Goal: Task Accomplishment & Management: Manage account settings

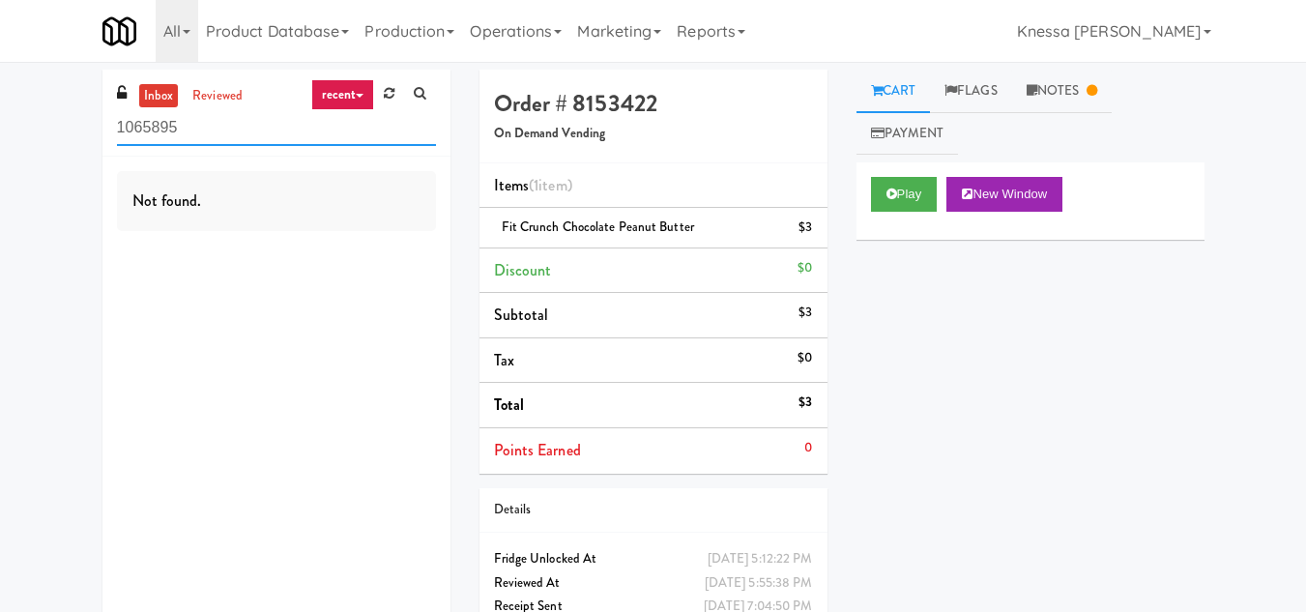
drag, startPoint x: 200, startPoint y: 125, endPoint x: 17, endPoint y: 152, distance: 184.7
click at [17, 152] on div "inbox reviewed recent all unclear take inventory issue suspicious failed recent…" at bounding box center [653, 370] width 1306 height 601
drag, startPoint x: 218, startPoint y: 124, endPoint x: 87, endPoint y: 125, distance: 130.5
click at [88, 125] on div "inbox reviewed recent all unclear take inventory issue suspicious failed recent…" at bounding box center [276, 362] width 377 height 585
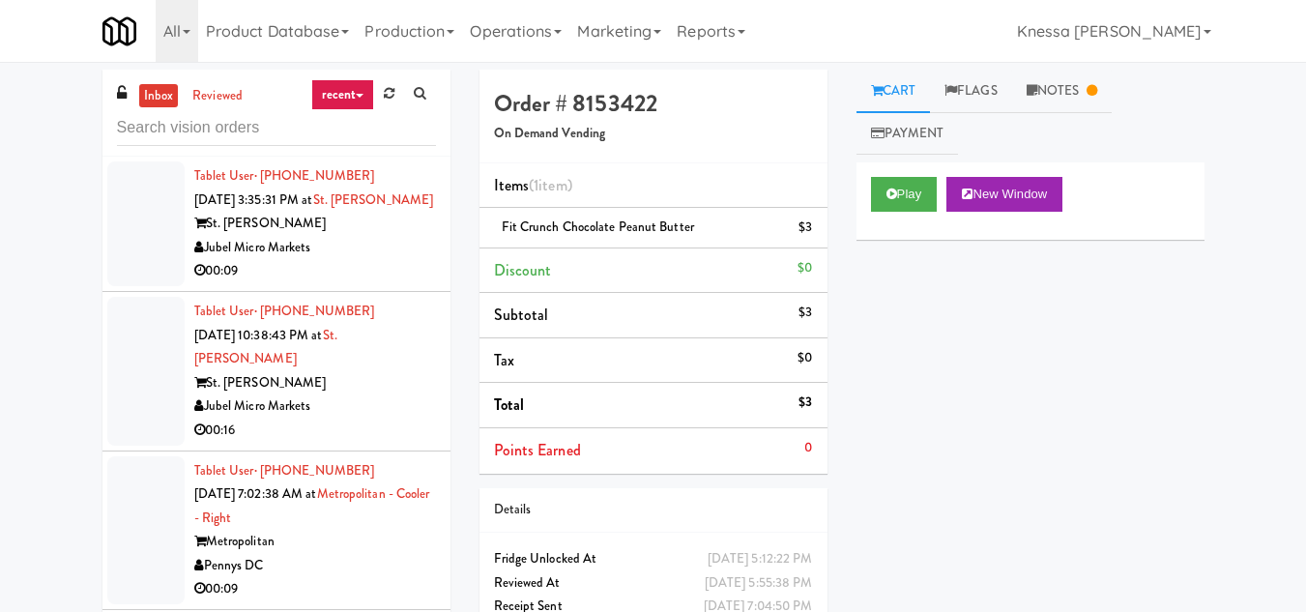
click at [340, 260] on div "Jubel Micro Markets" at bounding box center [315, 248] width 242 height 24
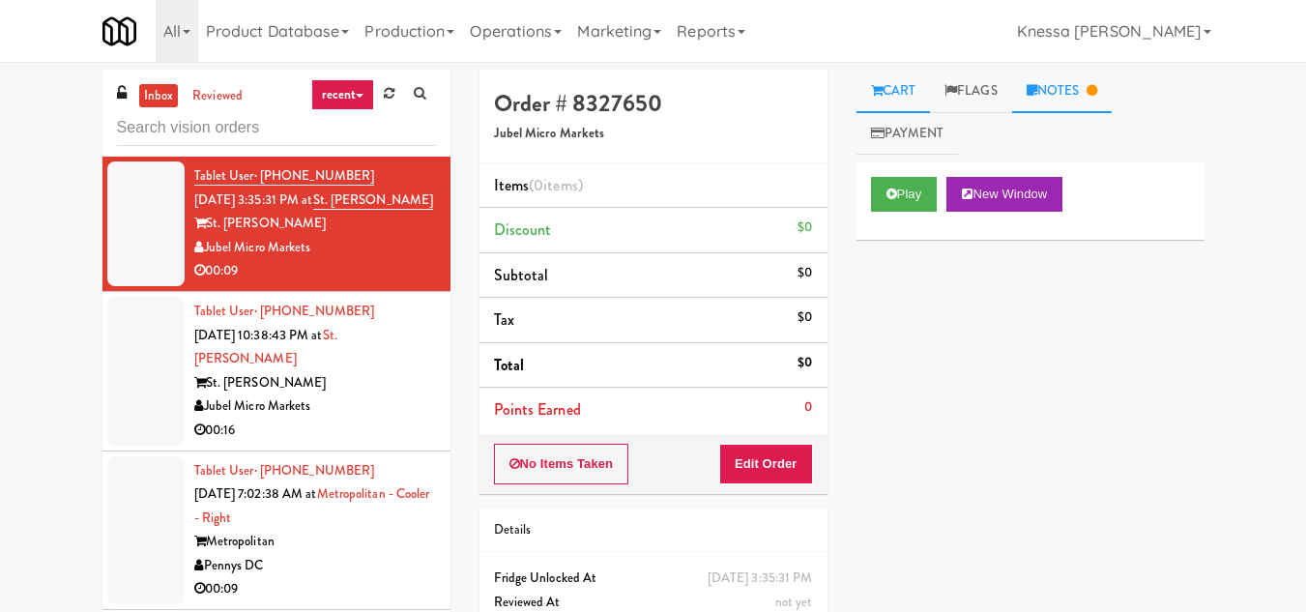
click at [1055, 85] on link "Notes" at bounding box center [1062, 92] width 101 height 44
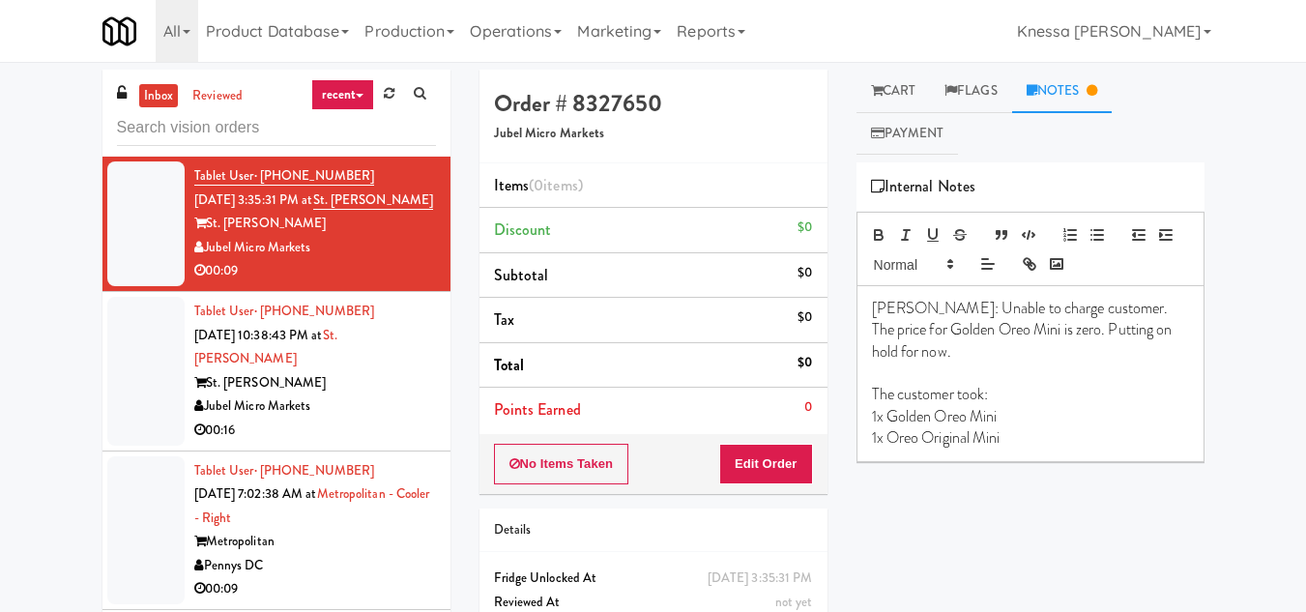
click at [359, 394] on div "St. [PERSON_NAME]" at bounding box center [315, 383] width 242 height 24
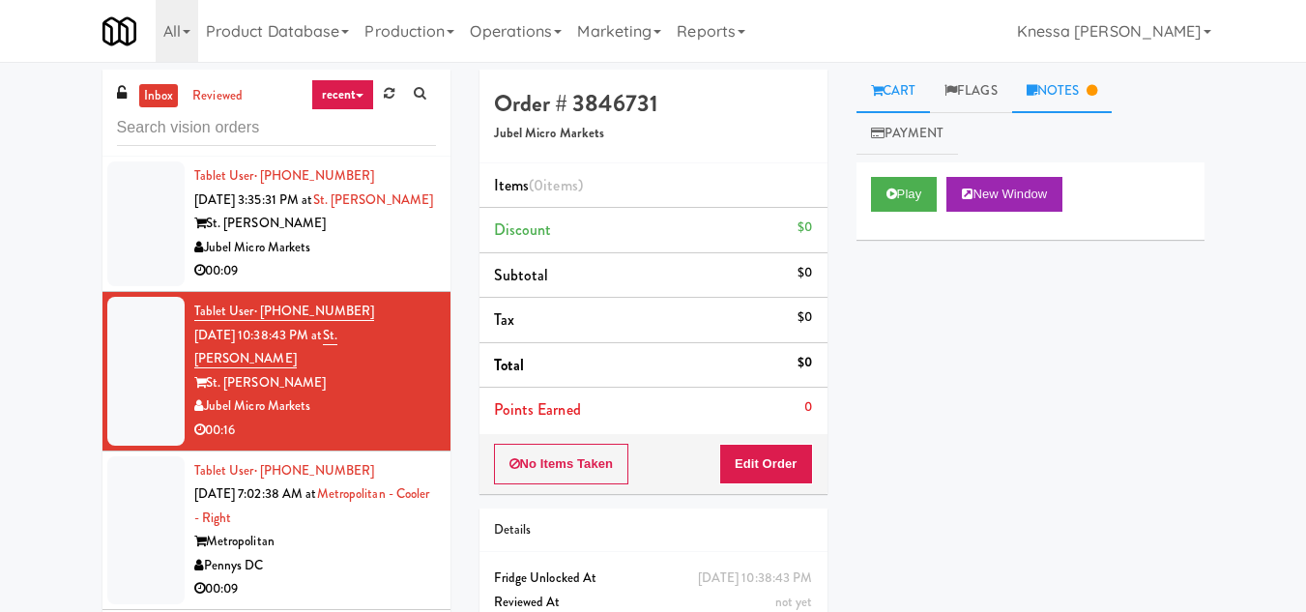
click at [1061, 83] on link "Notes" at bounding box center [1062, 92] width 101 height 44
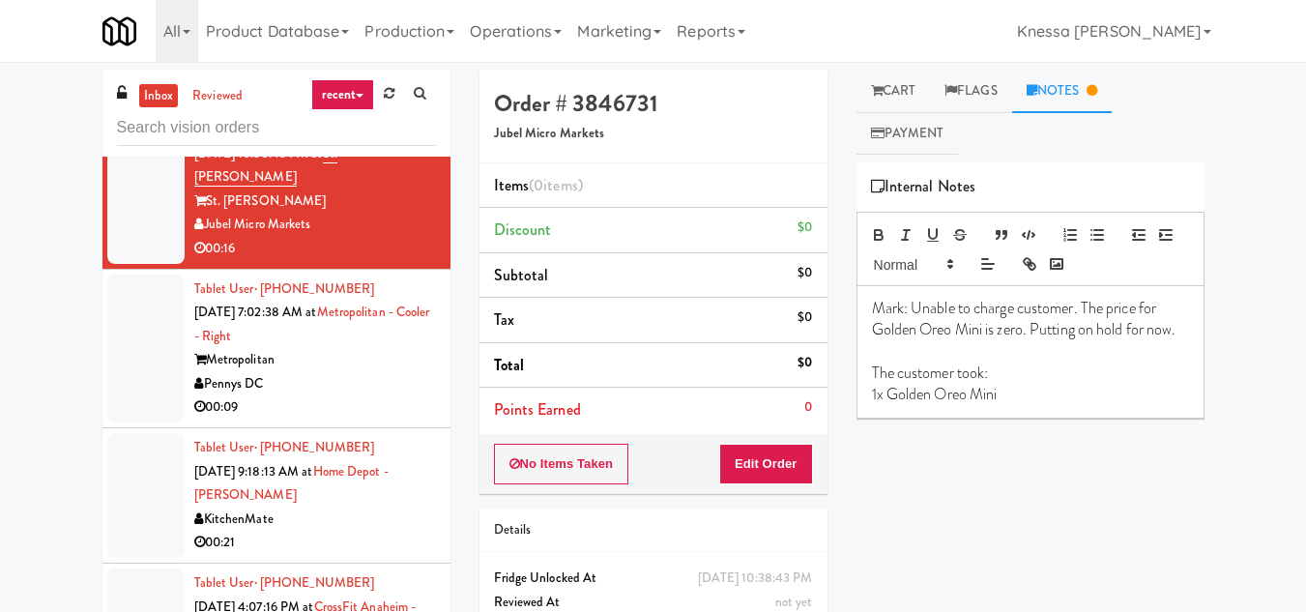
scroll to position [193, 0]
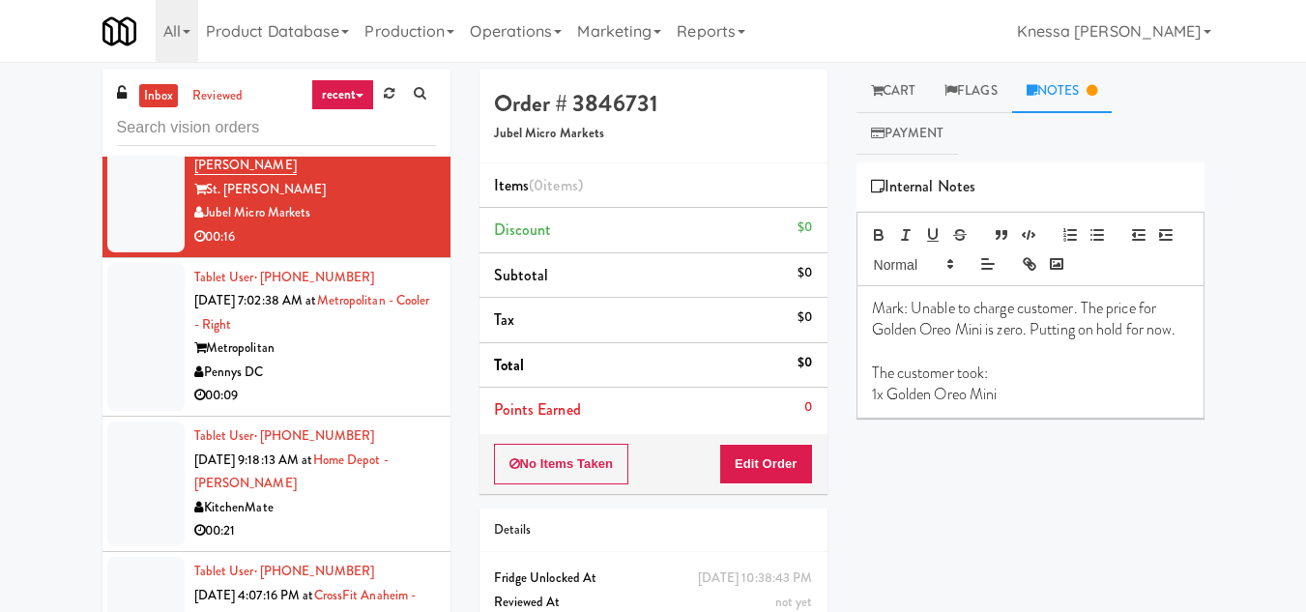
click at [340, 361] on div "Metropolitan" at bounding box center [315, 348] width 242 height 24
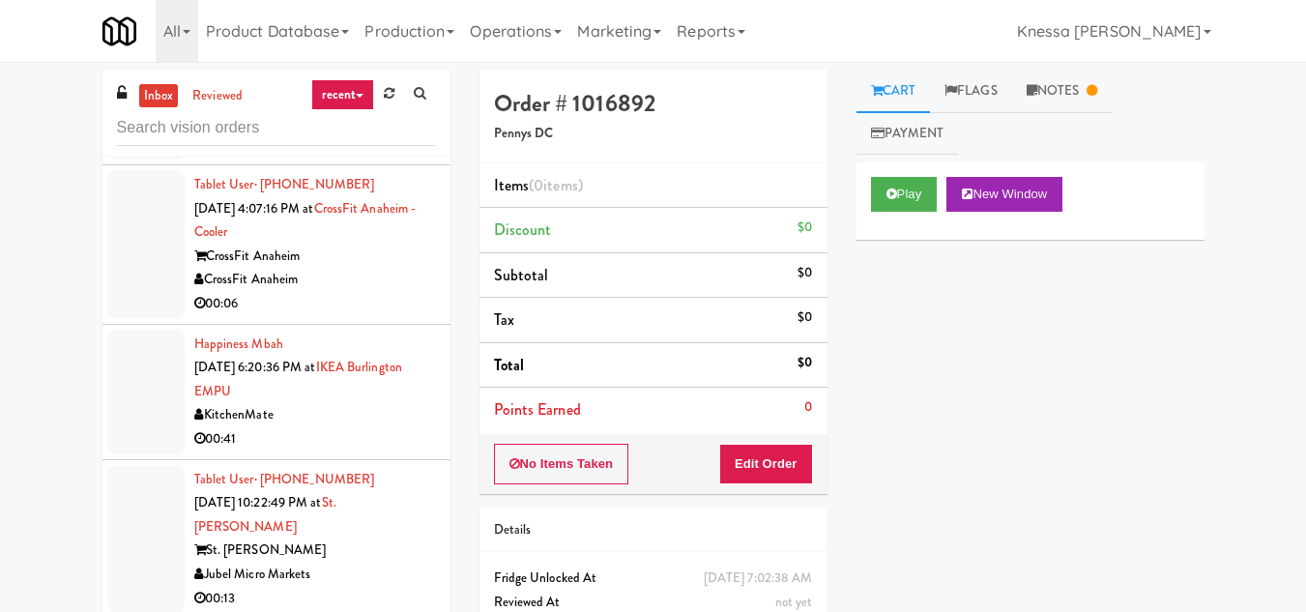
scroll to position [483, 0]
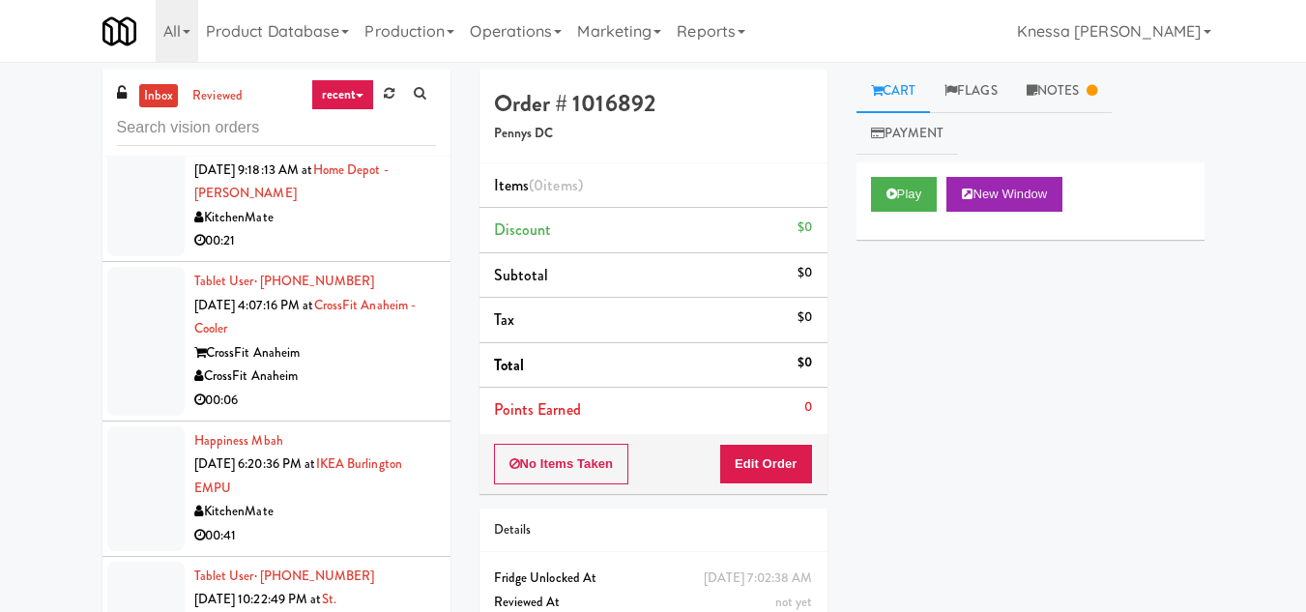
click at [345, 389] on div "CrossFit Anaheim" at bounding box center [315, 376] width 242 height 24
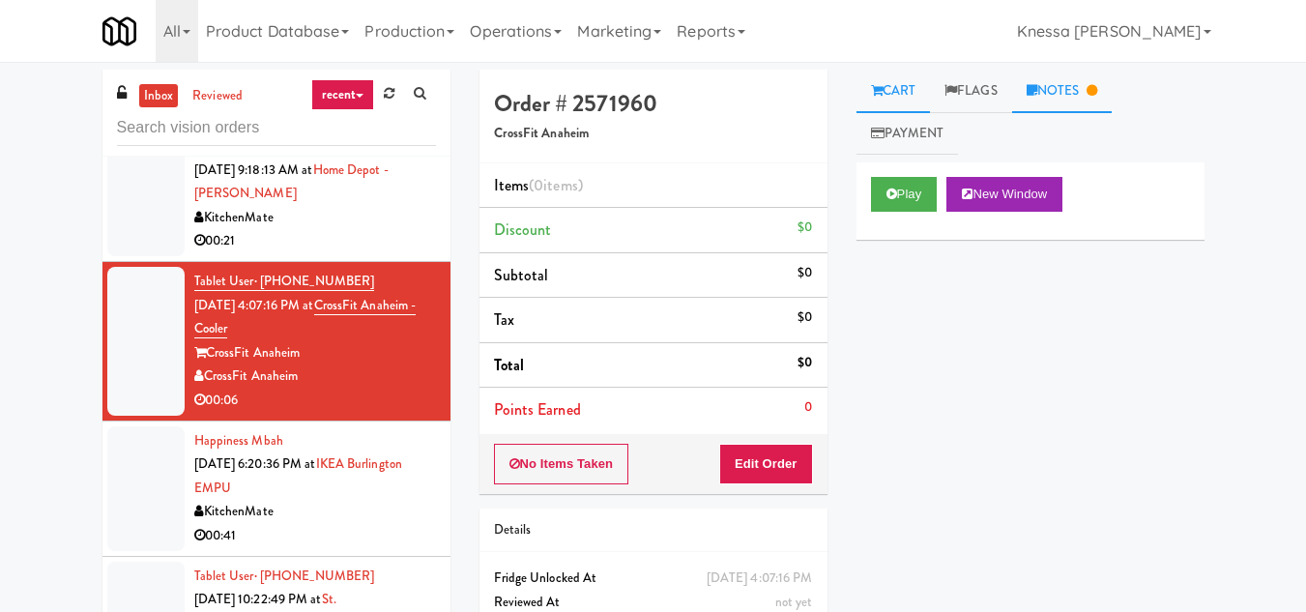
click at [1064, 90] on link "Notes" at bounding box center [1062, 92] width 101 height 44
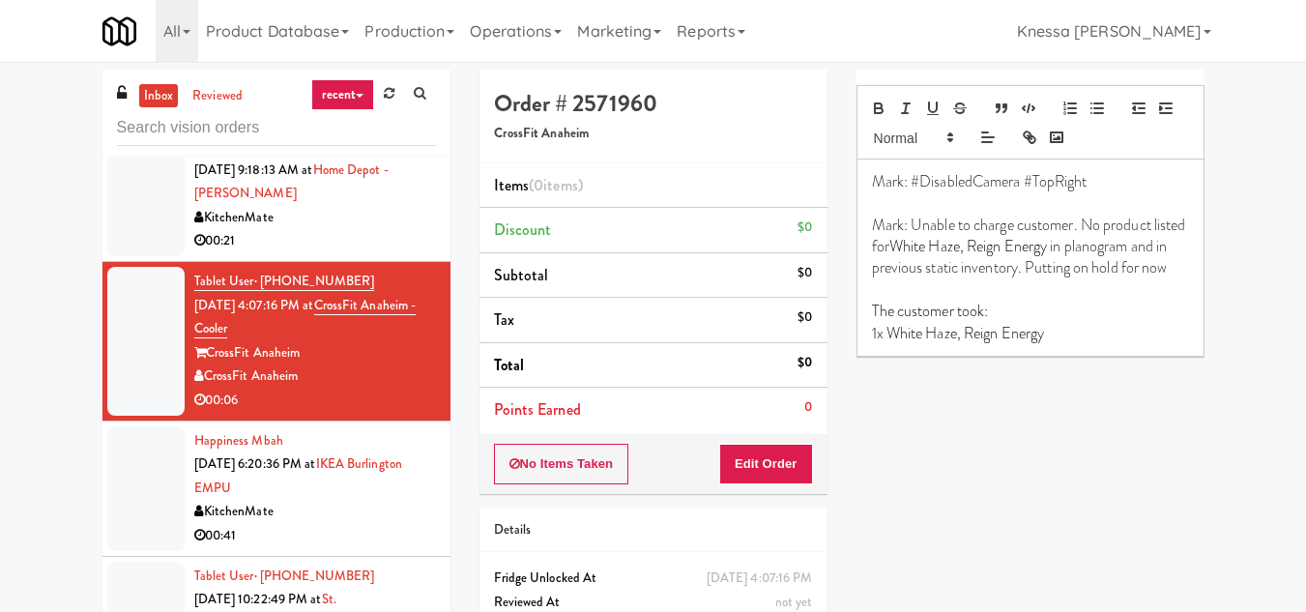
scroll to position [97, 0]
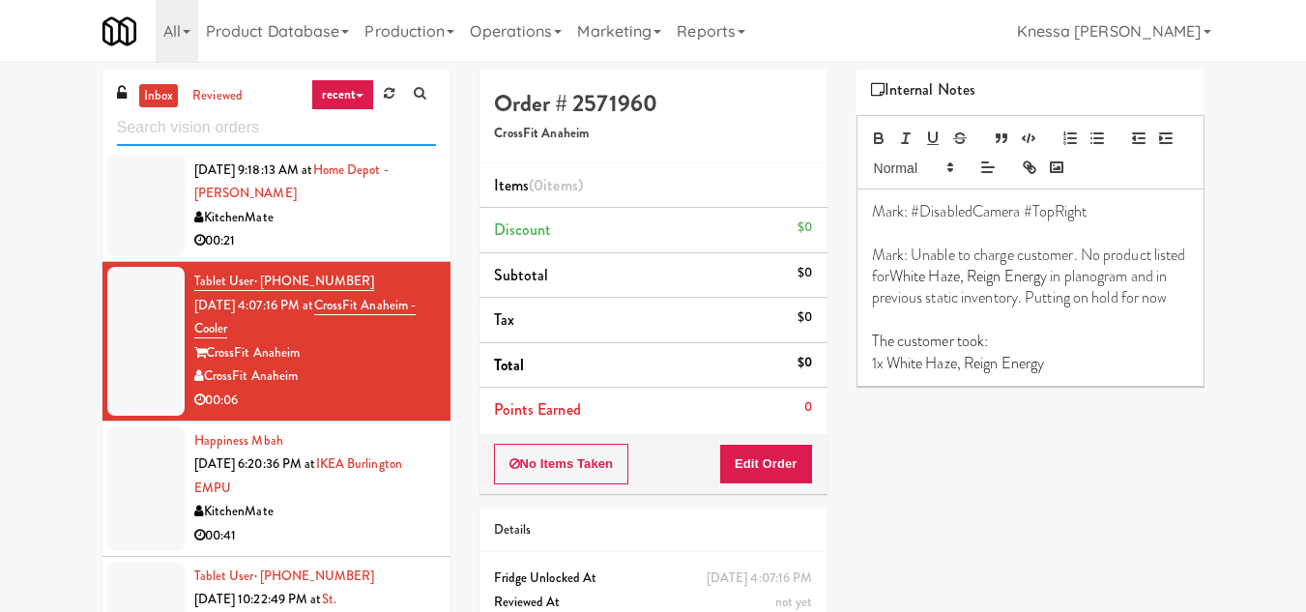
click at [181, 127] on input "text" at bounding box center [276, 128] width 319 height 36
paste input "[PERSON_NAME]-Accurate 2"
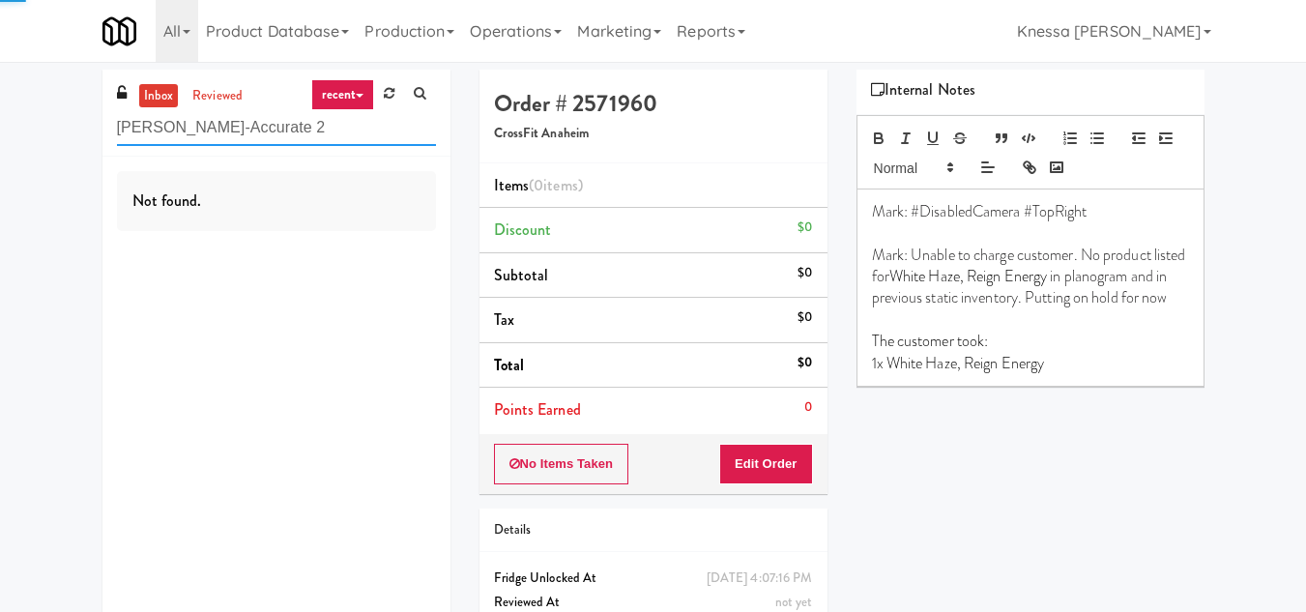
scroll to position [0, 0]
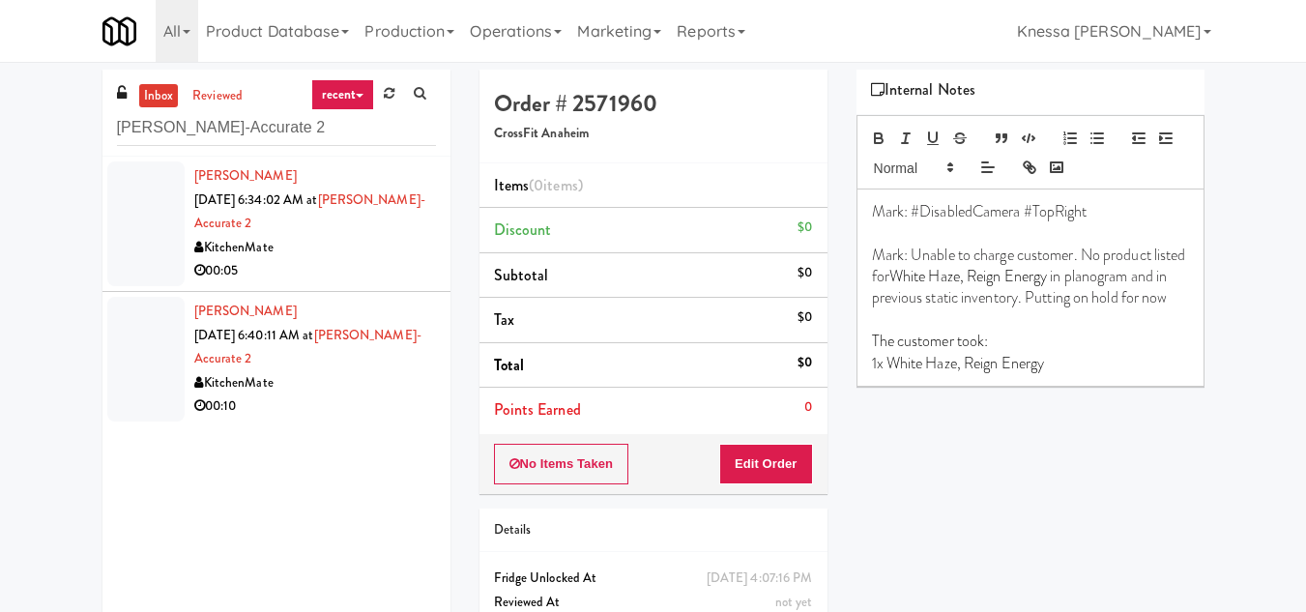
click at [334, 374] on div "KitchenMate" at bounding box center [315, 383] width 242 height 24
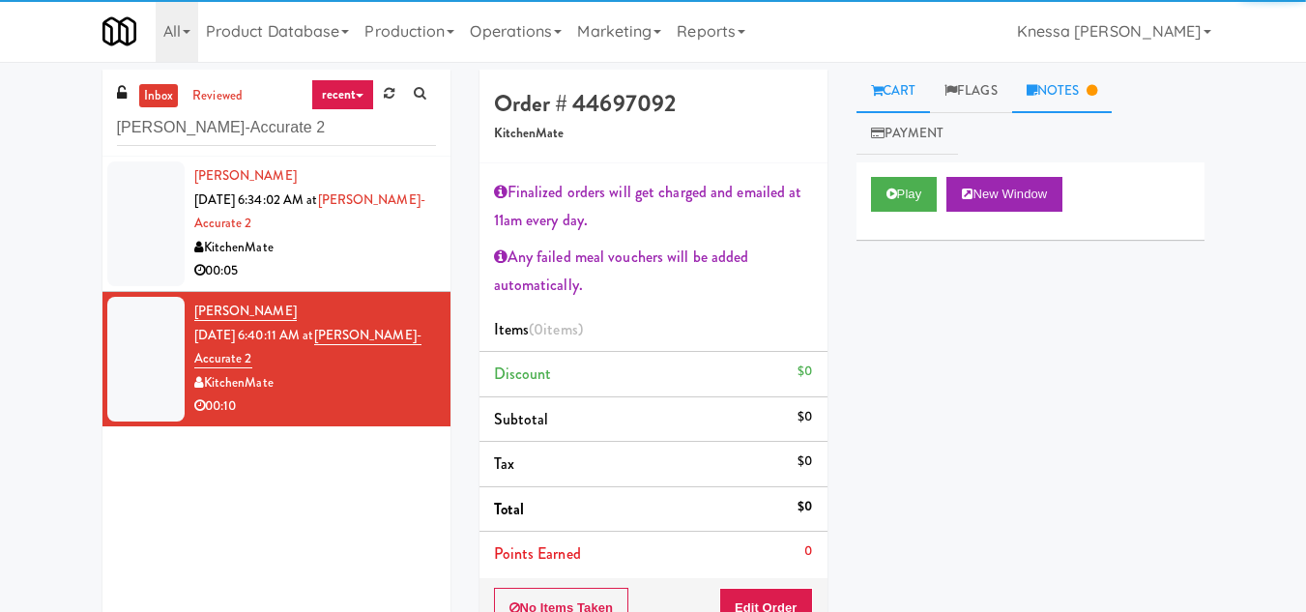
click at [1069, 82] on link "Notes" at bounding box center [1062, 92] width 101 height 44
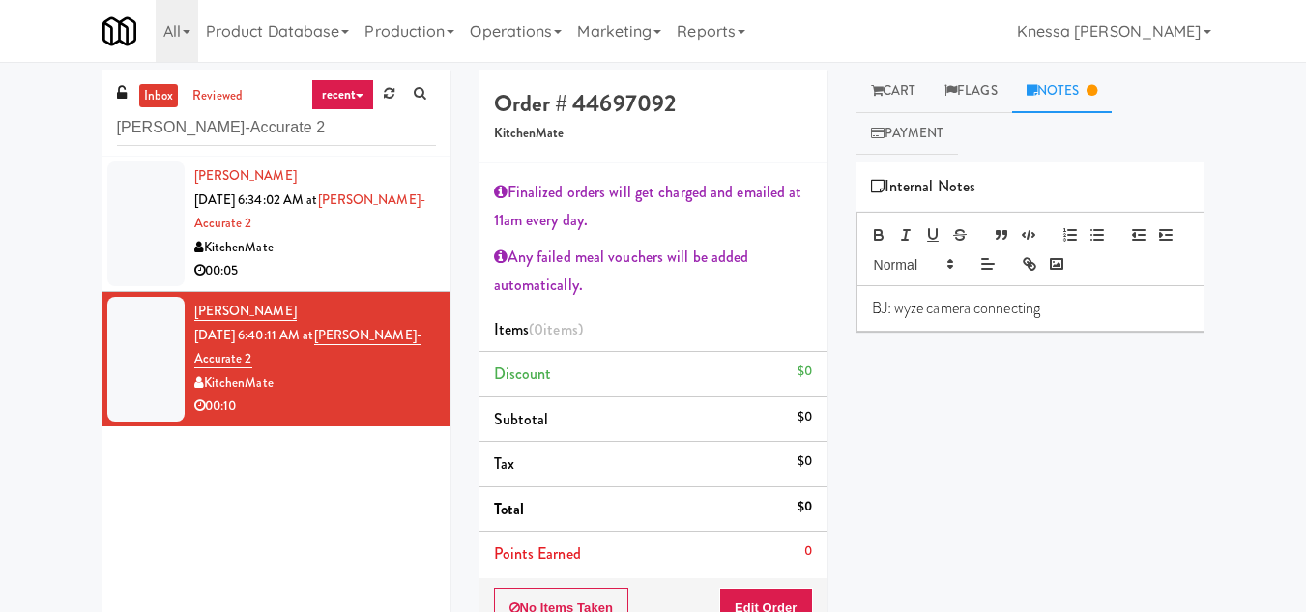
click at [304, 231] on div "Angelo Iaboni Sep 23, 2025 6:34:02 AM at Bothwell-Accurate 2 KitchenMate 00:05" at bounding box center [315, 223] width 242 height 119
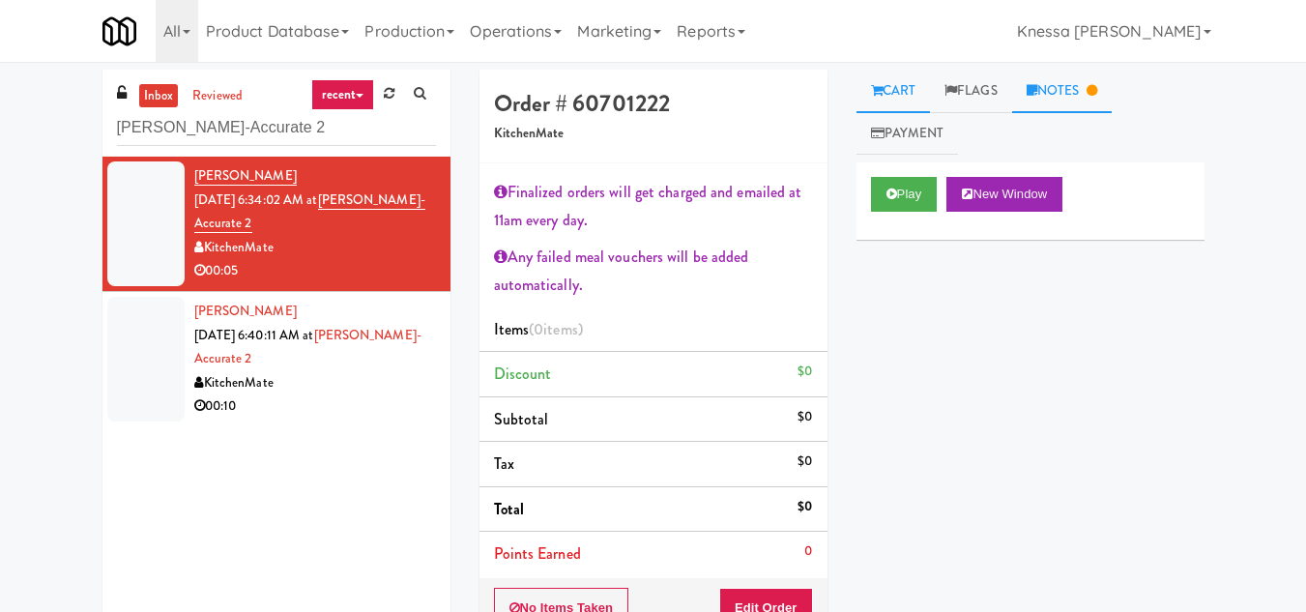
click at [1060, 81] on link "Notes" at bounding box center [1062, 92] width 101 height 44
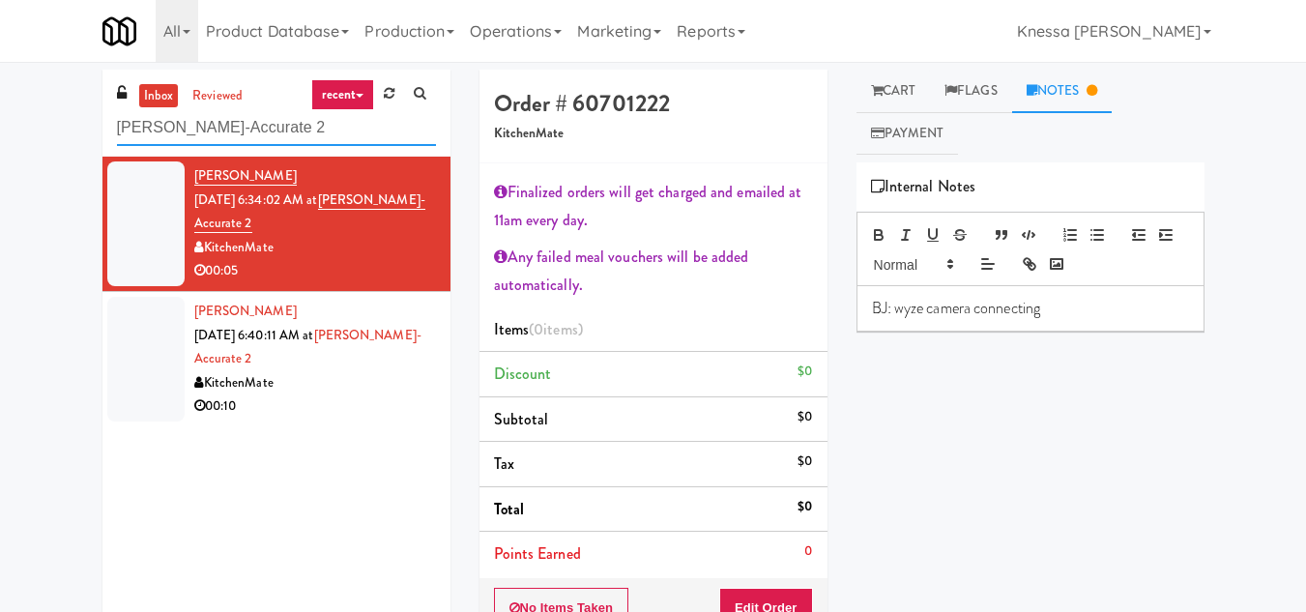
drag, startPoint x: 146, startPoint y: 131, endPoint x: 65, endPoint y: 132, distance: 81.2
click at [65, 132] on div "inbox reviewed recent all unclear take inventory issue suspicious failed recent…" at bounding box center [653, 453] width 1306 height 766
paste input "[GEOGRAPHIC_DATA] 1 H1 Fridge 1"
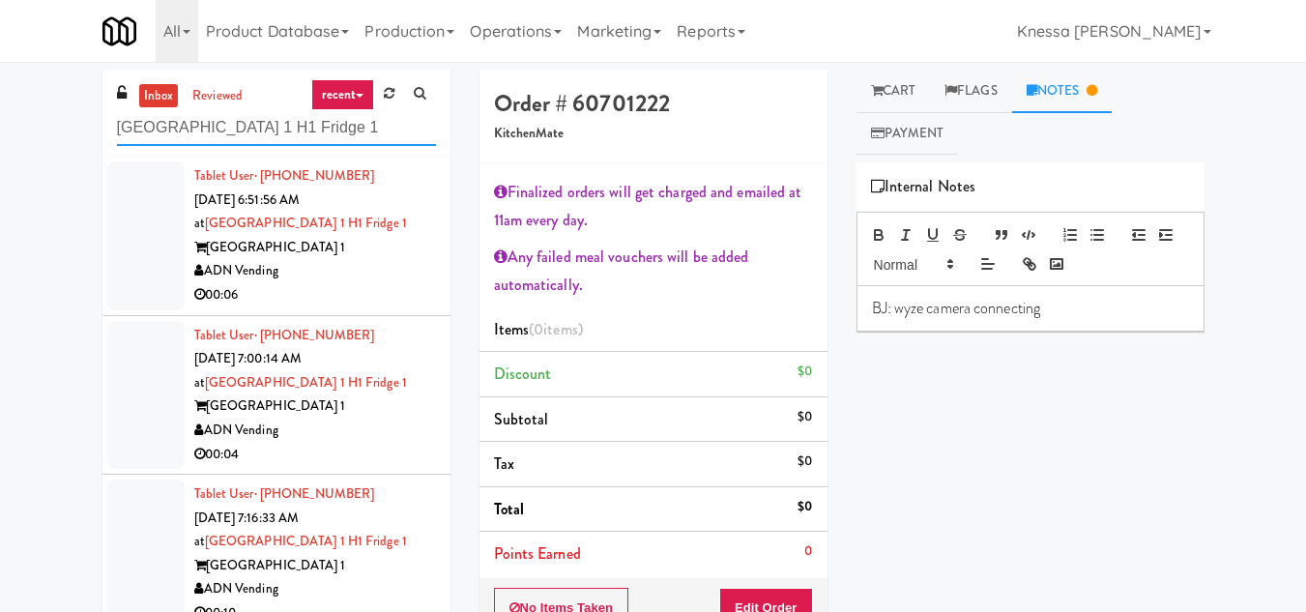
type input "[GEOGRAPHIC_DATA] 1 H1 Fridge 1"
click at [392, 284] on div "00:06" at bounding box center [315, 295] width 242 height 24
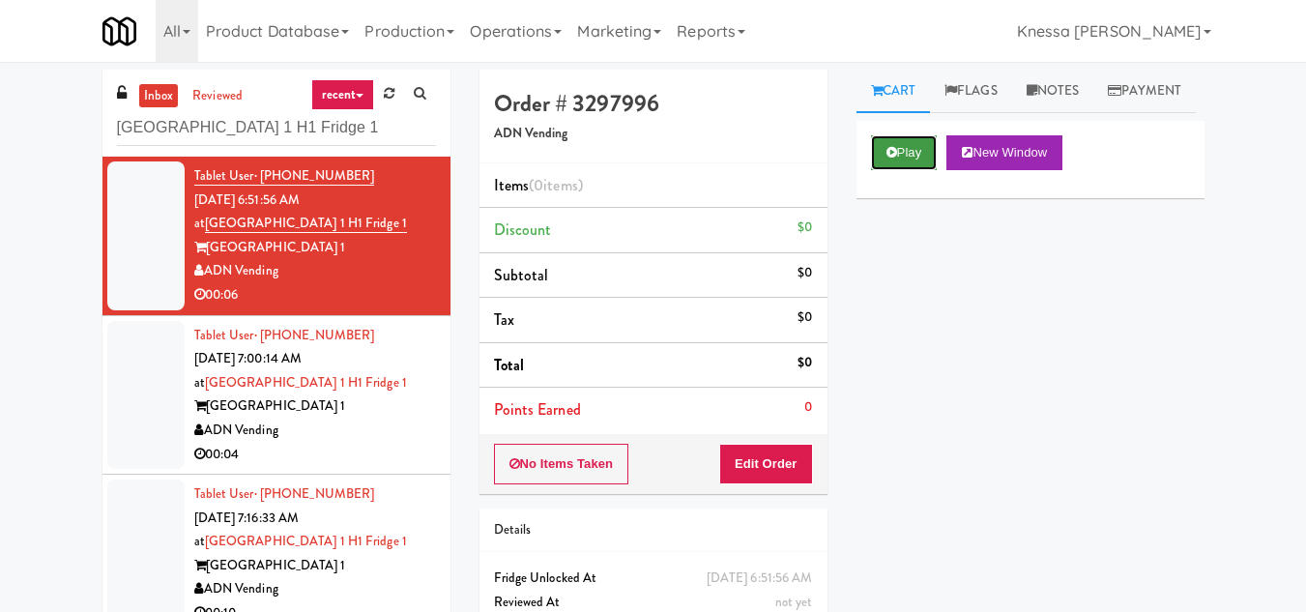
click at [902, 170] on button "Play" at bounding box center [904, 152] width 67 height 35
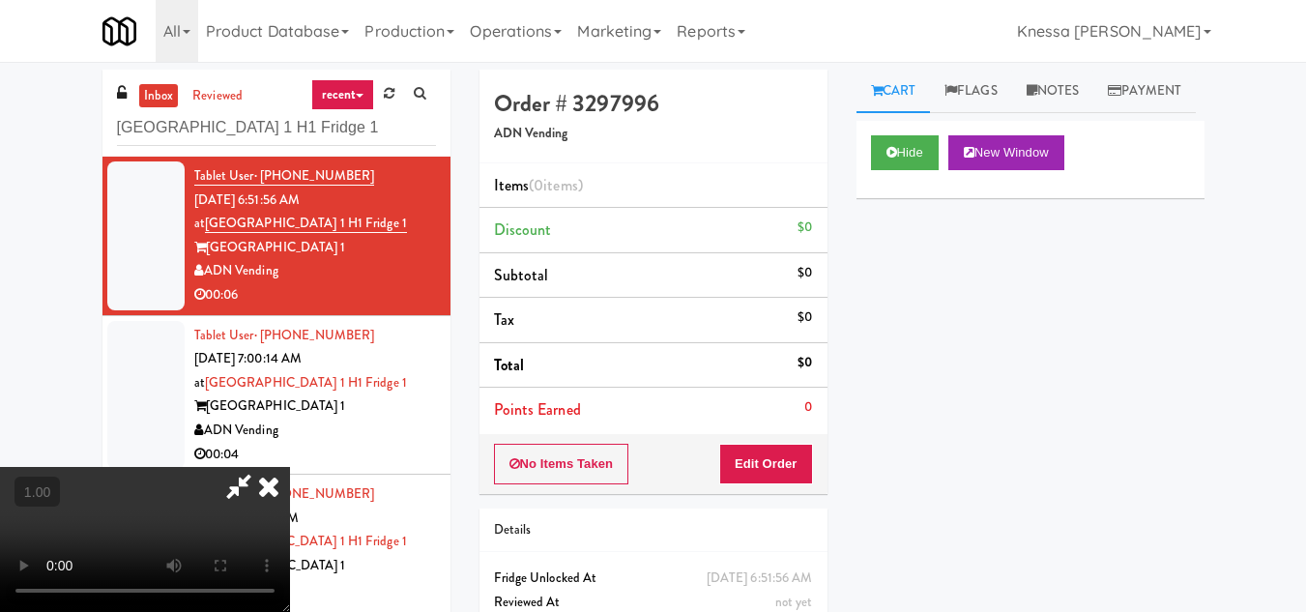
click at [290, 467] on video at bounding box center [145, 539] width 290 height 145
click at [261, 467] on icon at bounding box center [239, 486] width 44 height 39
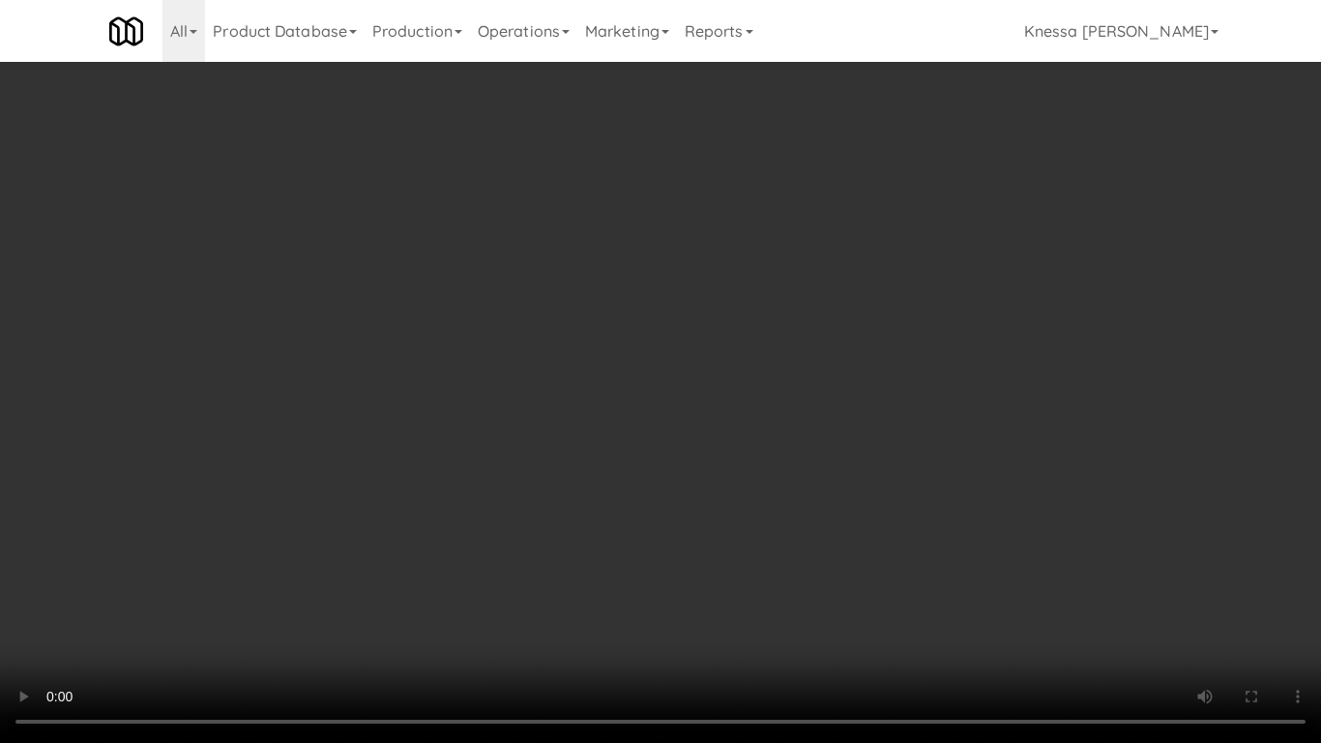
click at [663, 395] on video at bounding box center [660, 371] width 1321 height 743
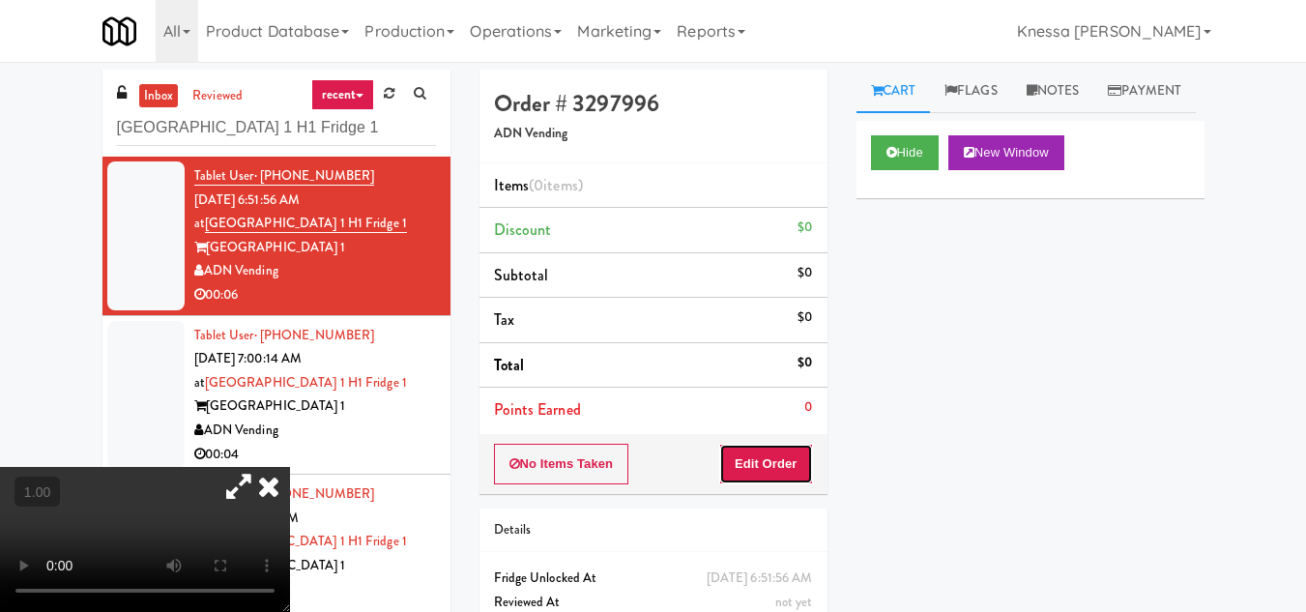
click at [785, 463] on button "Edit Order" at bounding box center [766, 464] width 94 height 41
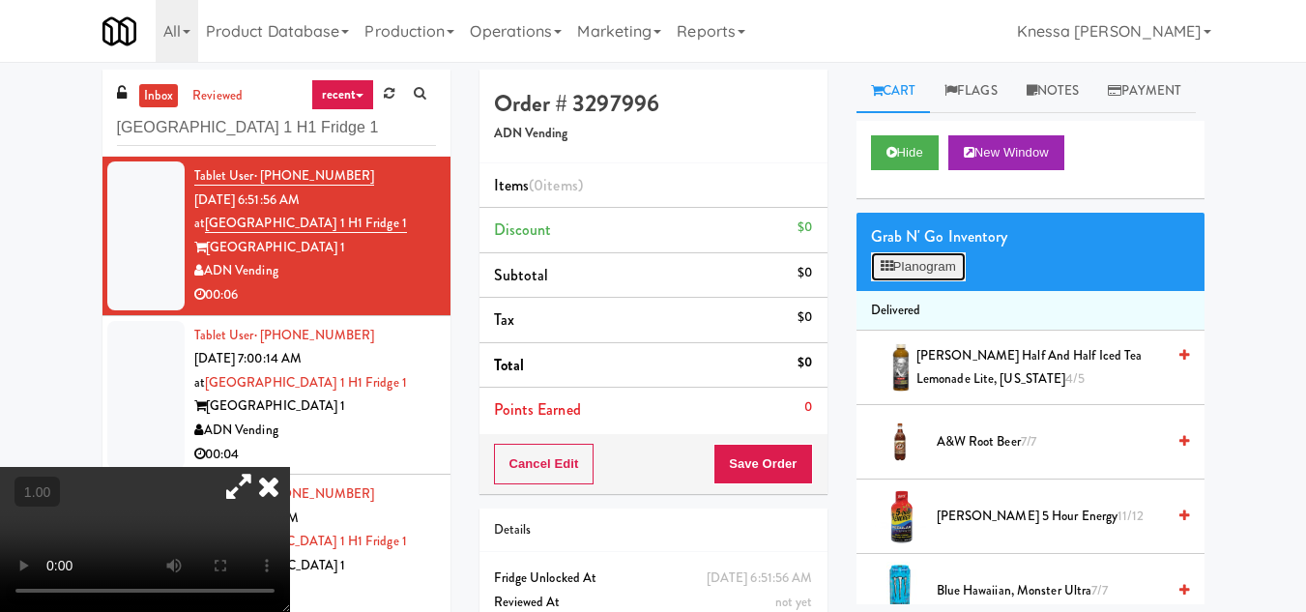
click at [918, 281] on button "Planogram" at bounding box center [918, 266] width 95 height 29
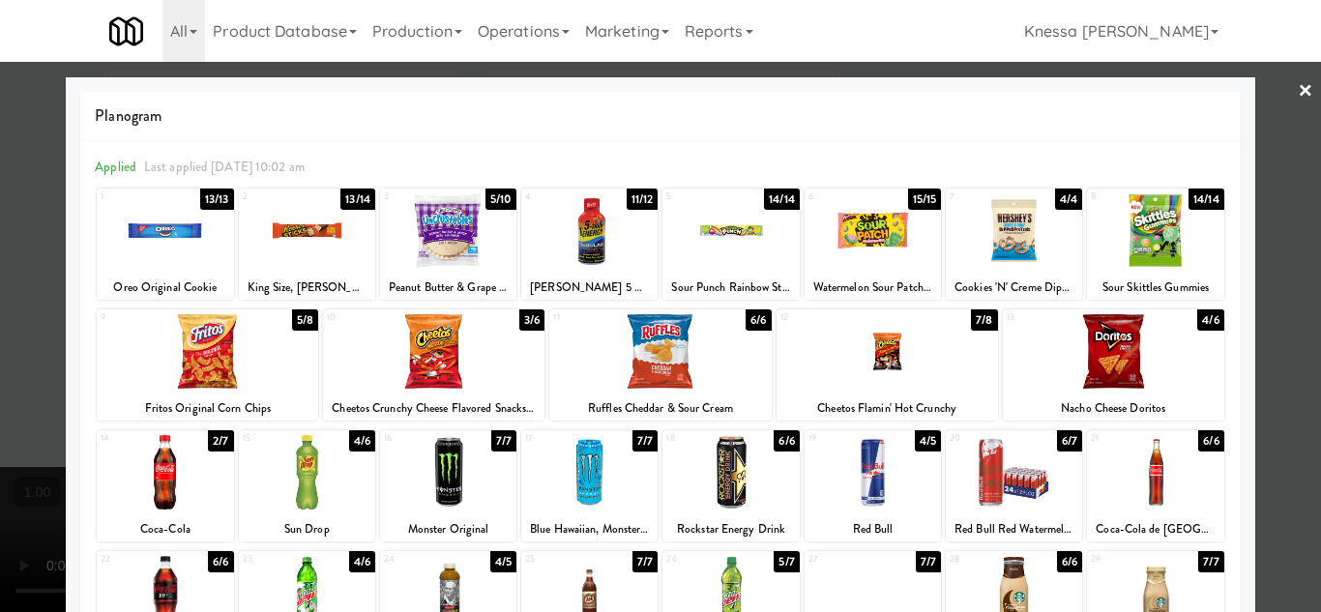
click at [1298, 89] on div at bounding box center [660, 306] width 1321 height 612
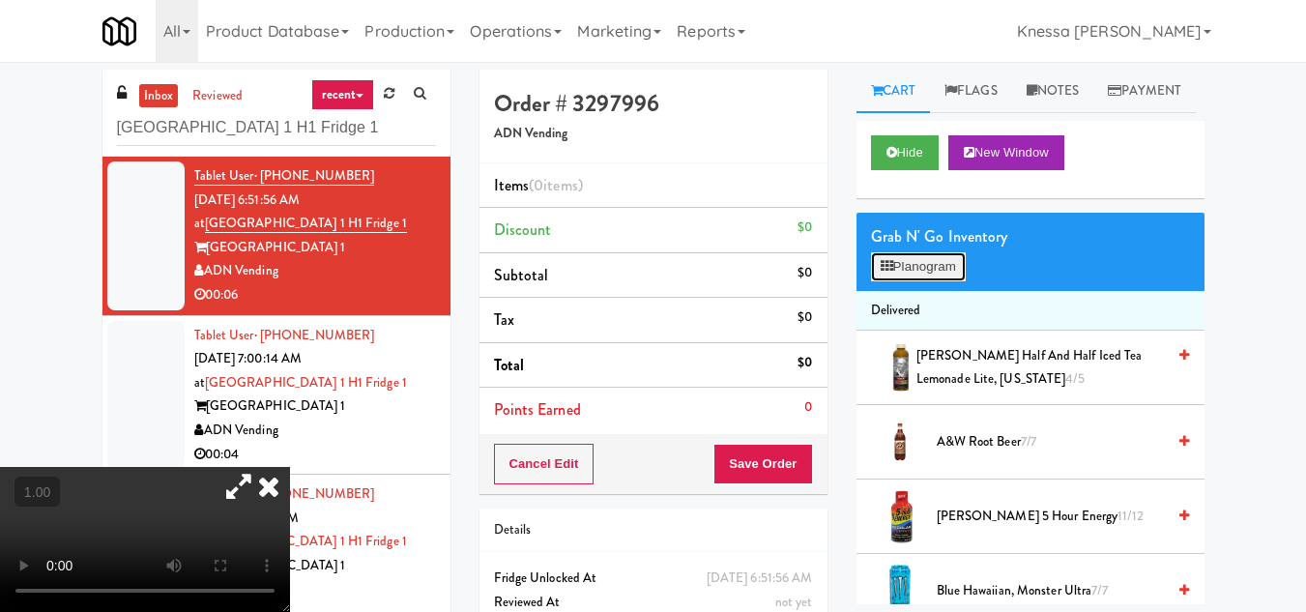
click at [924, 281] on button "Planogram" at bounding box center [918, 266] width 95 height 29
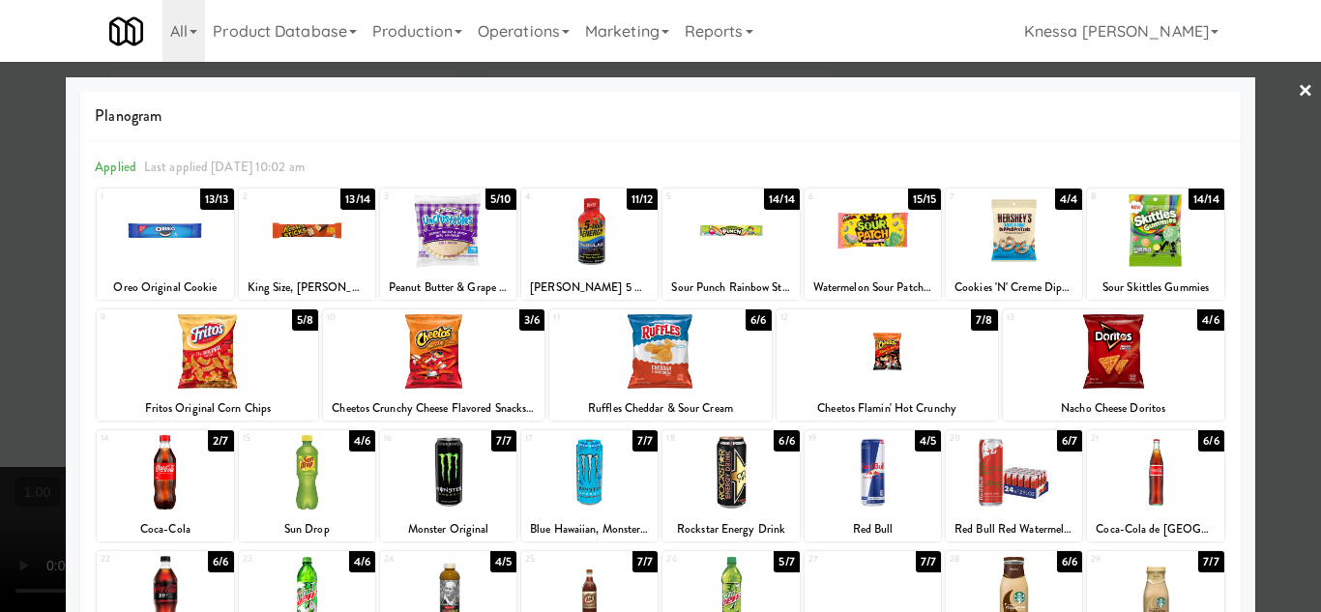
click at [1297, 78] on link "×" at bounding box center [1304, 92] width 15 height 60
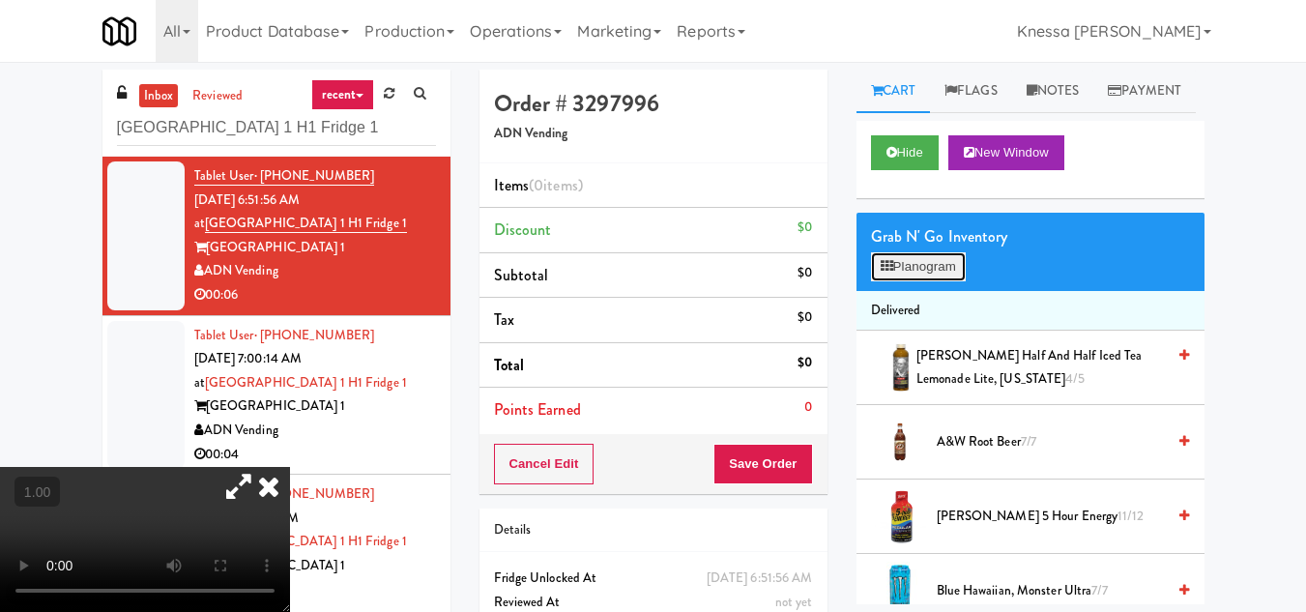
click at [929, 281] on button "Planogram" at bounding box center [918, 266] width 95 height 29
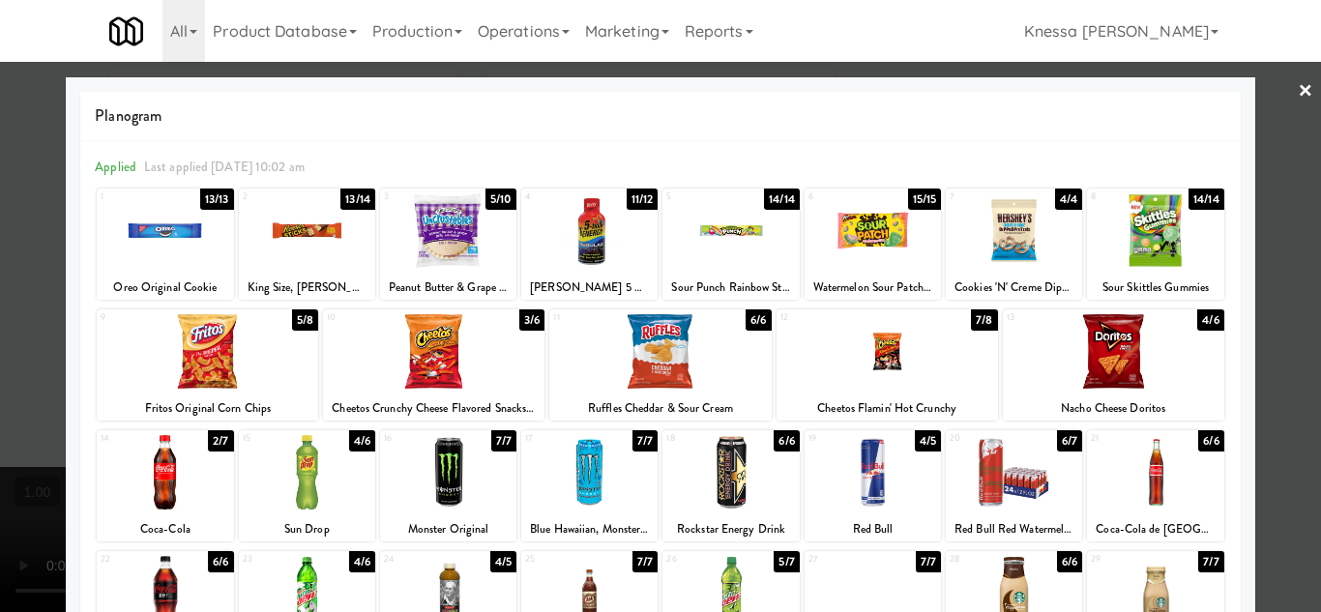
click at [1297, 86] on link "×" at bounding box center [1304, 92] width 15 height 60
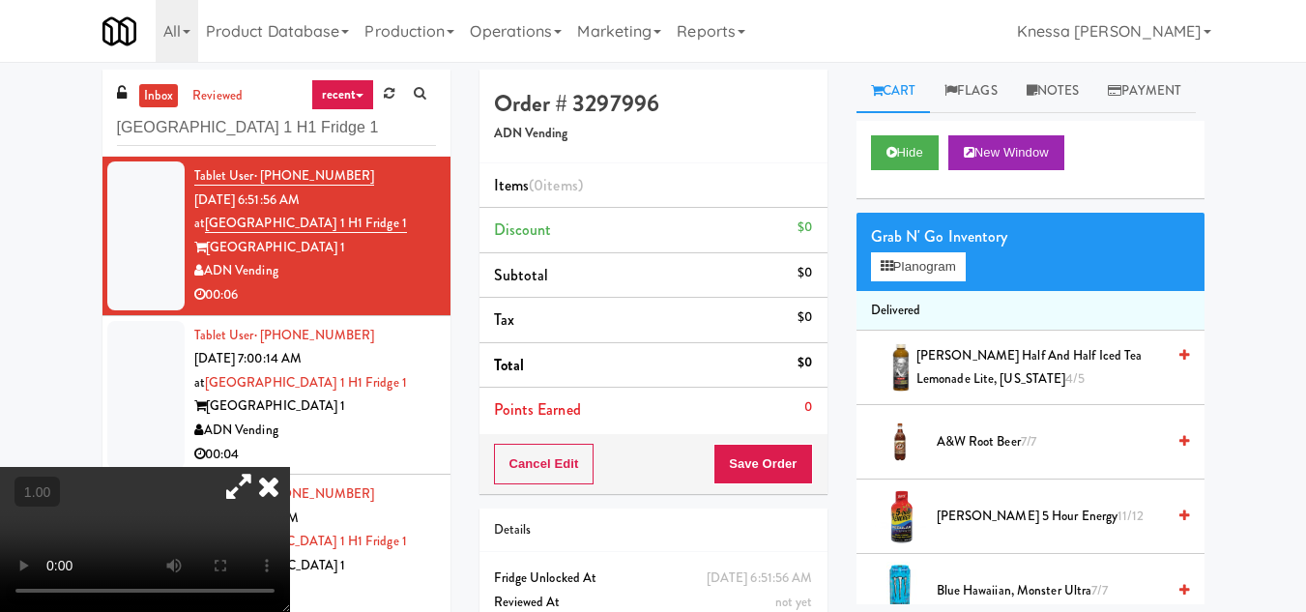
click at [935, 291] on div "Grab N' Go Inventory Planogram" at bounding box center [1031, 252] width 348 height 78
click at [920, 281] on button "Planogram" at bounding box center [918, 266] width 95 height 29
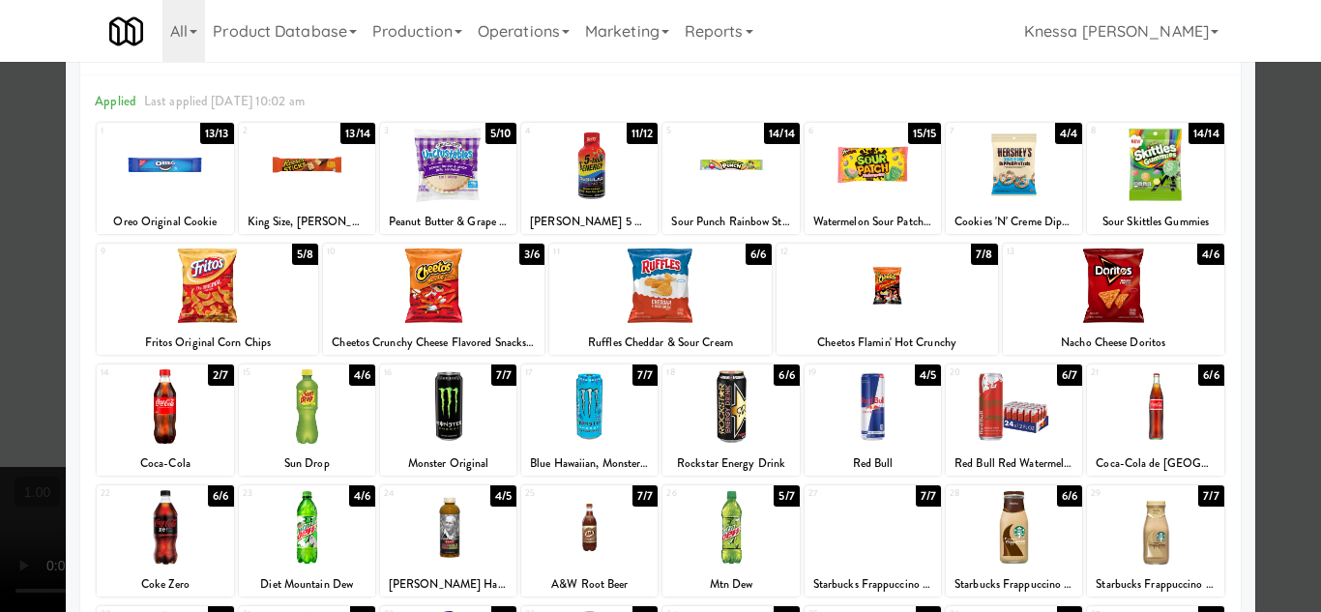
scroll to position [47, 0]
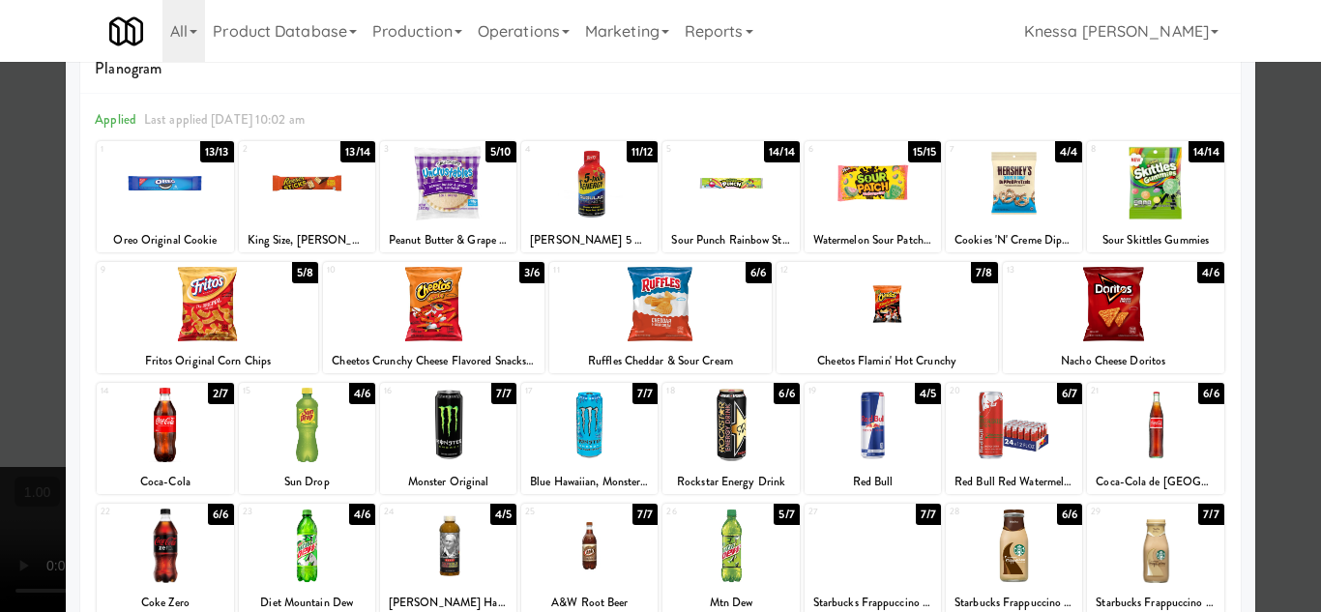
click at [1280, 161] on div at bounding box center [660, 306] width 1321 height 612
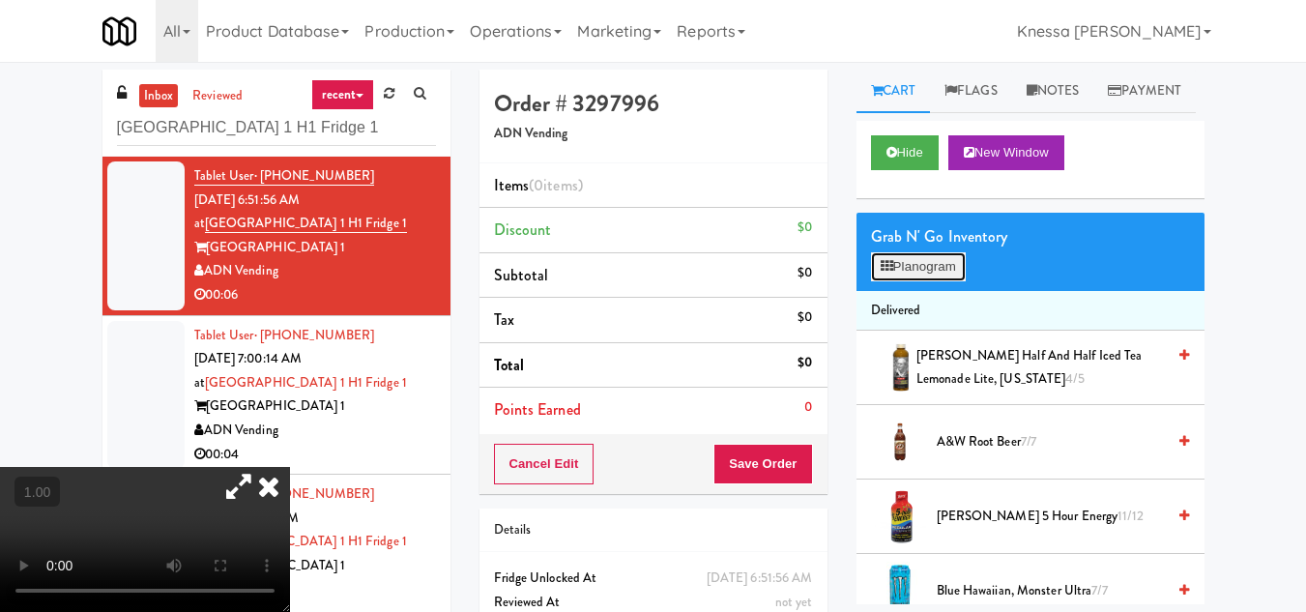
click at [927, 281] on button "Planogram" at bounding box center [918, 266] width 95 height 29
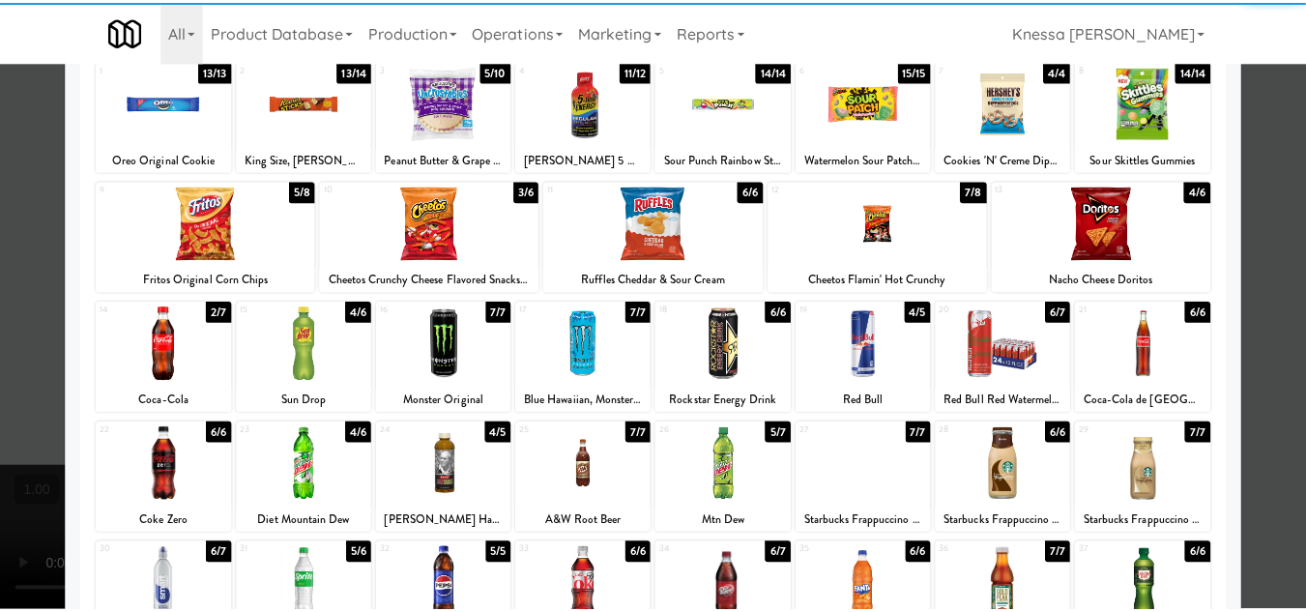
scroll to position [337, 0]
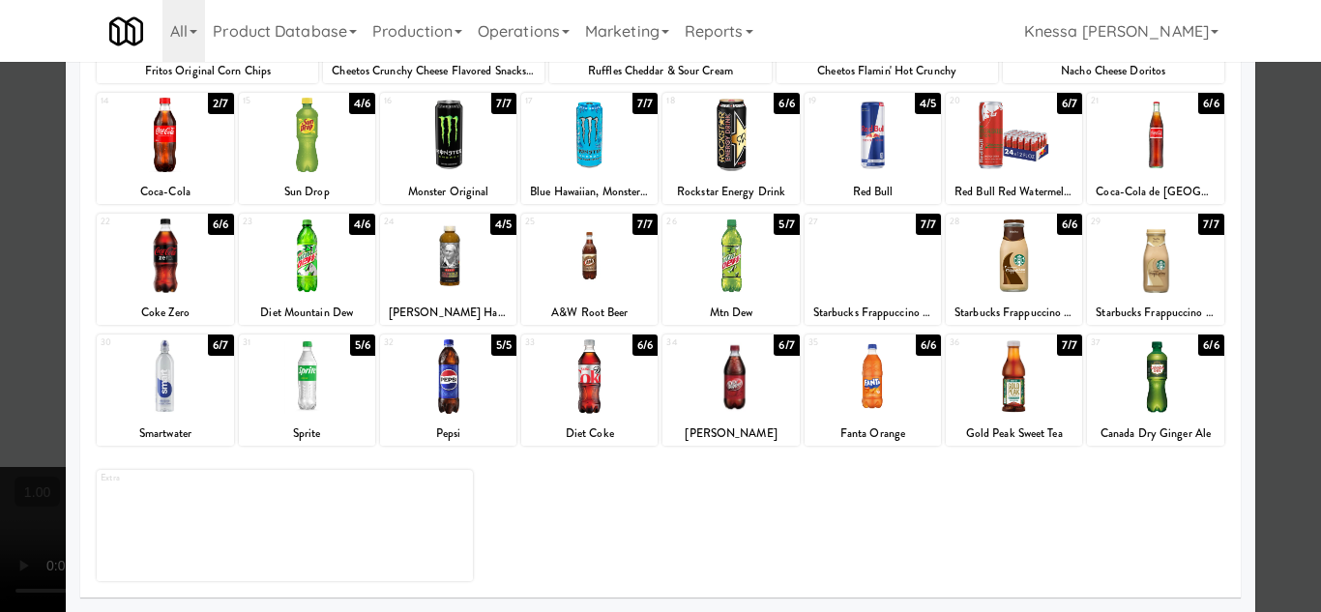
click at [1260, 131] on div at bounding box center [660, 306] width 1321 height 612
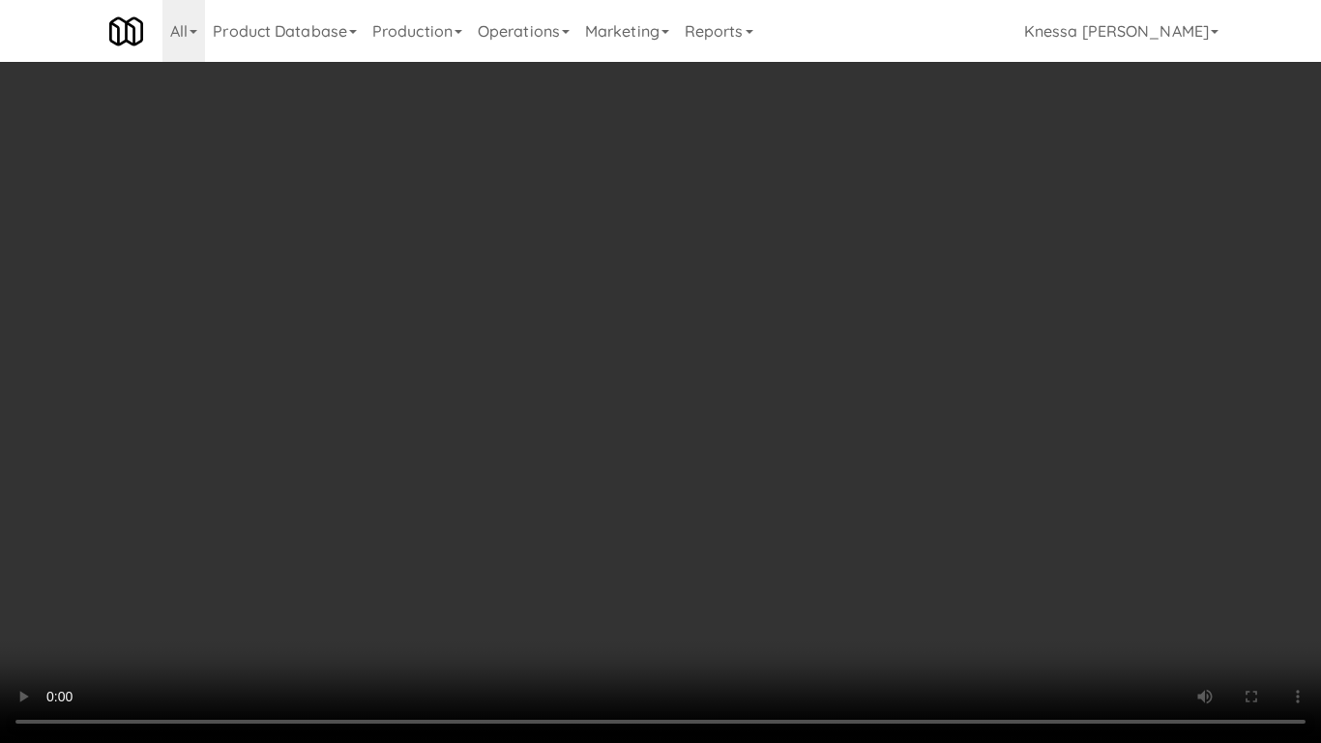
click at [662, 398] on video at bounding box center [660, 371] width 1321 height 743
click at [738, 478] on video at bounding box center [660, 371] width 1321 height 743
click at [631, 223] on video at bounding box center [660, 371] width 1321 height 743
click at [656, 416] on video at bounding box center [660, 371] width 1321 height 743
click at [494, 505] on video at bounding box center [660, 371] width 1321 height 743
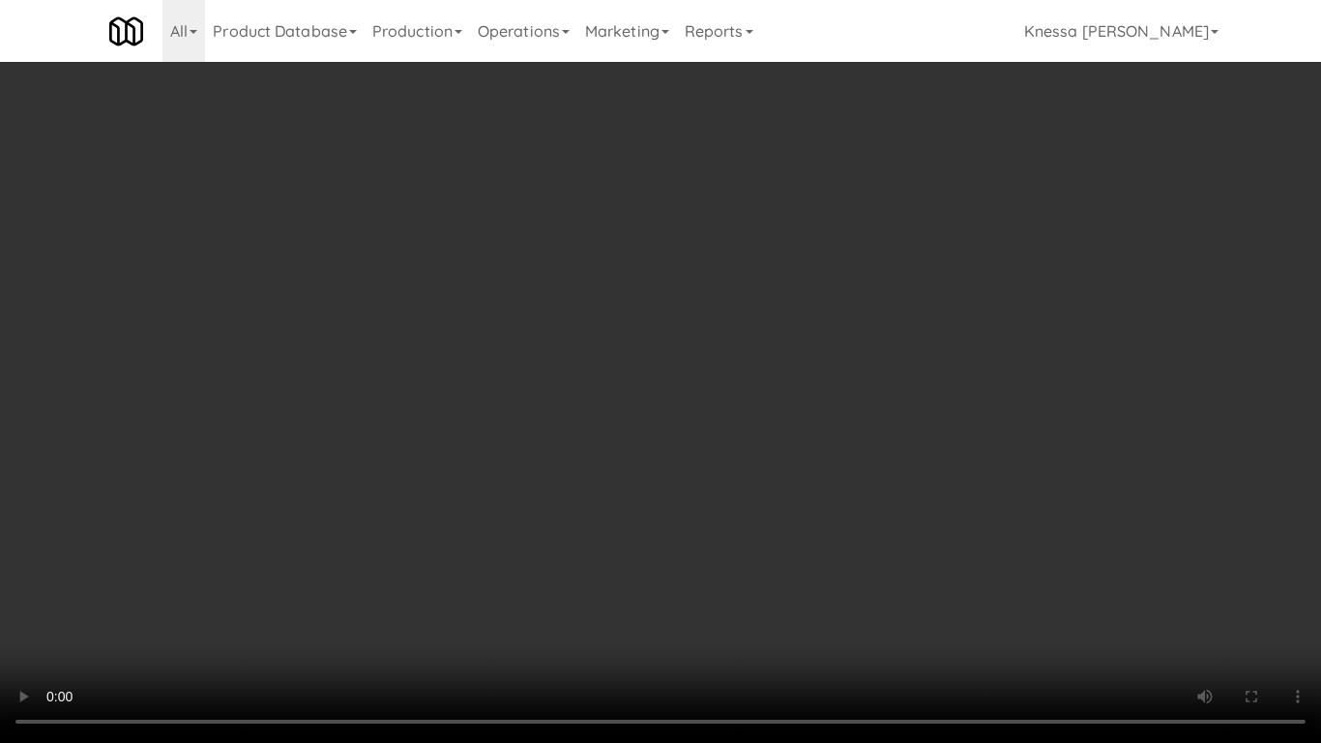
click at [521, 461] on video at bounding box center [660, 371] width 1321 height 743
click at [702, 425] on video at bounding box center [660, 371] width 1321 height 743
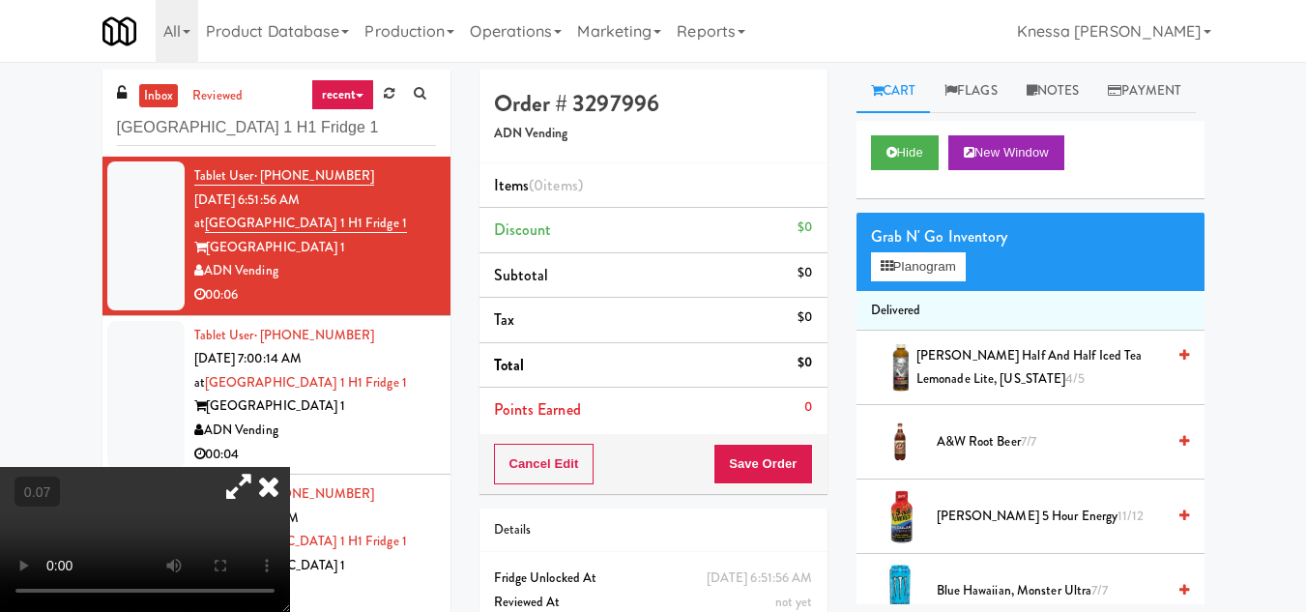
click at [261, 467] on icon at bounding box center [239, 486] width 44 height 39
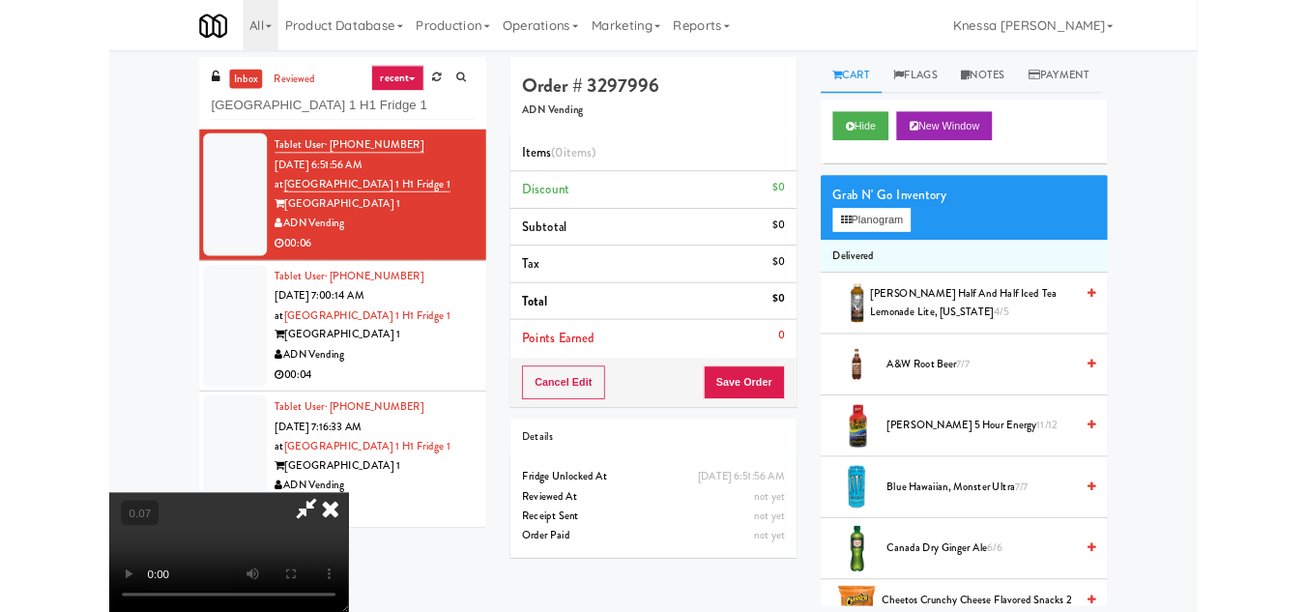
scroll to position [40, 0]
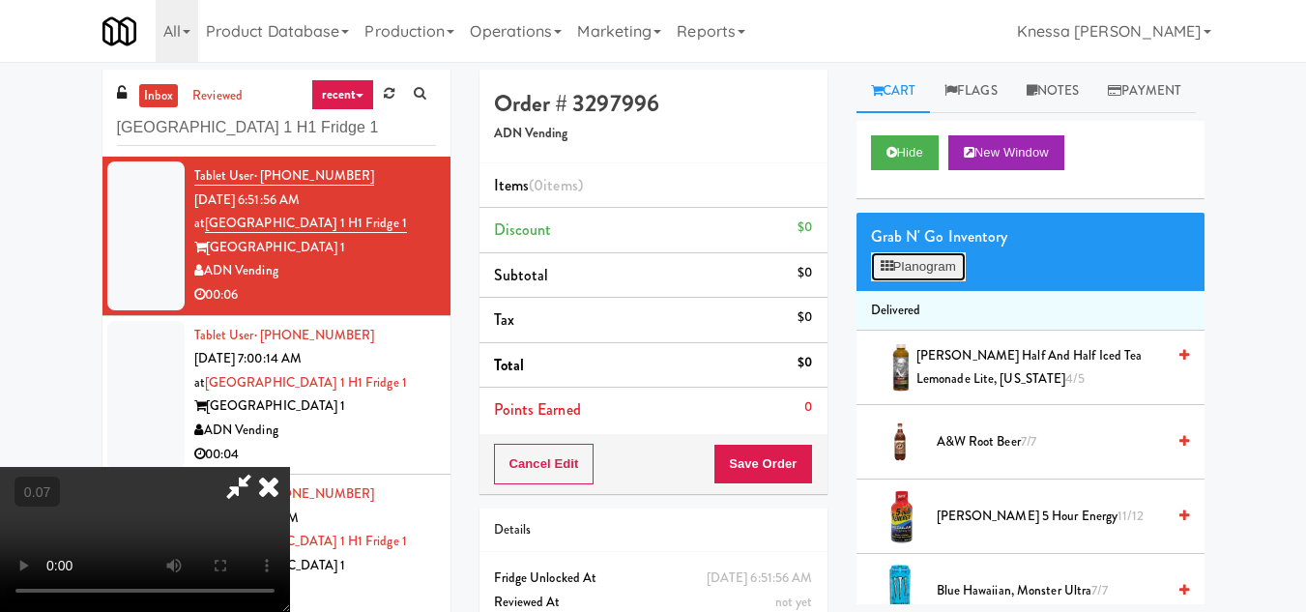
click at [923, 281] on button "Planogram" at bounding box center [918, 266] width 95 height 29
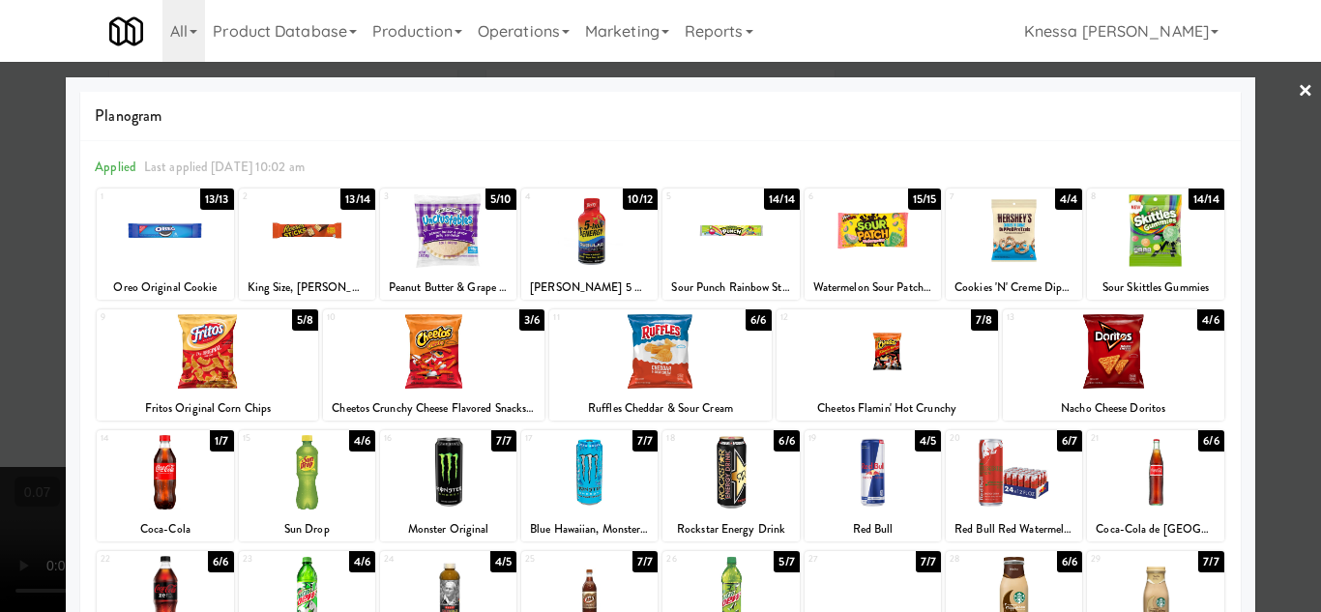
click at [599, 231] on div at bounding box center [589, 230] width 136 height 74
click at [584, 246] on div at bounding box center [589, 230] width 136 height 74
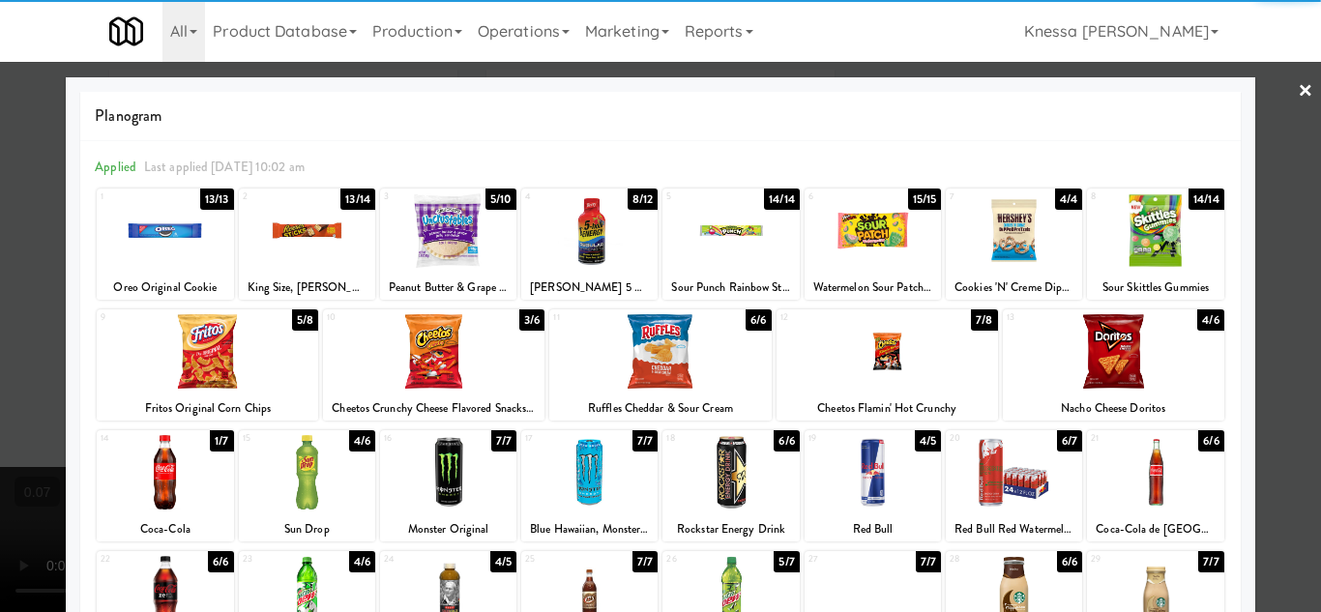
click at [584, 246] on div at bounding box center [589, 230] width 136 height 74
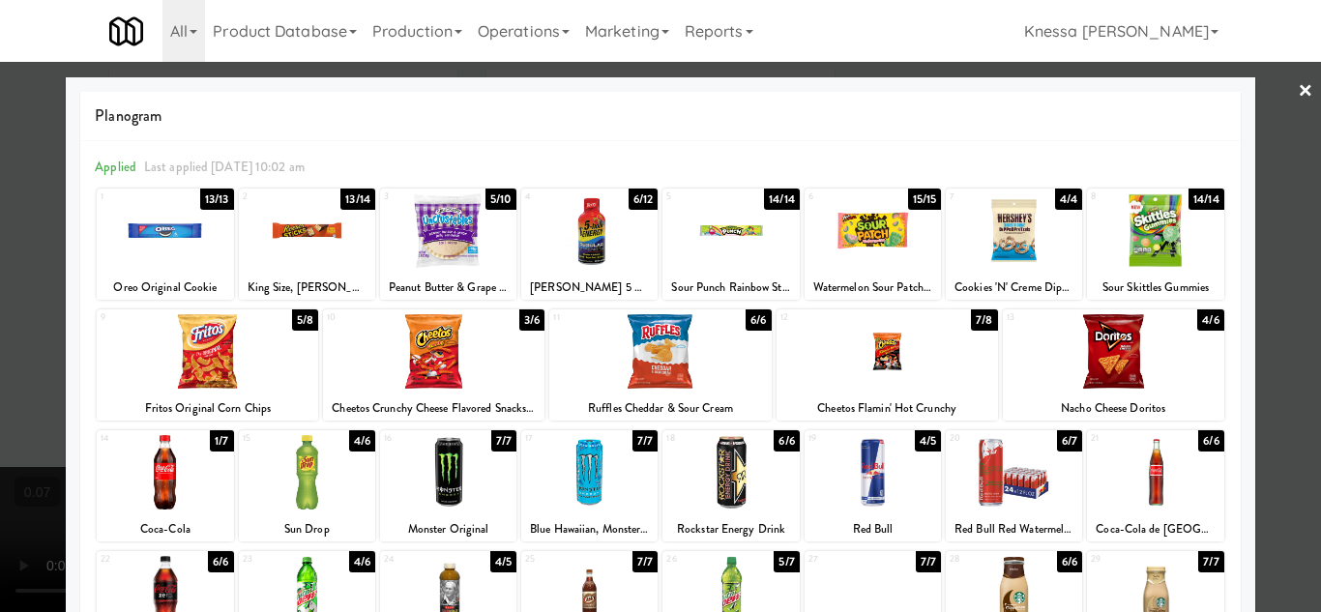
click at [1299, 87] on div at bounding box center [660, 306] width 1321 height 612
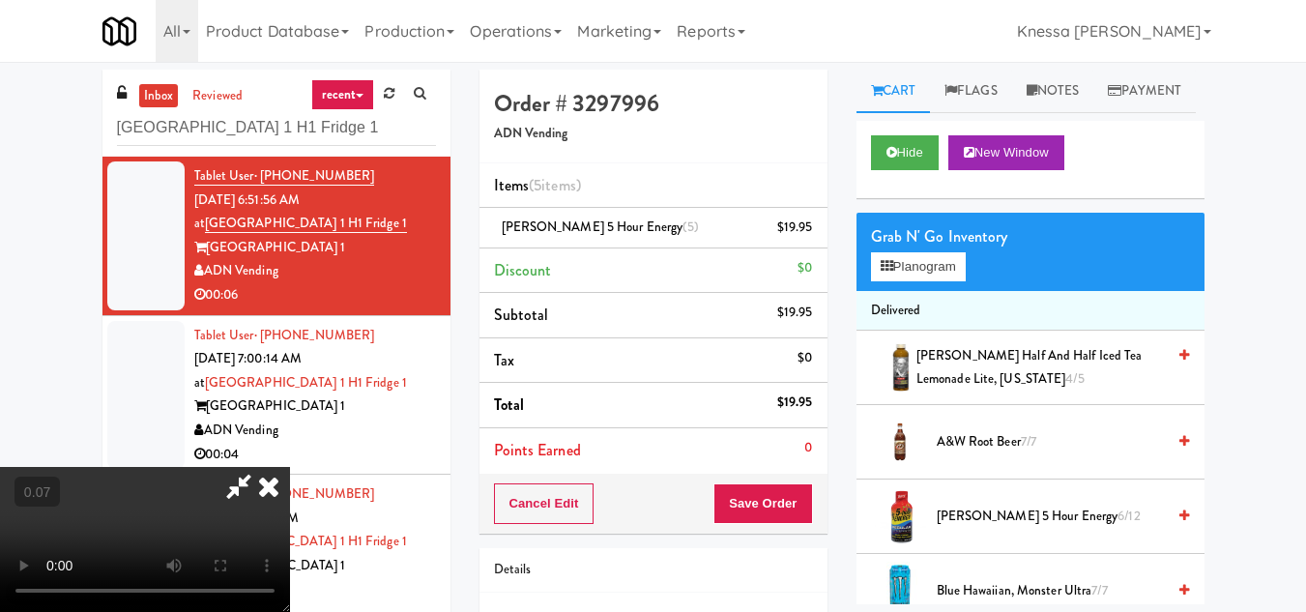
click at [290, 467] on icon at bounding box center [269, 486] width 43 height 39
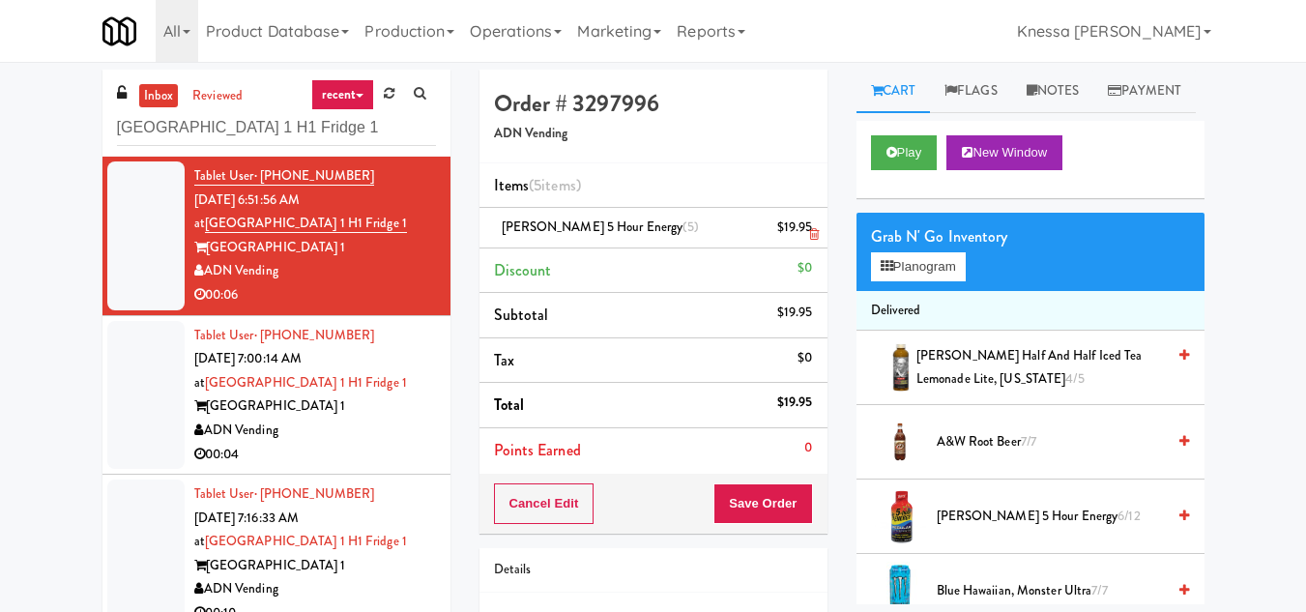
click at [816, 237] on icon at bounding box center [814, 234] width 10 height 13
click at [816, 235] on icon at bounding box center [814, 234] width 10 height 13
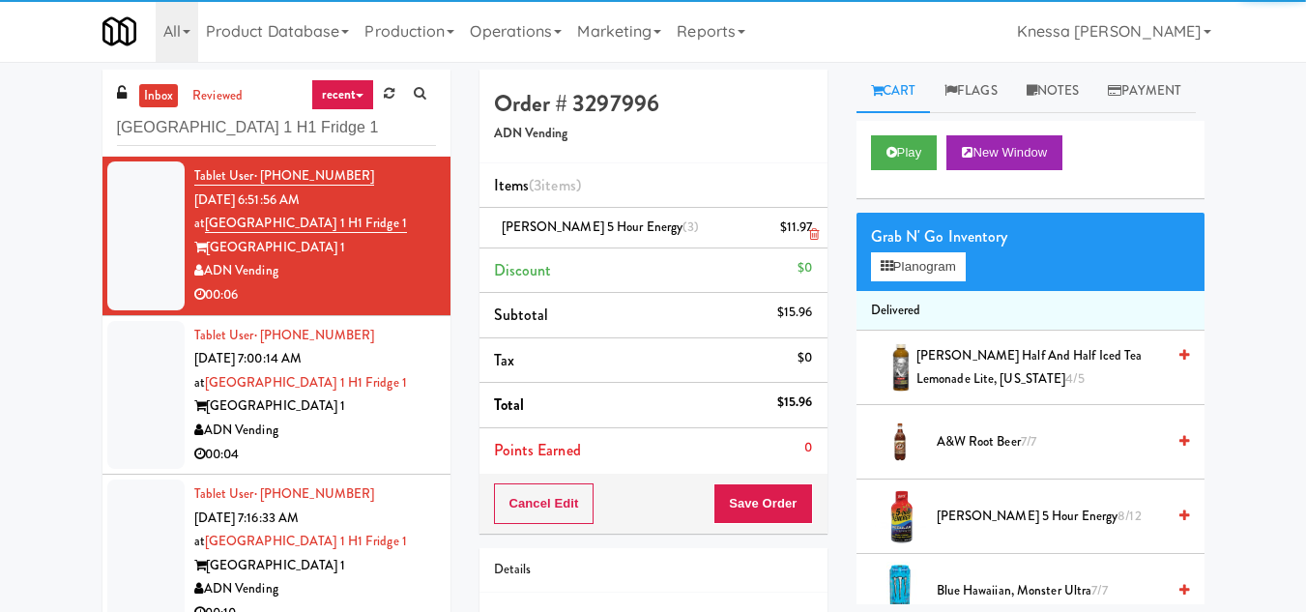
click at [816, 235] on icon at bounding box center [814, 234] width 10 height 13
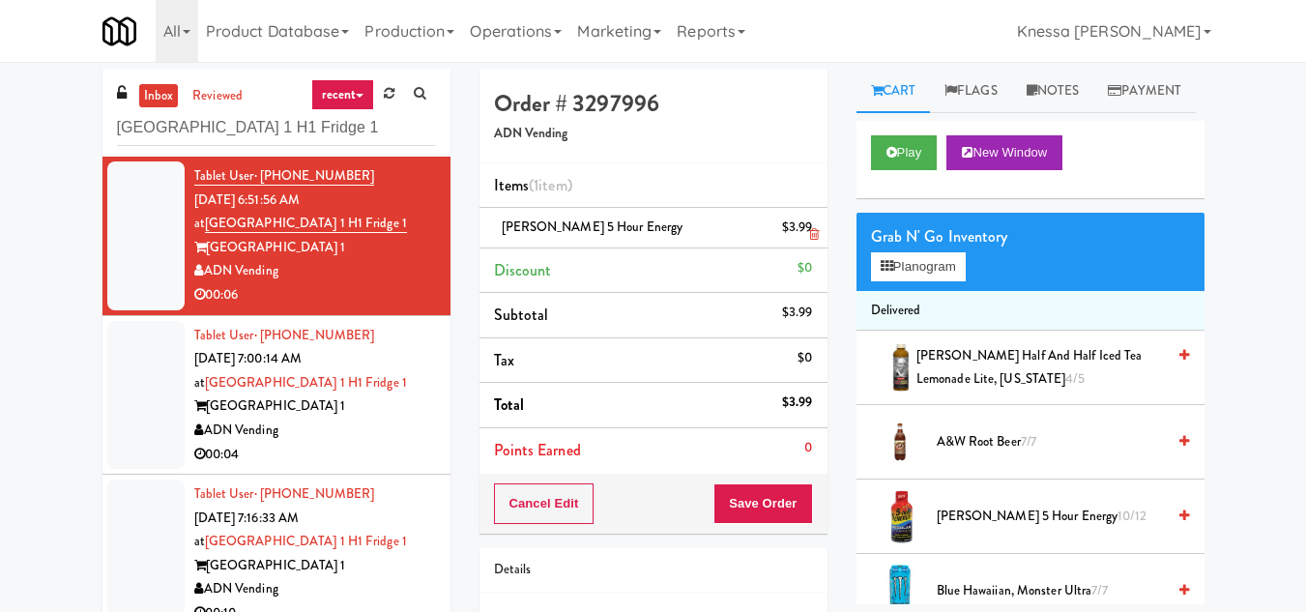
click at [816, 235] on icon at bounding box center [814, 234] width 10 height 13
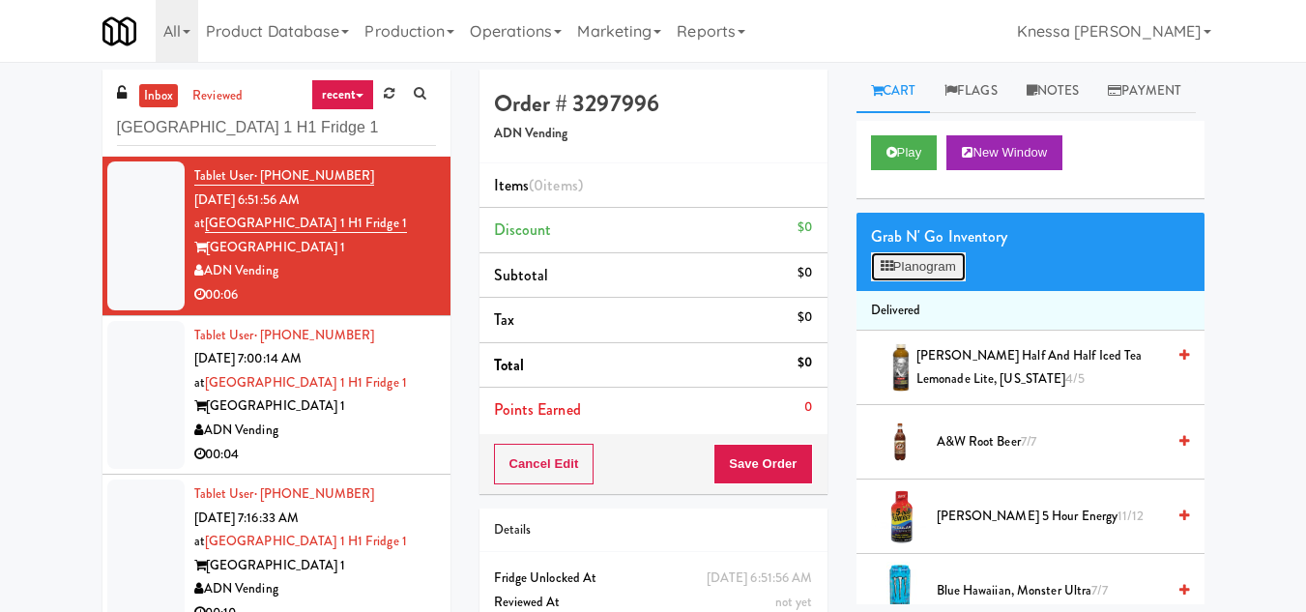
click at [934, 281] on button "Planogram" at bounding box center [918, 266] width 95 height 29
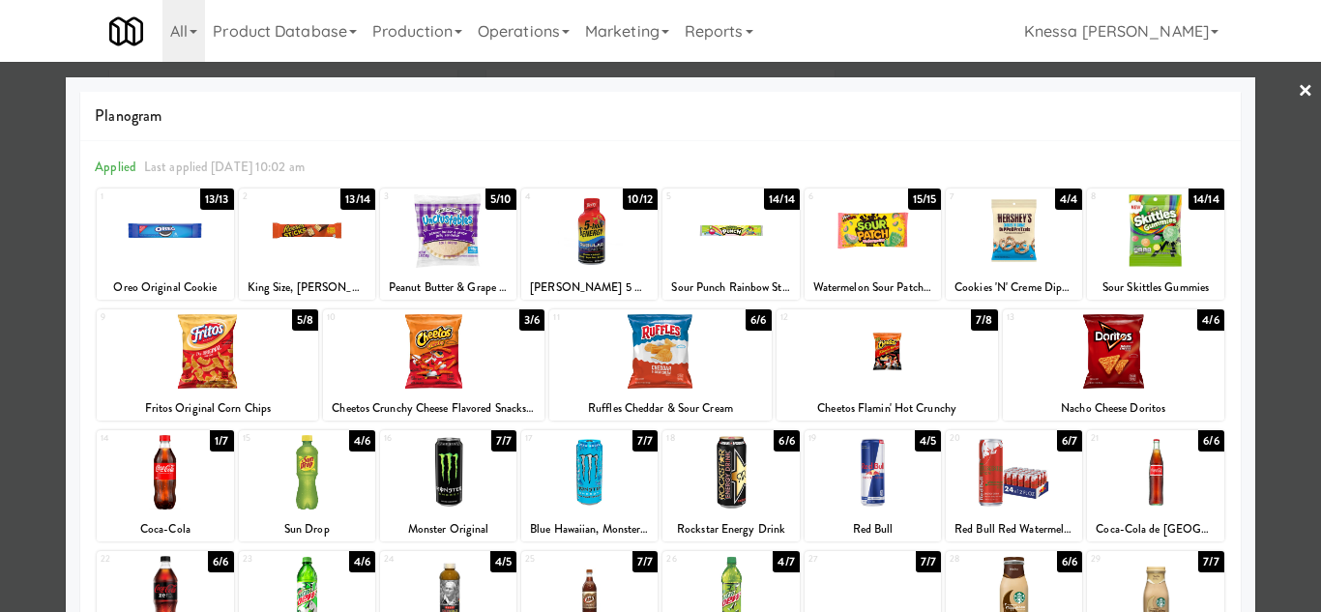
click at [594, 245] on div at bounding box center [589, 230] width 136 height 74
click at [1273, 259] on div at bounding box center [660, 306] width 1321 height 612
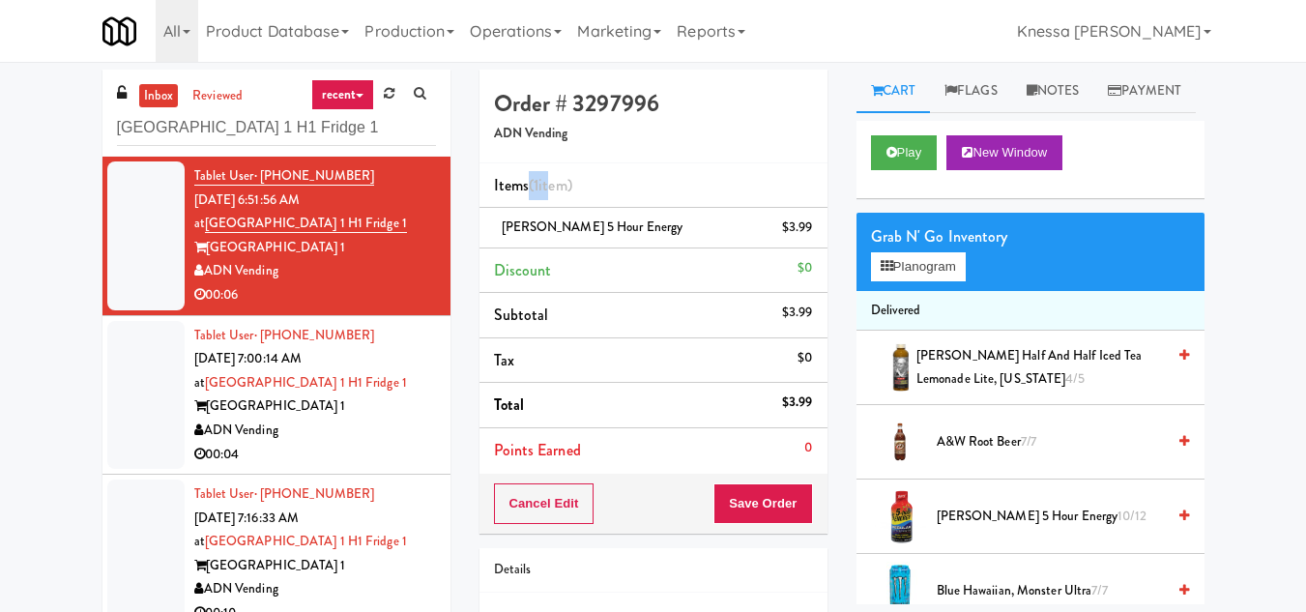
drag, startPoint x: 555, startPoint y: 189, endPoint x: 534, endPoint y: 186, distance: 21.5
click at [534, 186] on span "(1 item )" at bounding box center [551, 185] width 44 height 22
click at [735, 182] on li "Items (1 item )" at bounding box center [654, 185] width 348 height 45
click at [910, 170] on button "Play" at bounding box center [904, 152] width 67 height 35
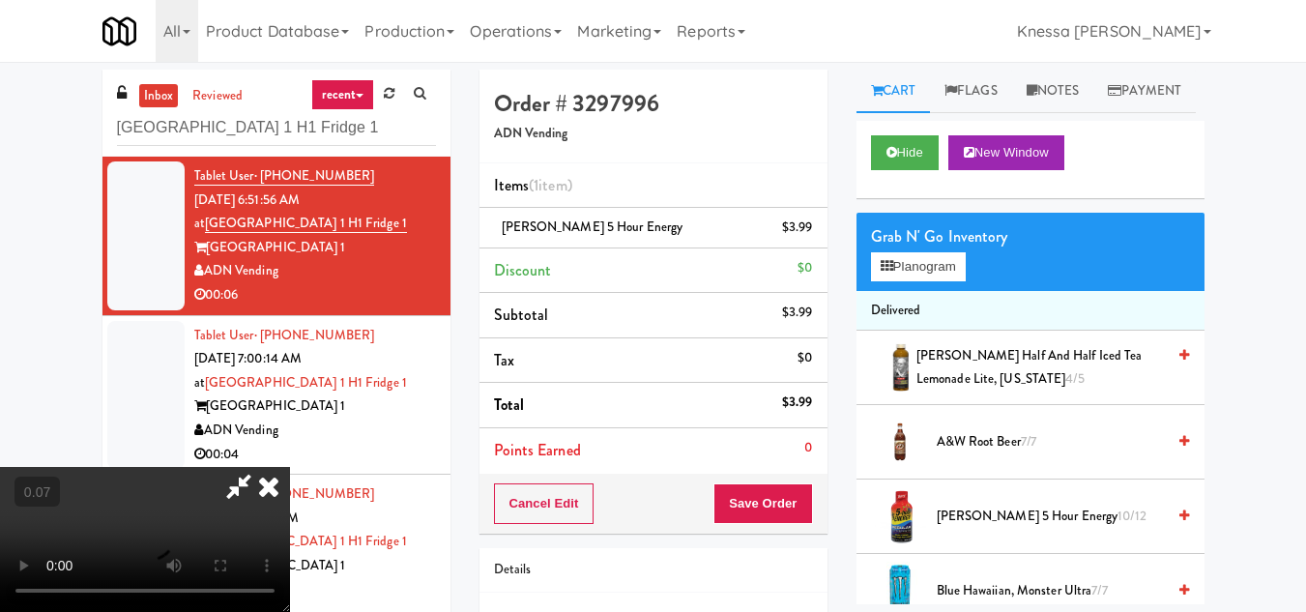
scroll to position [40, 0]
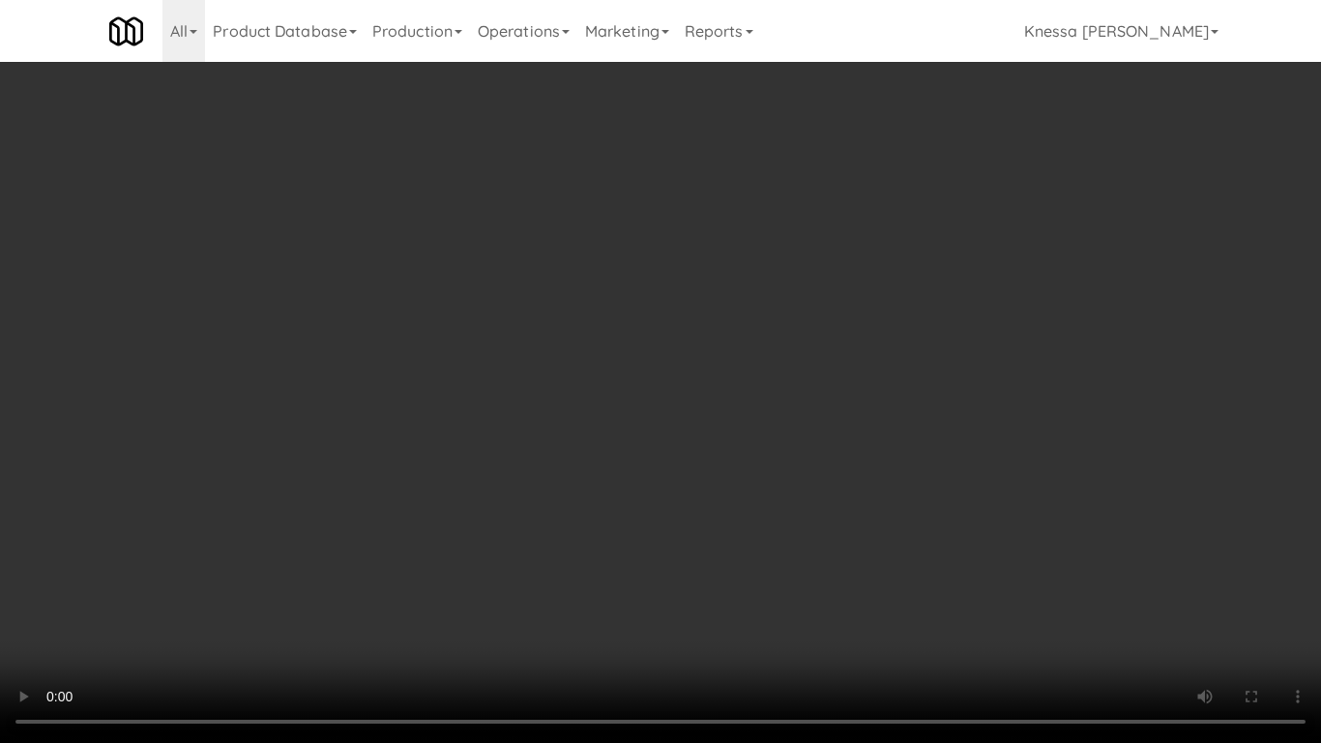
click at [684, 545] on video at bounding box center [660, 371] width 1321 height 743
click at [684, 505] on video at bounding box center [660, 371] width 1321 height 743
click at [686, 475] on video at bounding box center [660, 371] width 1321 height 743
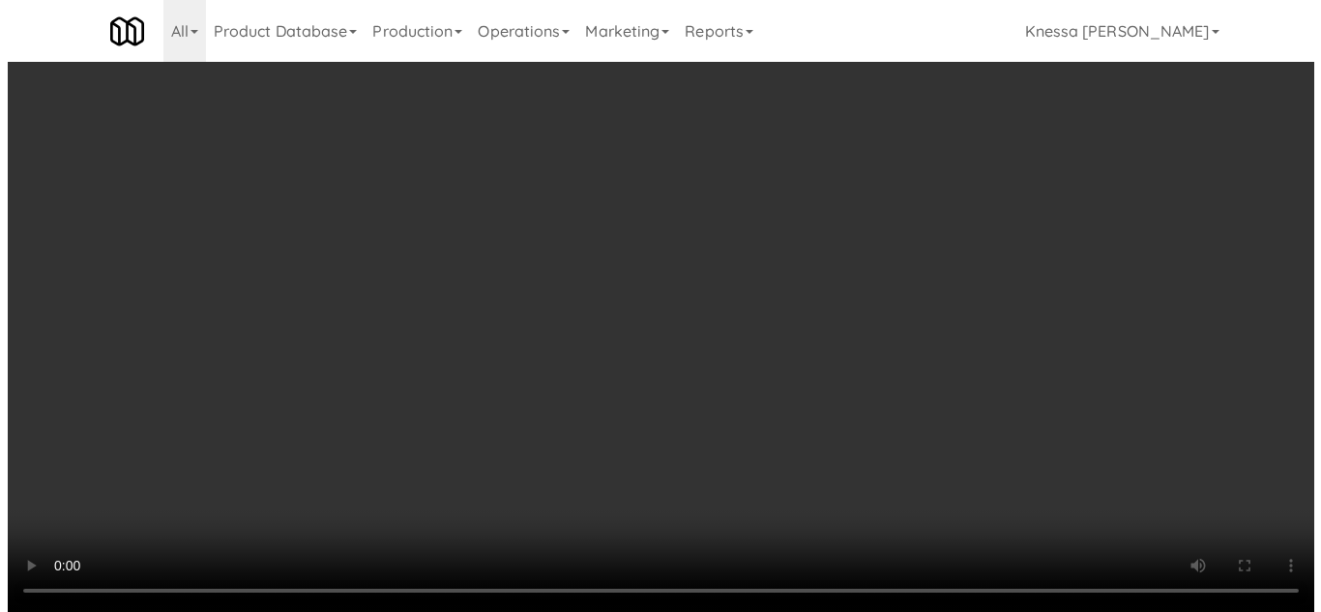
scroll to position [0, 0]
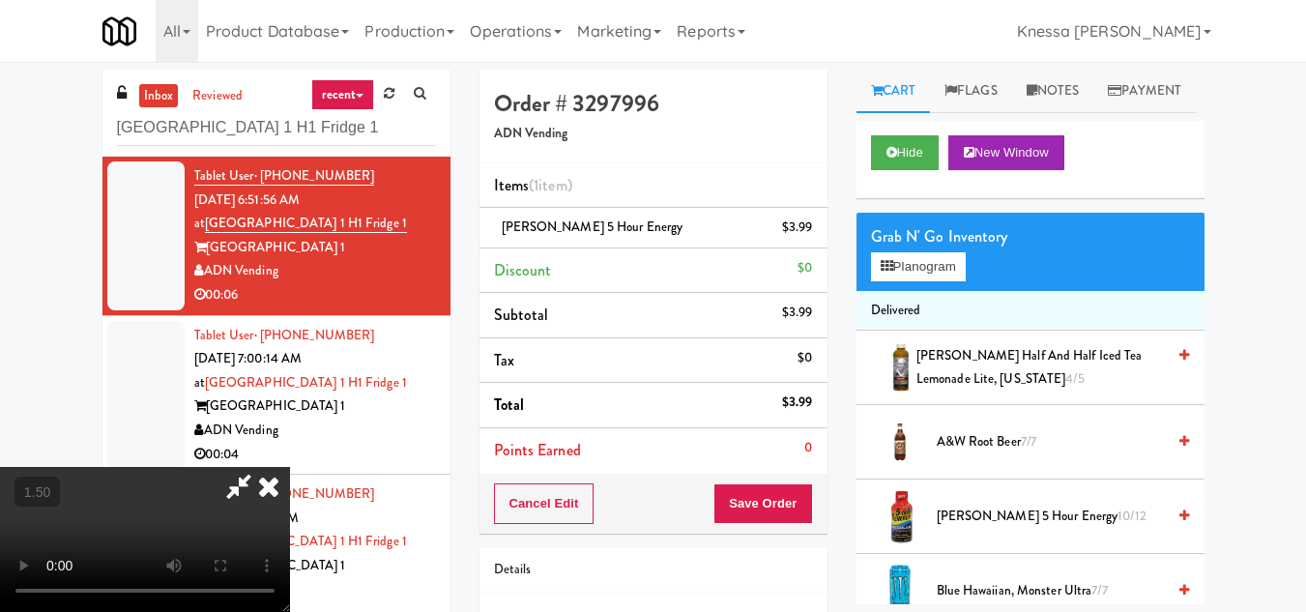
click at [261, 467] on icon at bounding box center [239, 486] width 44 height 39
click at [290, 467] on icon at bounding box center [269, 486] width 43 height 39
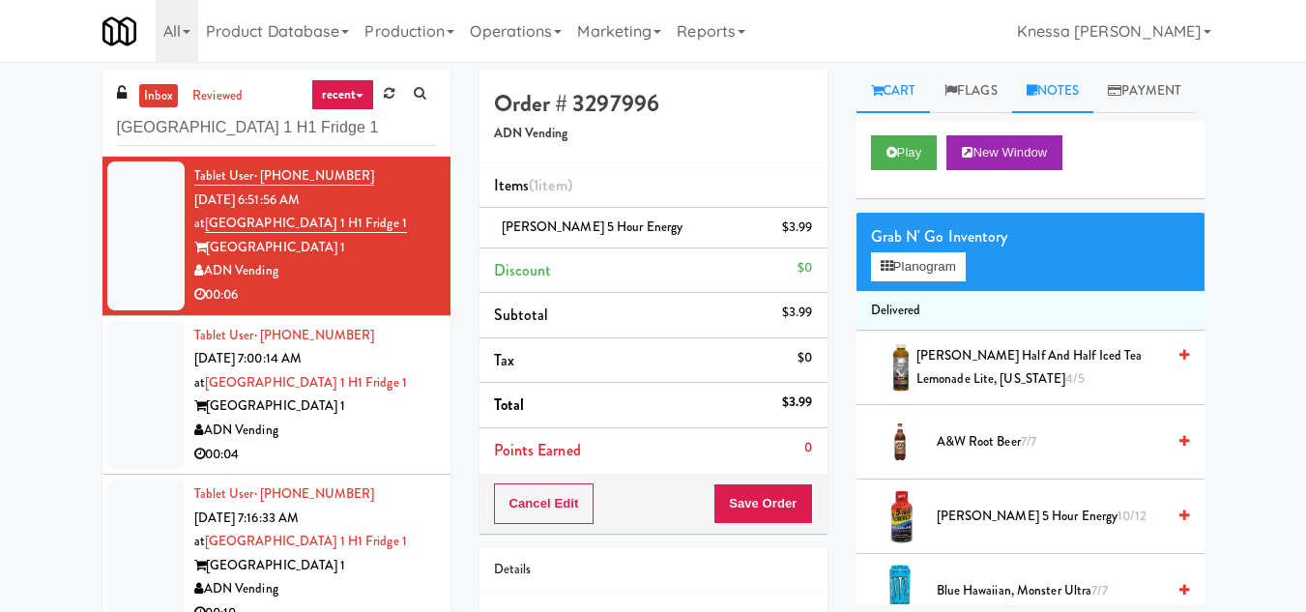
click at [1060, 88] on link "Notes" at bounding box center [1053, 92] width 82 height 44
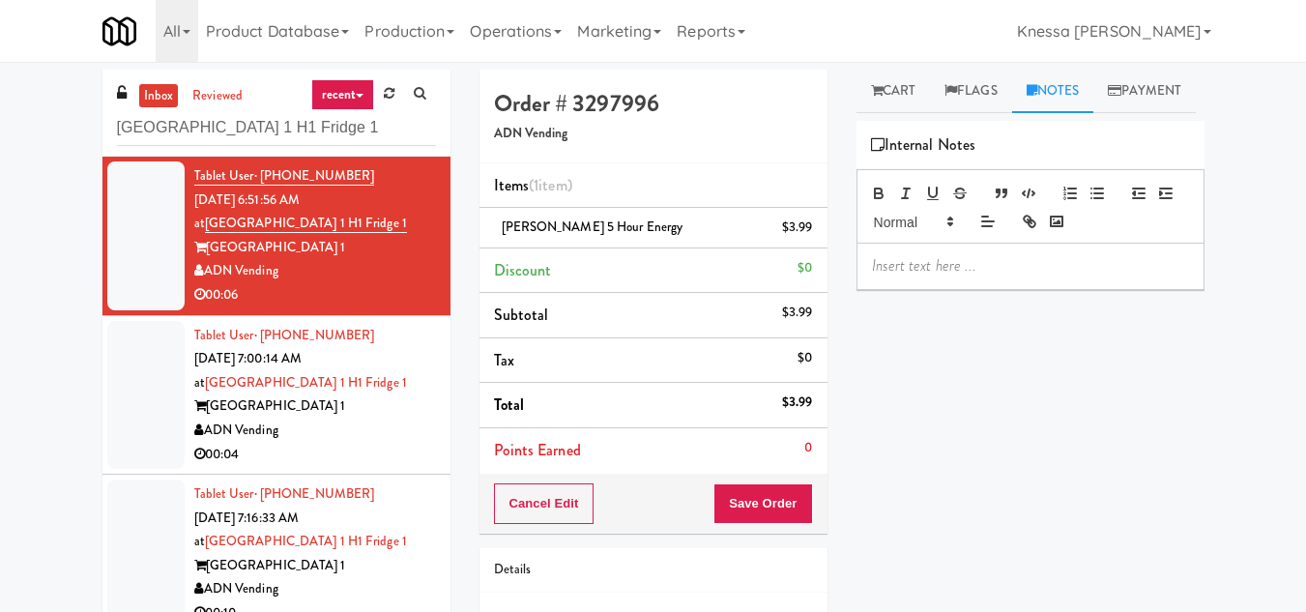
click at [923, 277] on p at bounding box center [1030, 265] width 317 height 21
click at [903, 90] on link "Cart" at bounding box center [894, 92] width 74 height 44
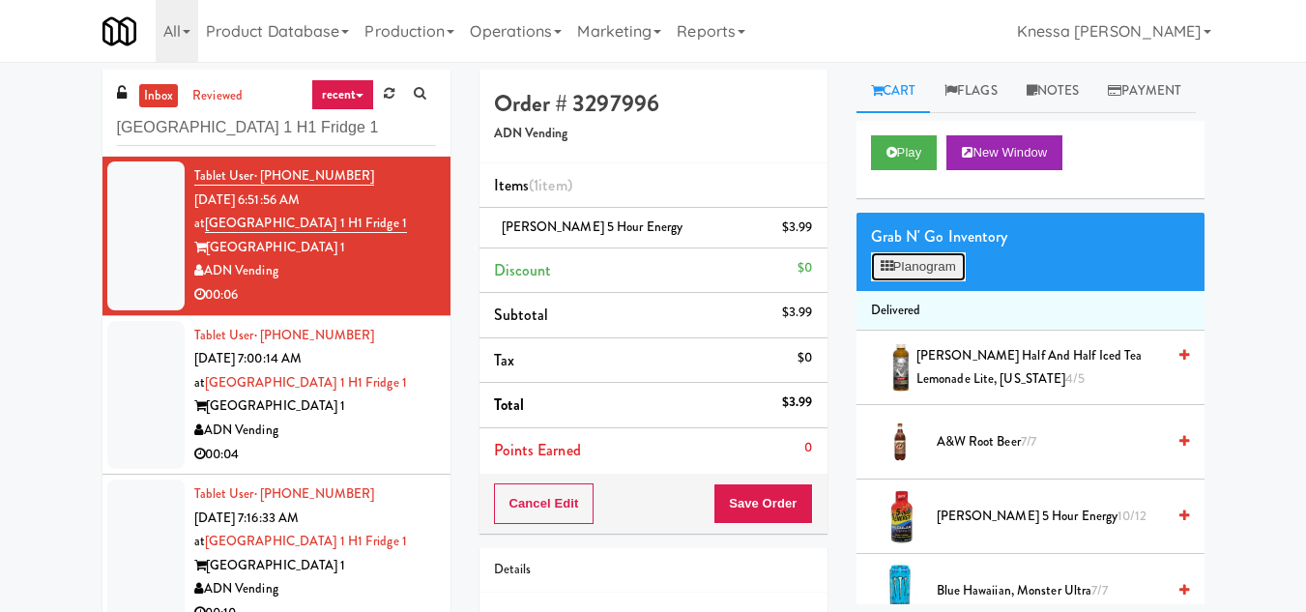
click at [920, 281] on button "Planogram" at bounding box center [918, 266] width 95 height 29
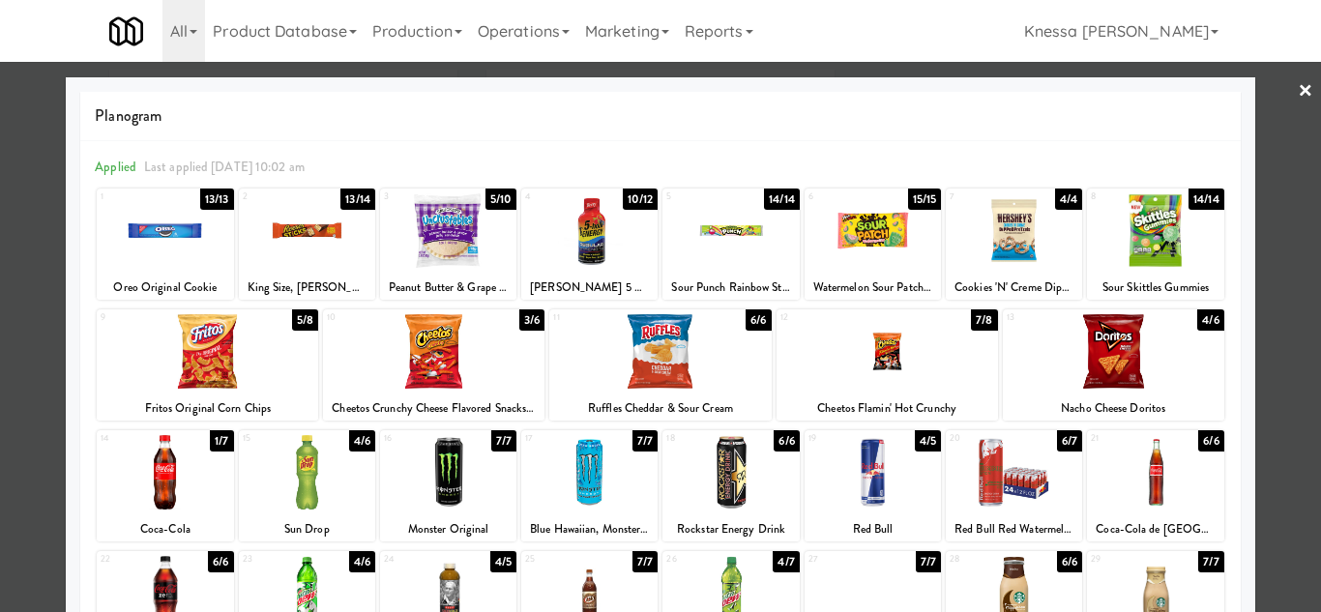
click at [1282, 86] on div at bounding box center [660, 306] width 1321 height 612
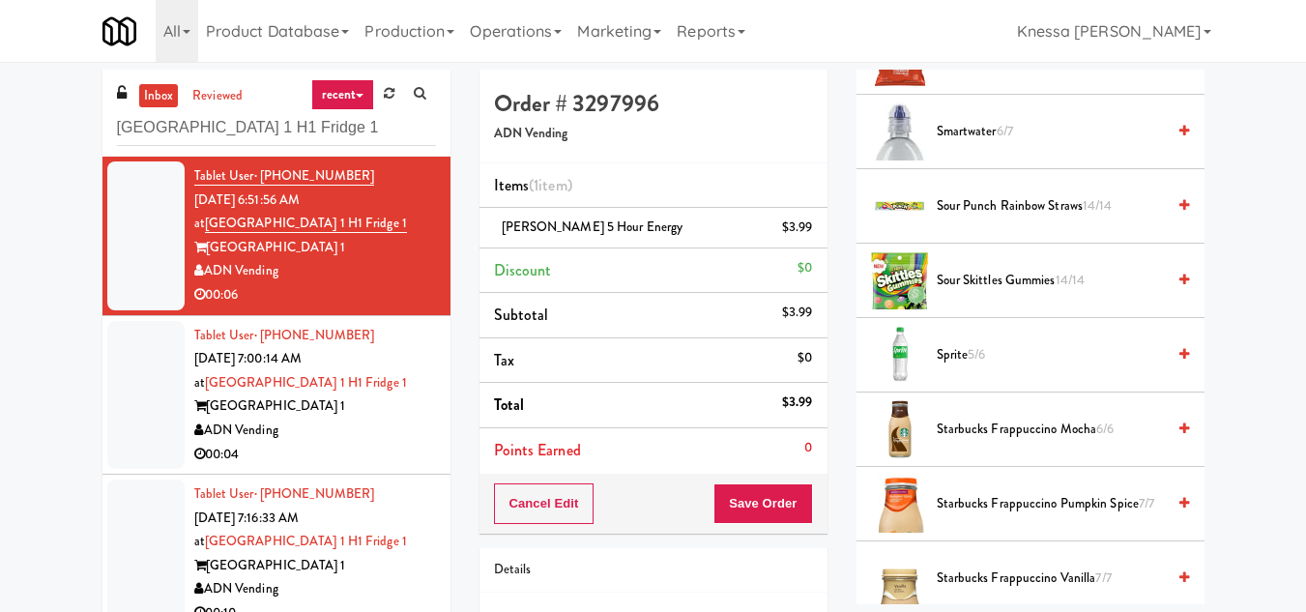
scroll to position [2748, 0]
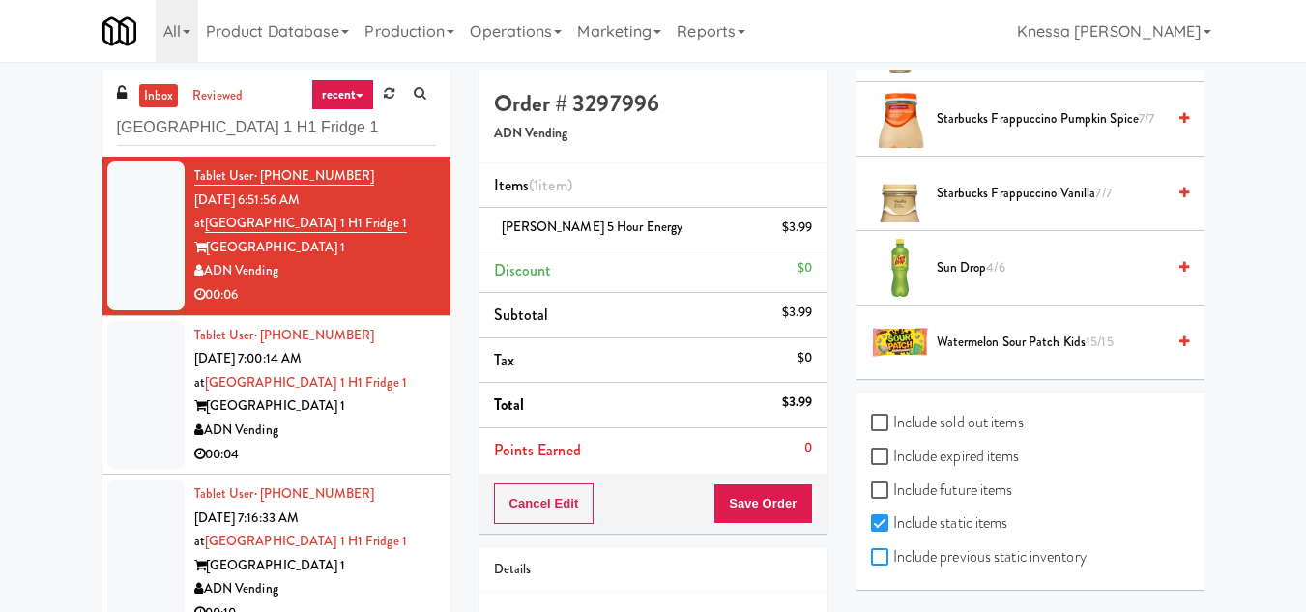
click at [882, 559] on input "Include previous static inventory" at bounding box center [882, 557] width 22 height 15
checkbox input "true"
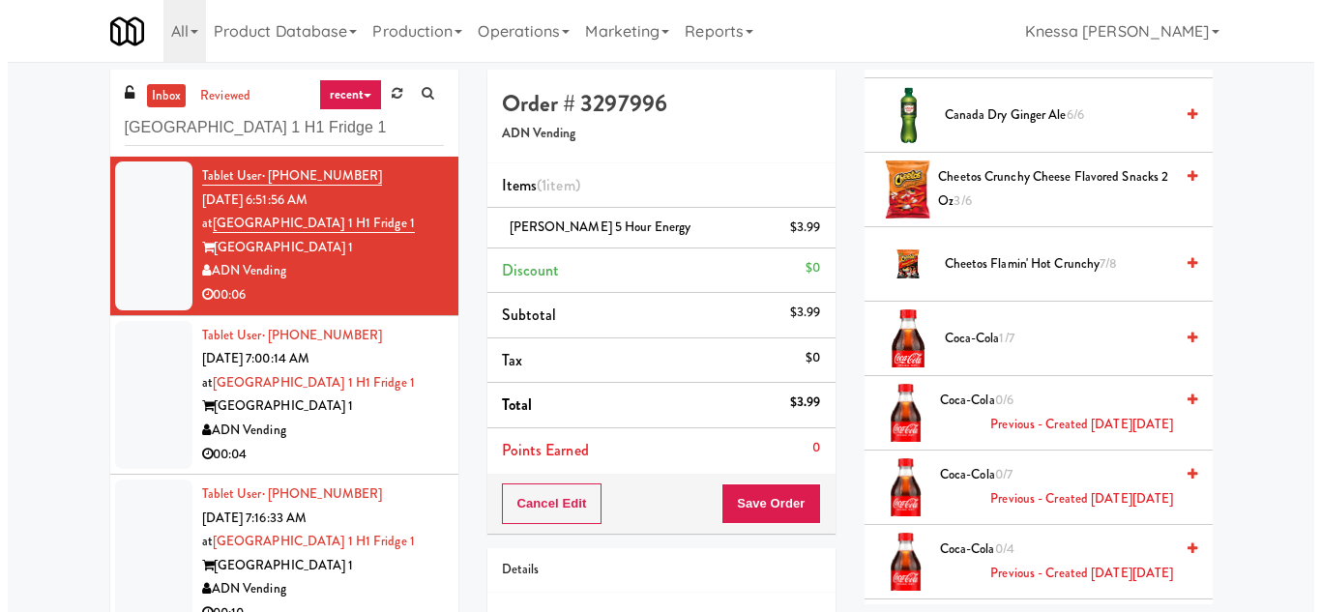
scroll to position [41, 0]
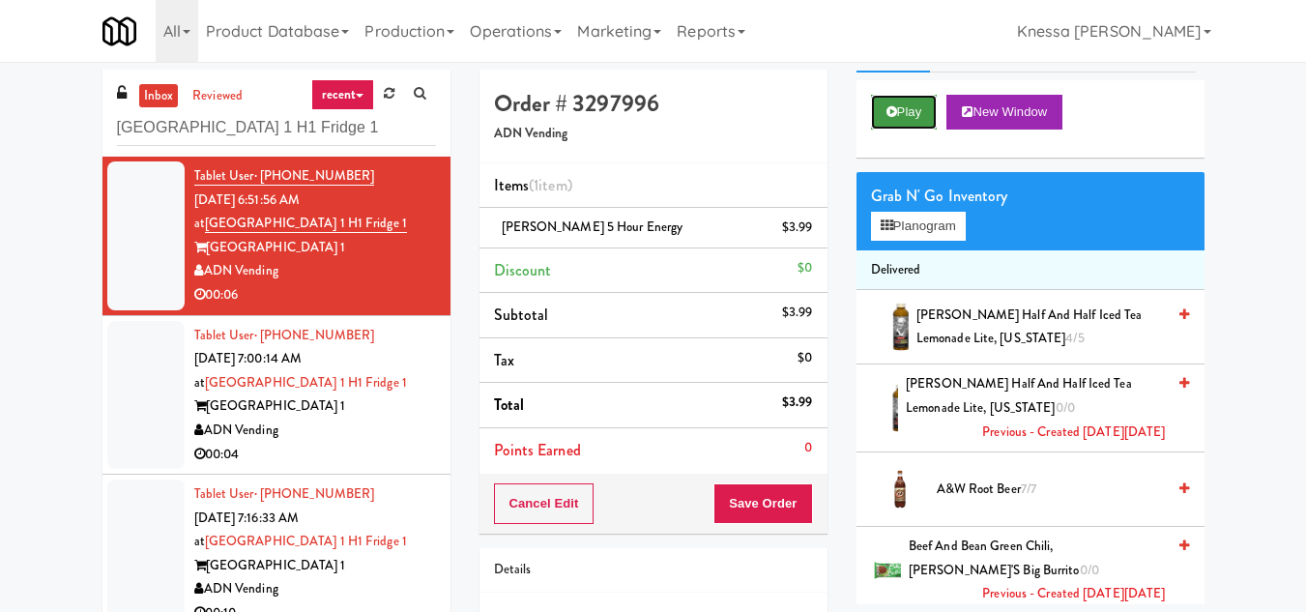
click at [911, 130] on button "Play" at bounding box center [904, 112] width 67 height 35
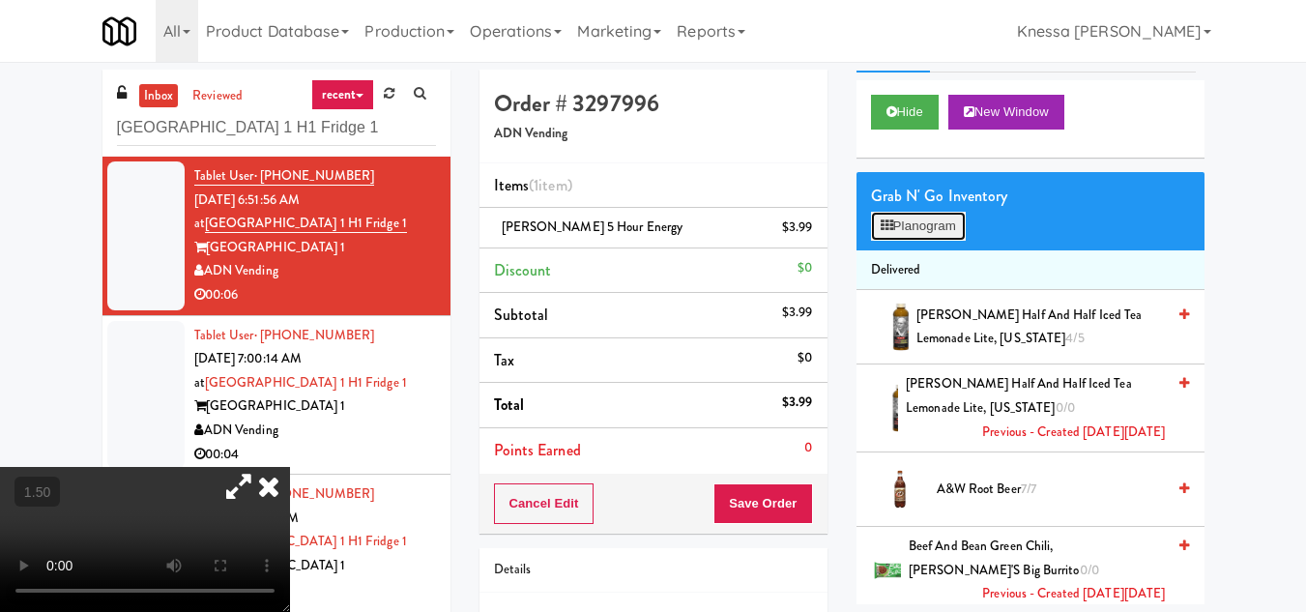
click at [929, 241] on button "Planogram" at bounding box center [918, 226] width 95 height 29
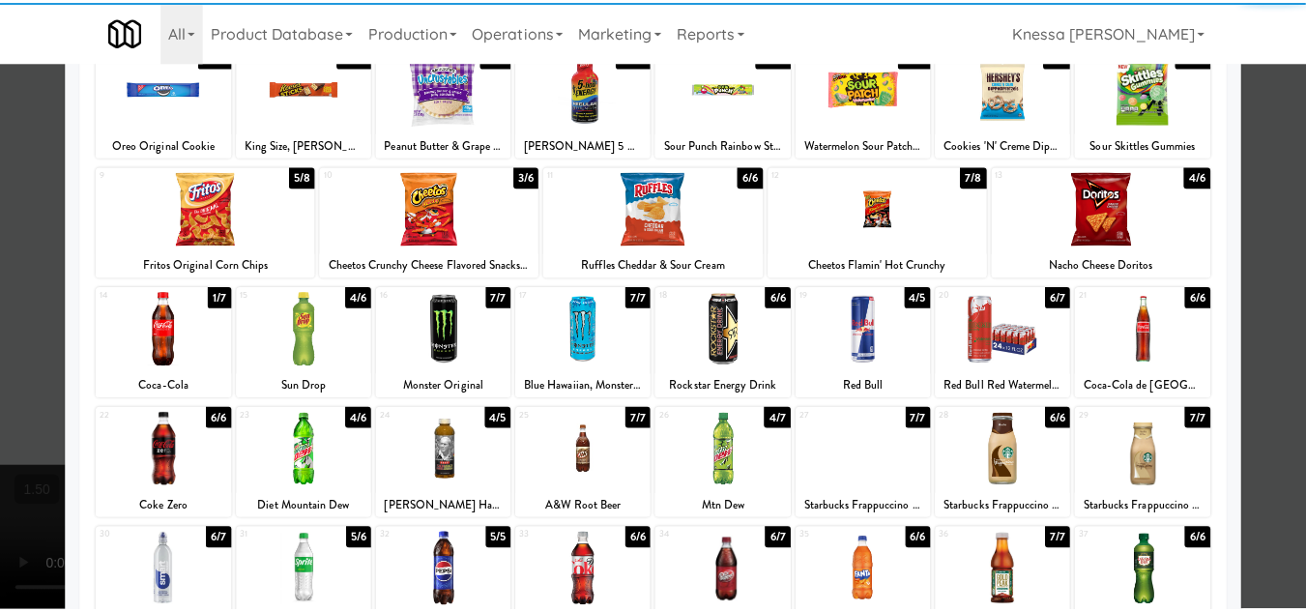
scroll to position [337, 0]
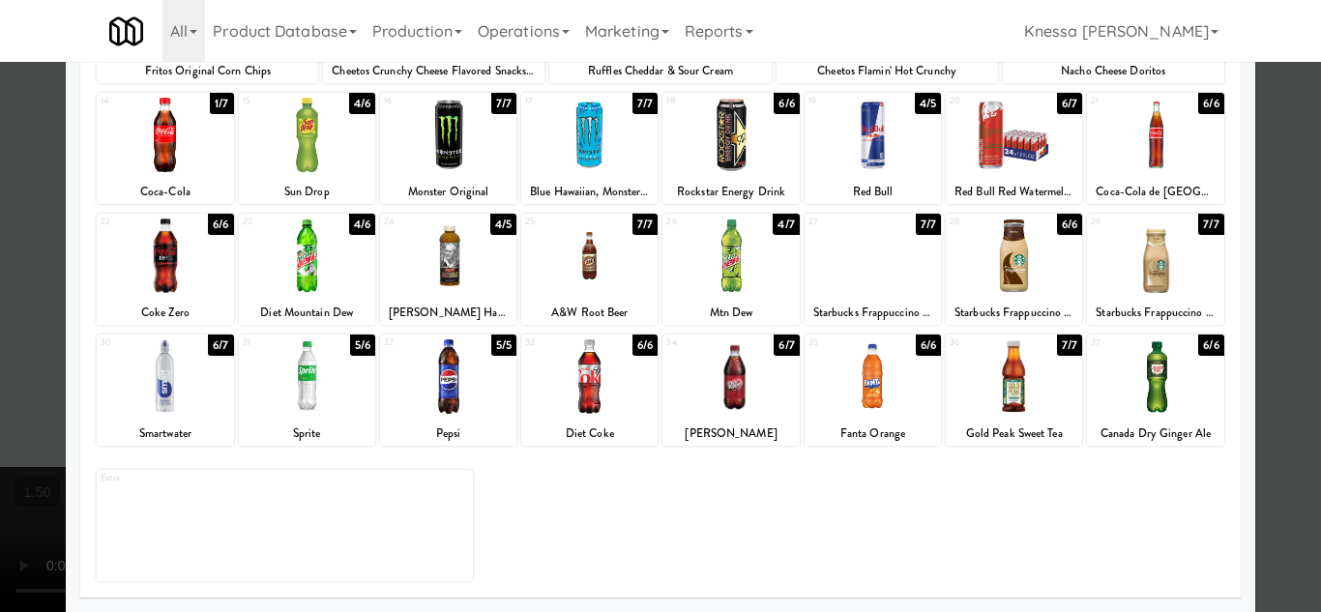
click at [1298, 254] on div at bounding box center [660, 306] width 1321 height 612
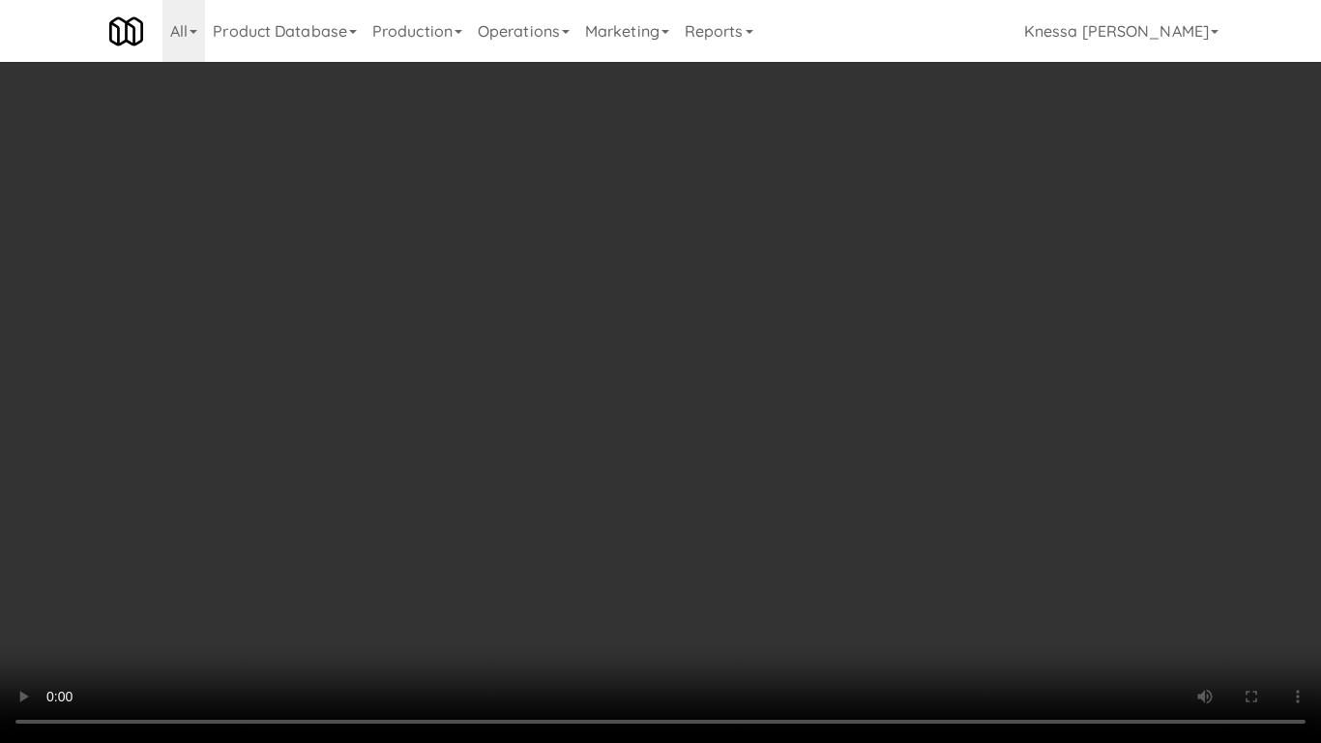
click at [1243, 611] on video at bounding box center [660, 371] width 1321 height 743
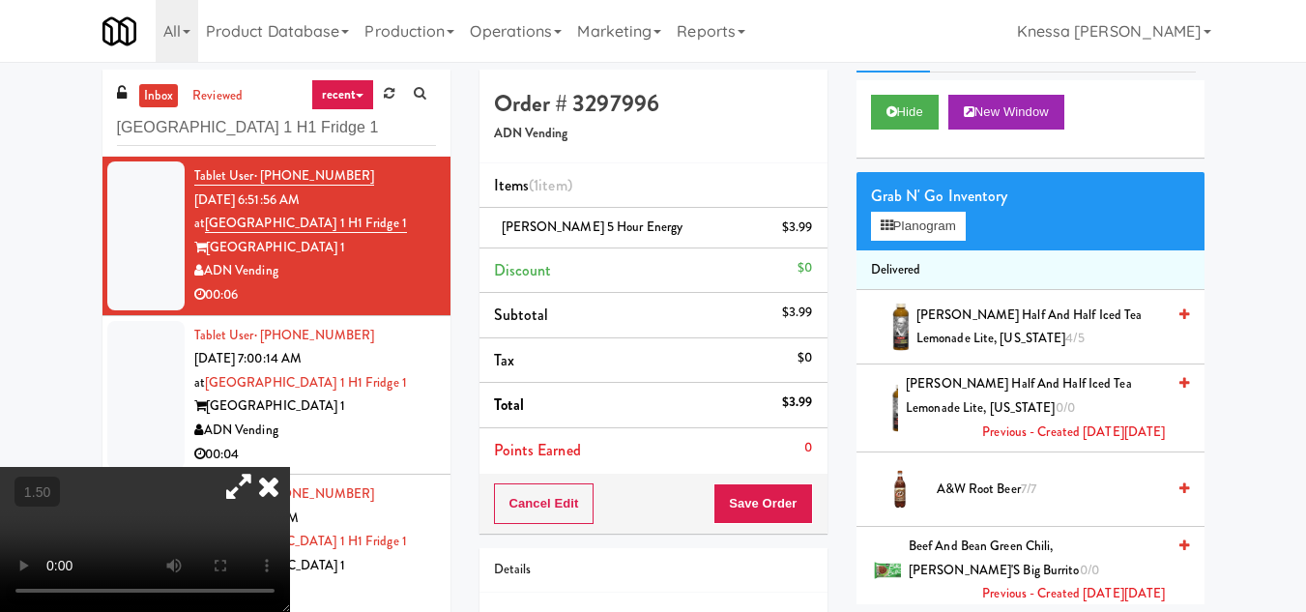
click at [290, 467] on icon at bounding box center [269, 486] width 43 height 39
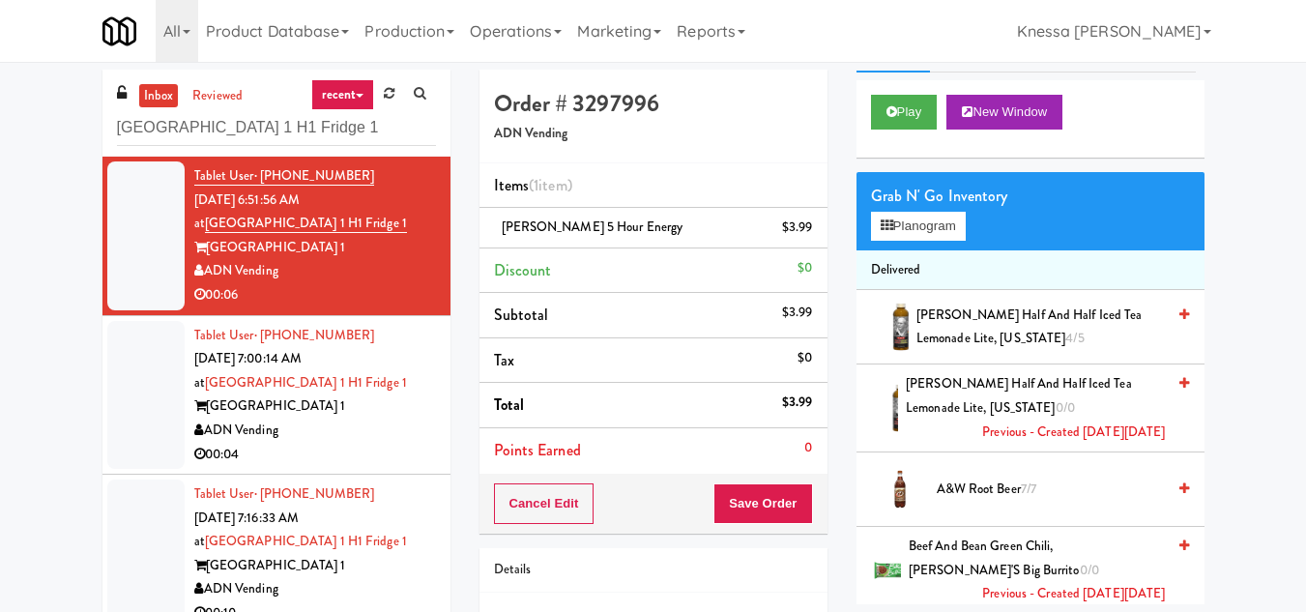
click at [366, 389] on div "Tablet User · (980) 248-3922 Sep 23, 2025 7:00:14 AM at Saddle Creek Building 1…" at bounding box center [315, 395] width 242 height 143
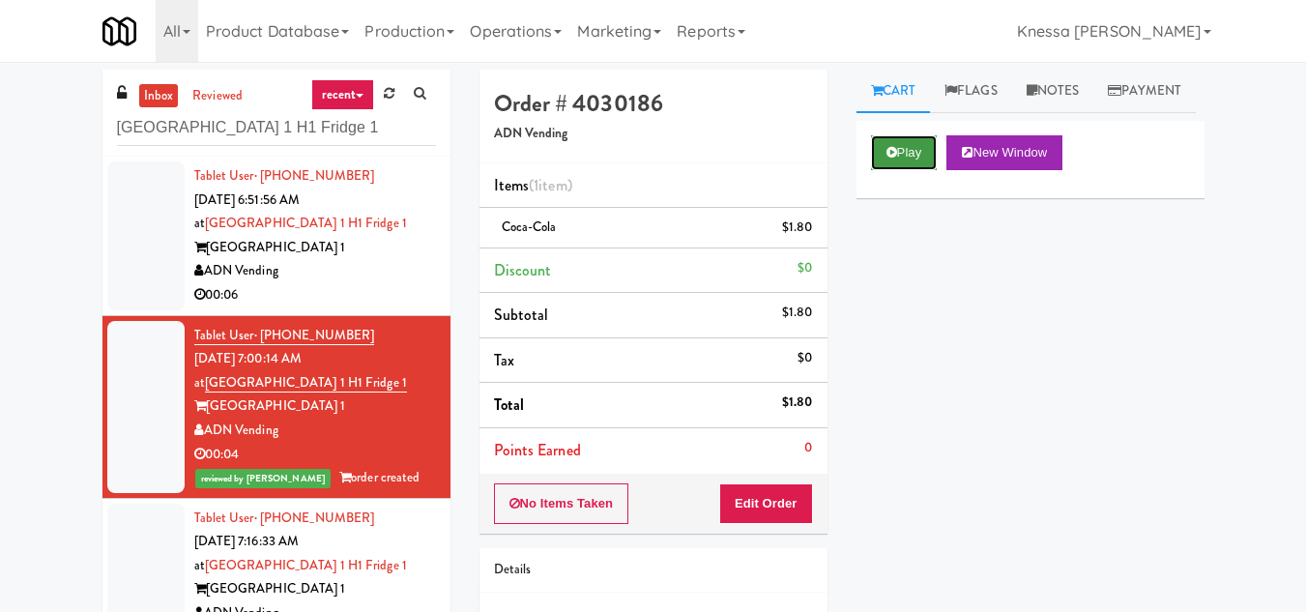
click at [910, 170] on button "Play" at bounding box center [904, 152] width 67 height 35
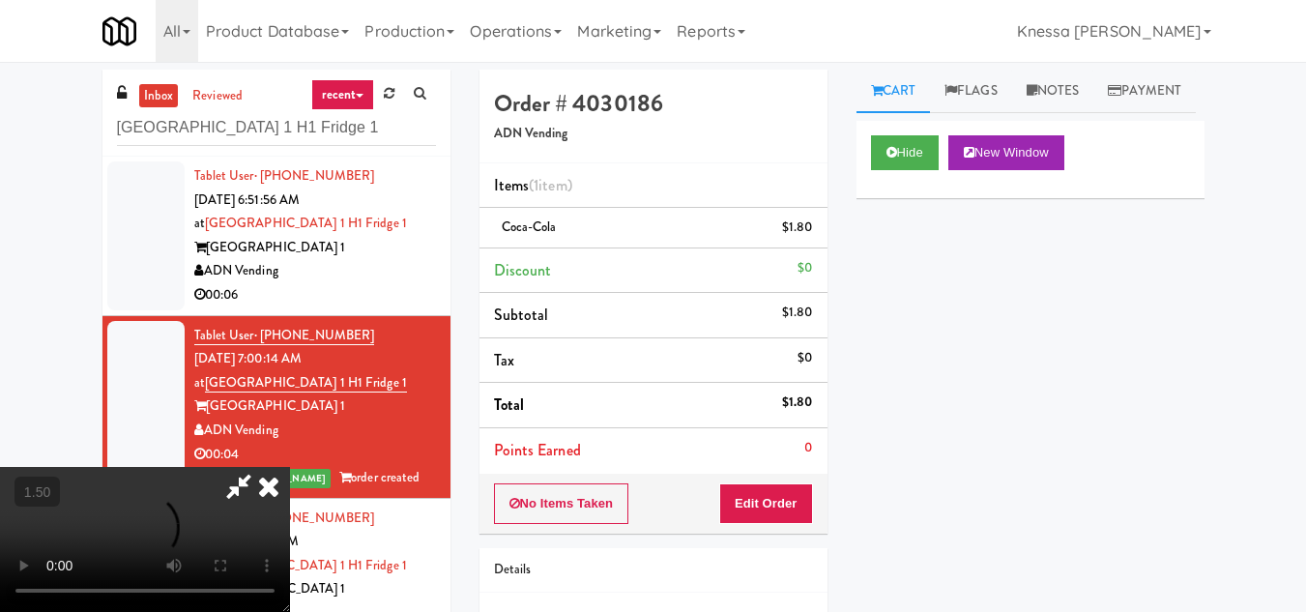
scroll to position [40, 0]
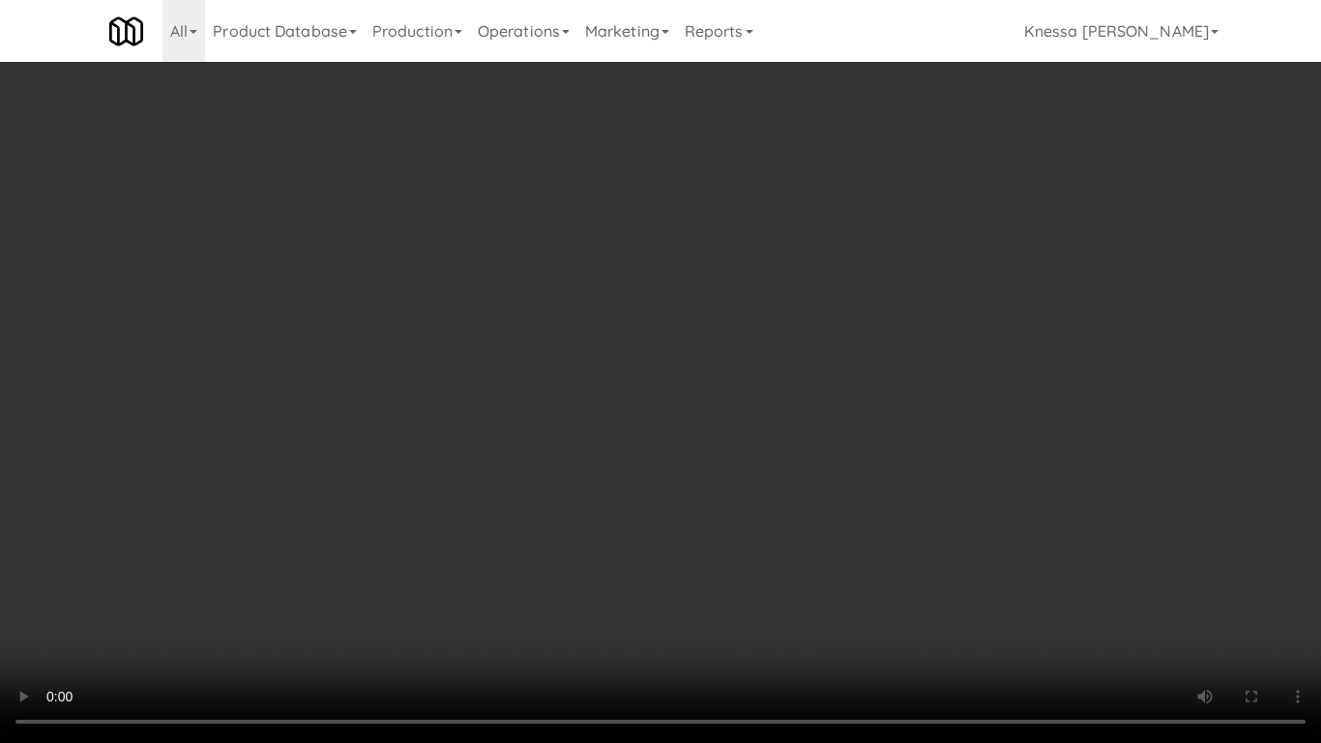
click at [695, 460] on video at bounding box center [660, 371] width 1321 height 743
click at [531, 454] on video at bounding box center [660, 371] width 1321 height 743
click at [476, 432] on video at bounding box center [660, 371] width 1321 height 743
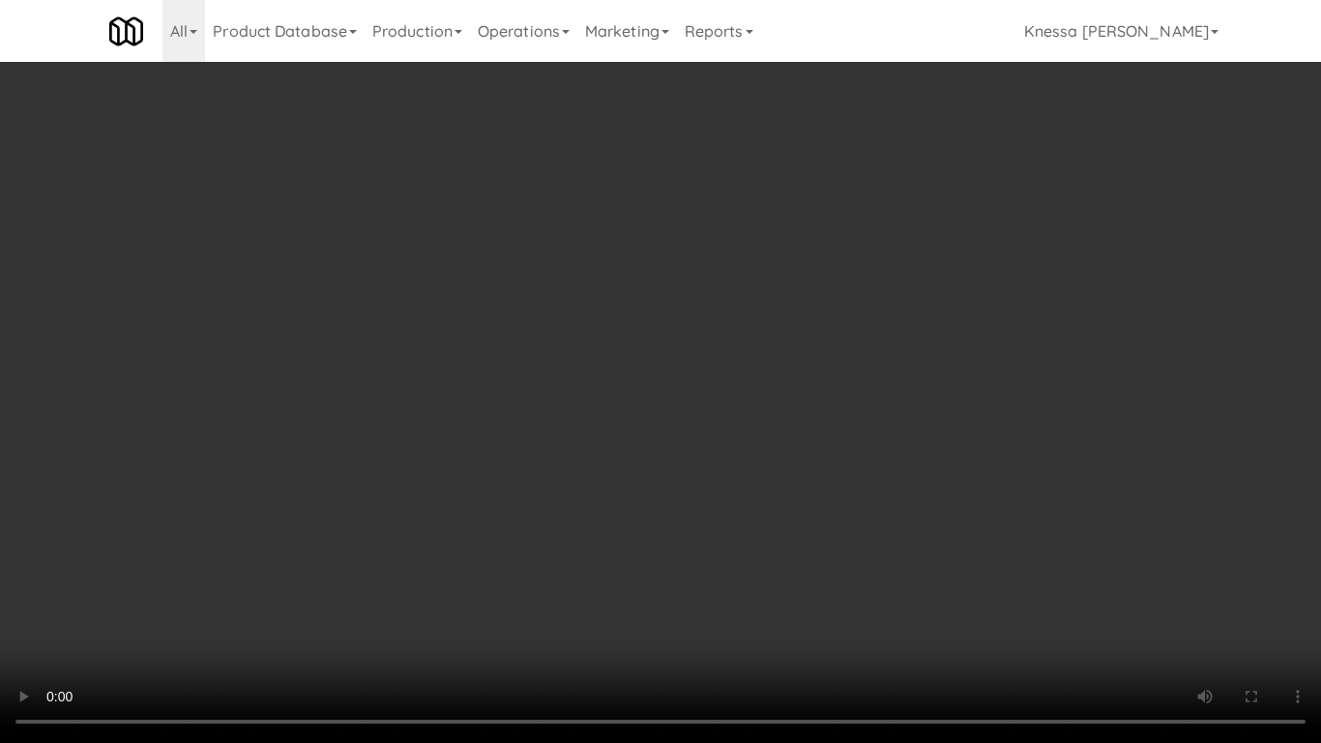
click at [473, 360] on video at bounding box center [660, 371] width 1321 height 743
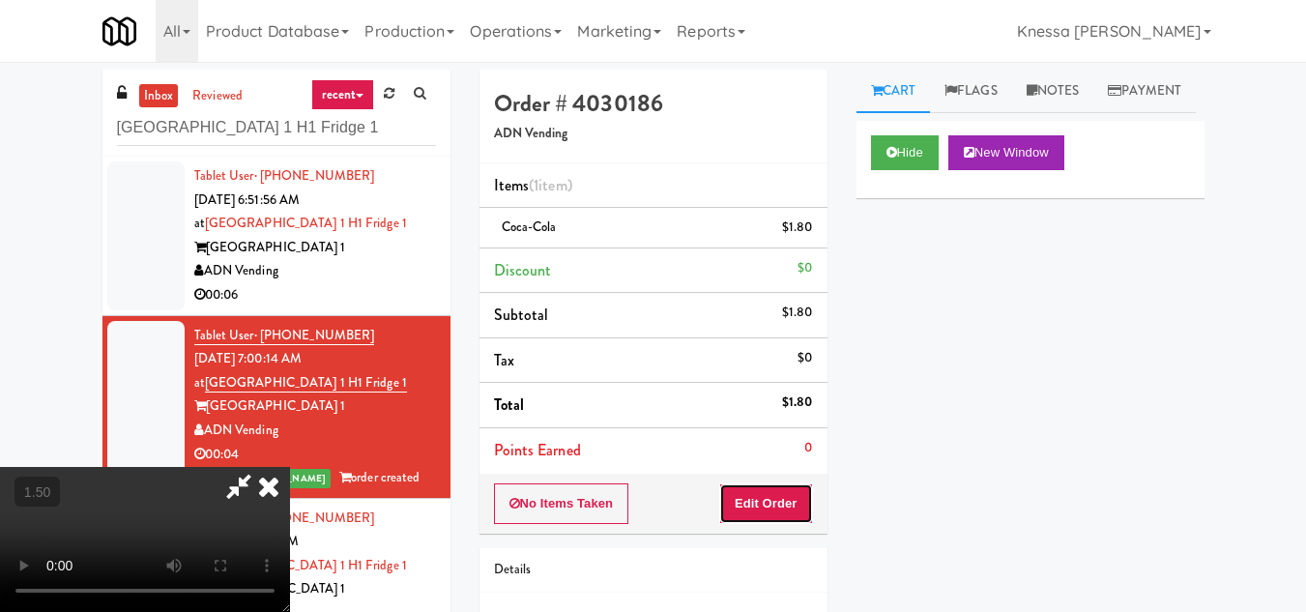
click at [799, 503] on button "Edit Order" at bounding box center [766, 503] width 94 height 41
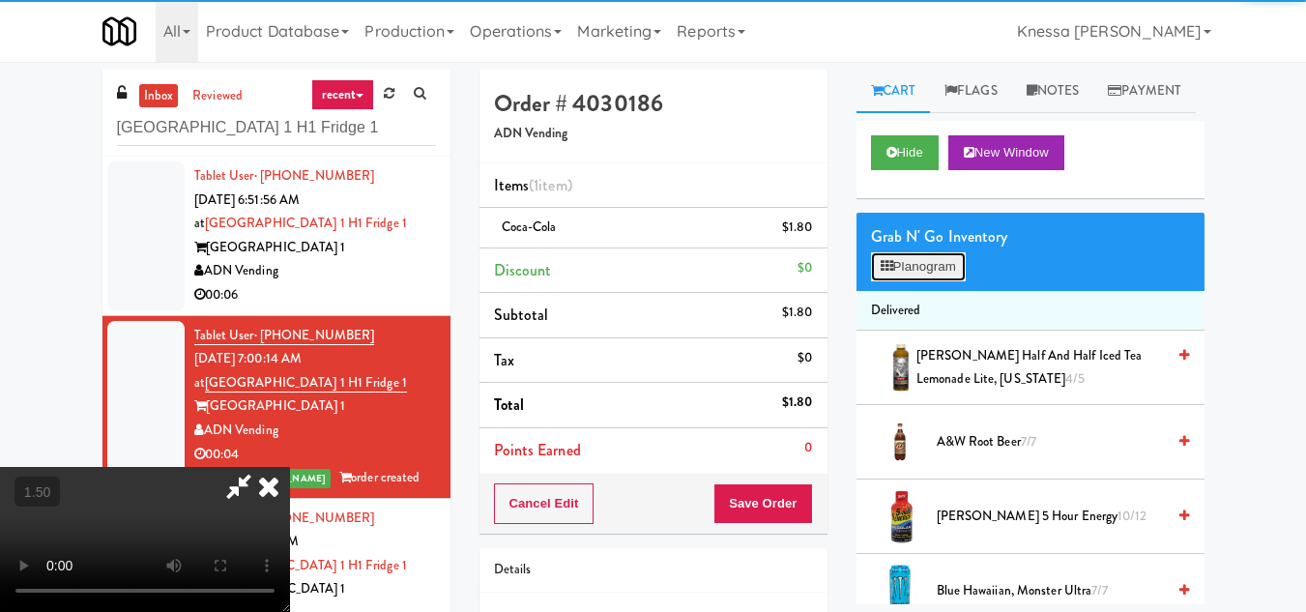
click at [930, 281] on button "Planogram" at bounding box center [918, 266] width 95 height 29
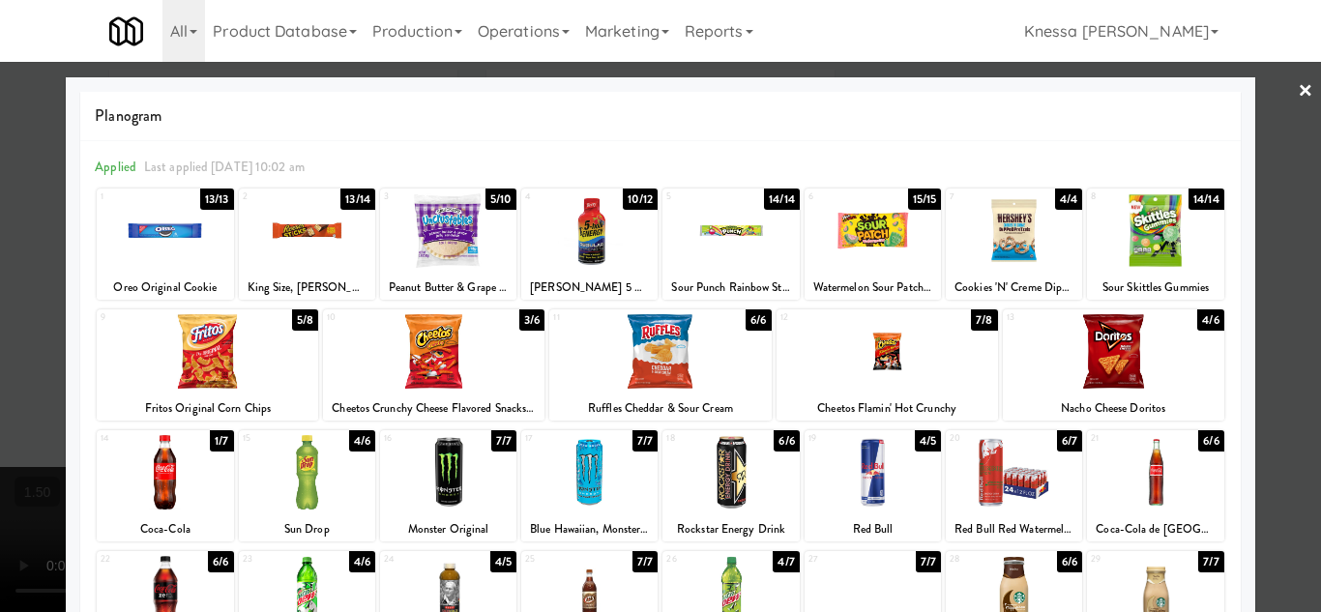
click at [1297, 86] on link "×" at bounding box center [1304, 92] width 15 height 60
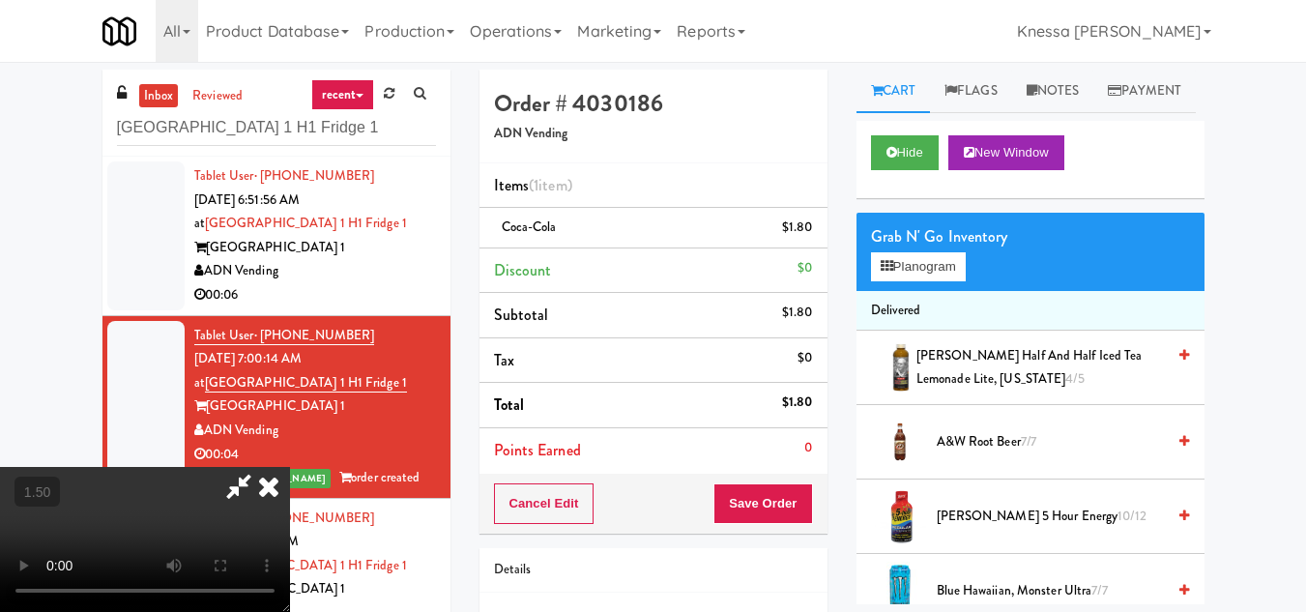
click at [290, 467] on icon at bounding box center [269, 486] width 43 height 39
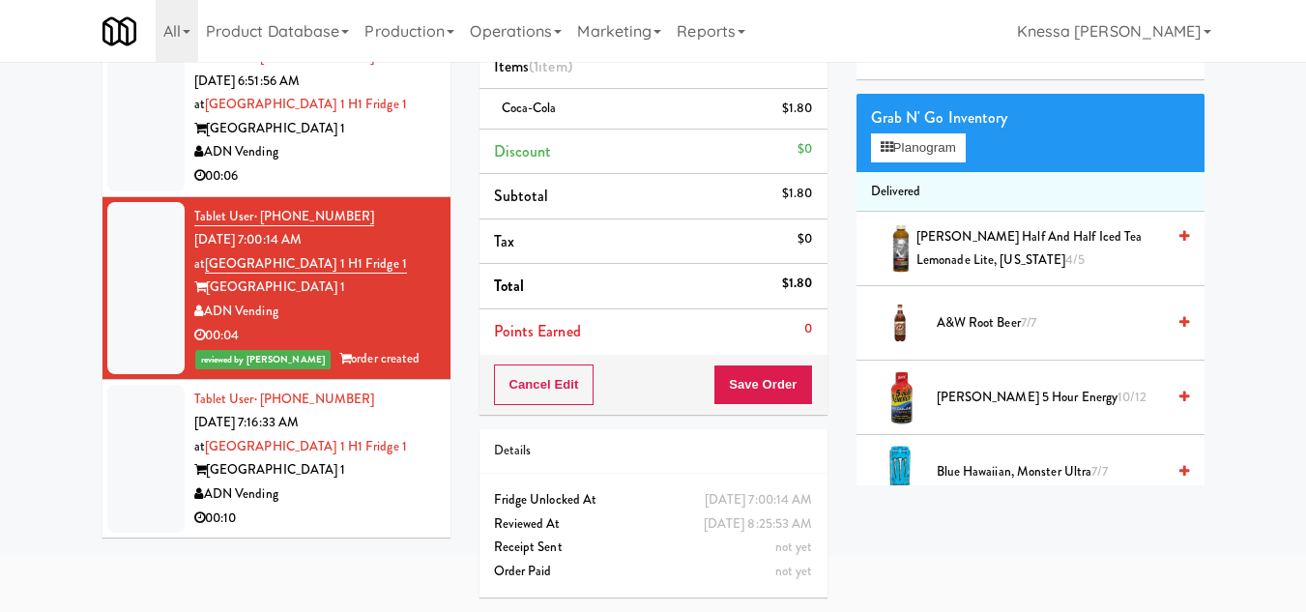
click at [351, 420] on div "Tablet User · (213) 440-4846 Sep 23, 2025 7:16:33 AM at Saddle Creek Building 1…" at bounding box center [315, 459] width 242 height 143
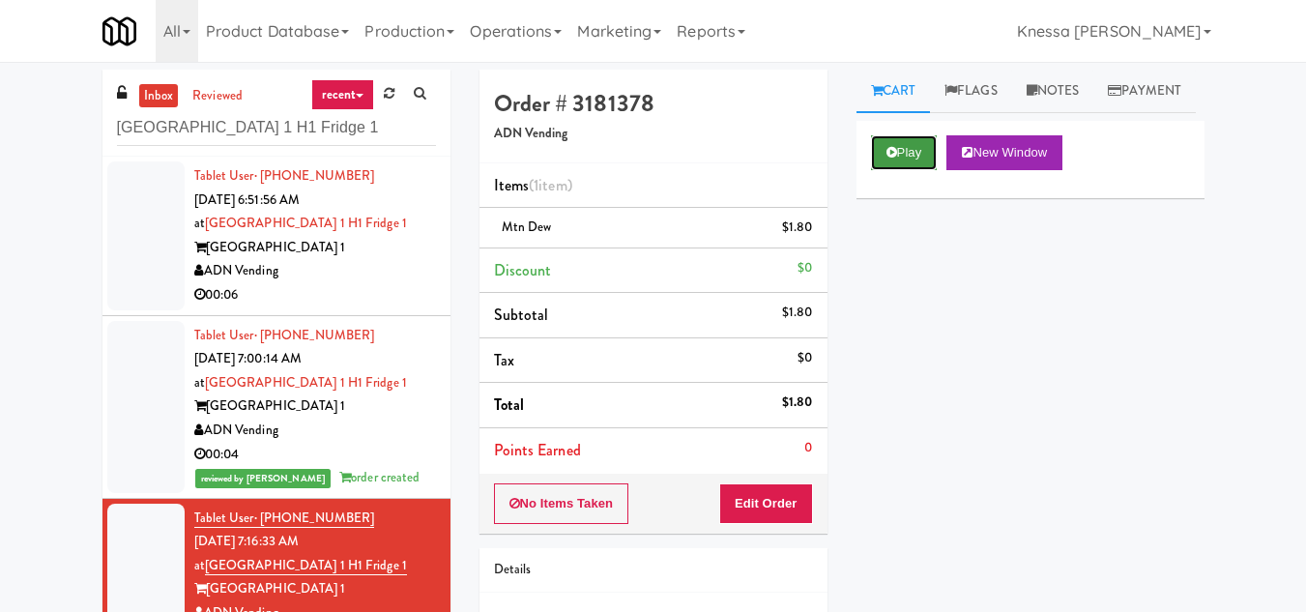
click at [916, 170] on button "Play" at bounding box center [904, 152] width 67 height 35
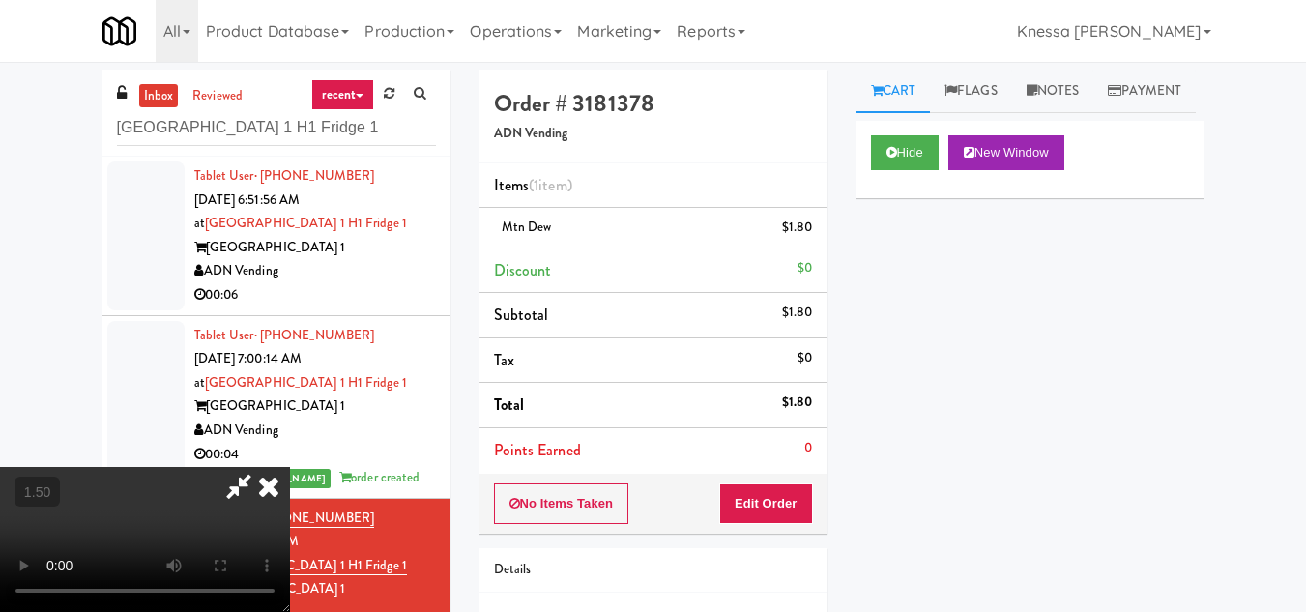
click at [290, 467] on icon at bounding box center [269, 486] width 43 height 39
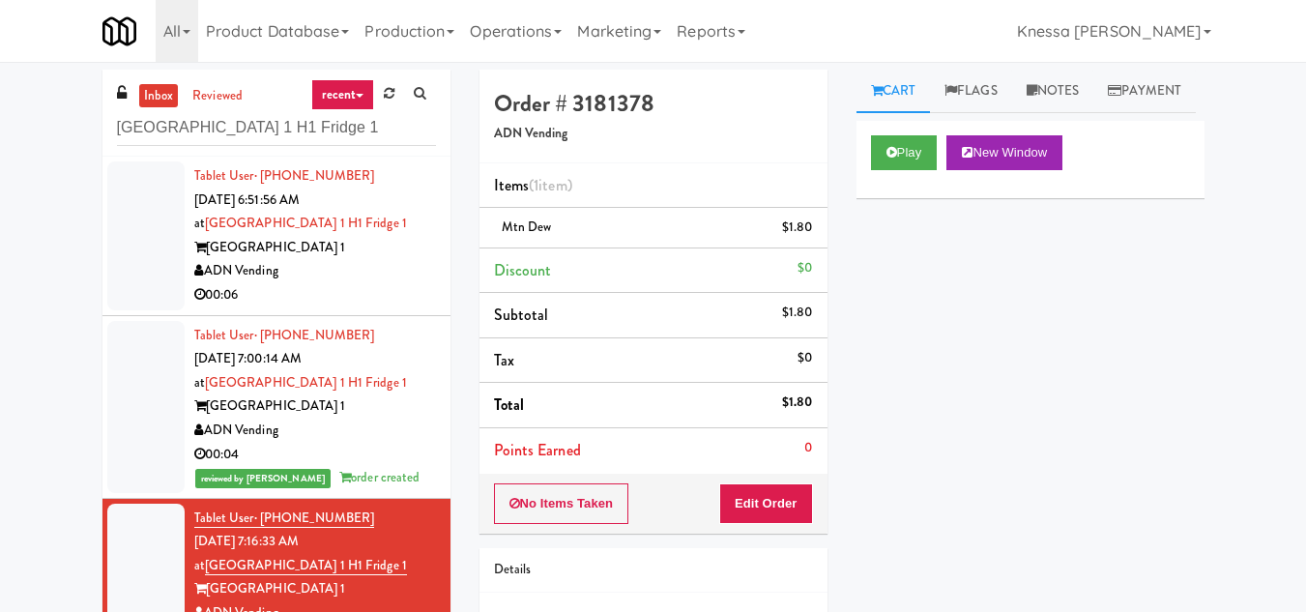
scroll to position [143, 0]
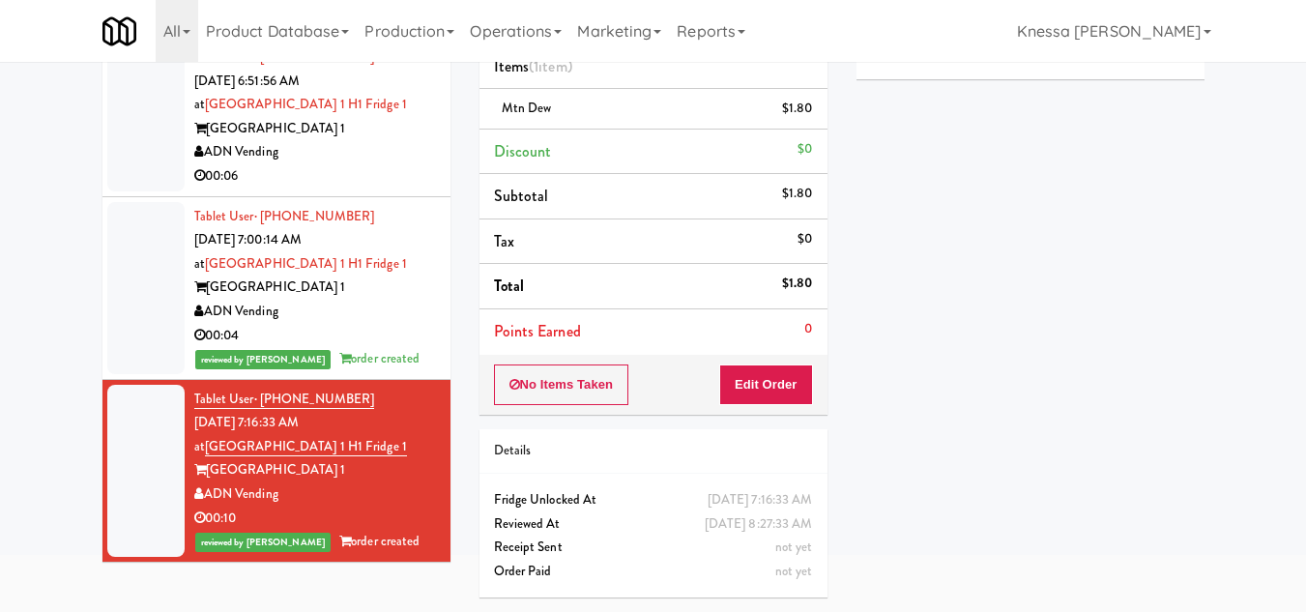
click at [369, 507] on div "00:10" at bounding box center [315, 519] width 242 height 24
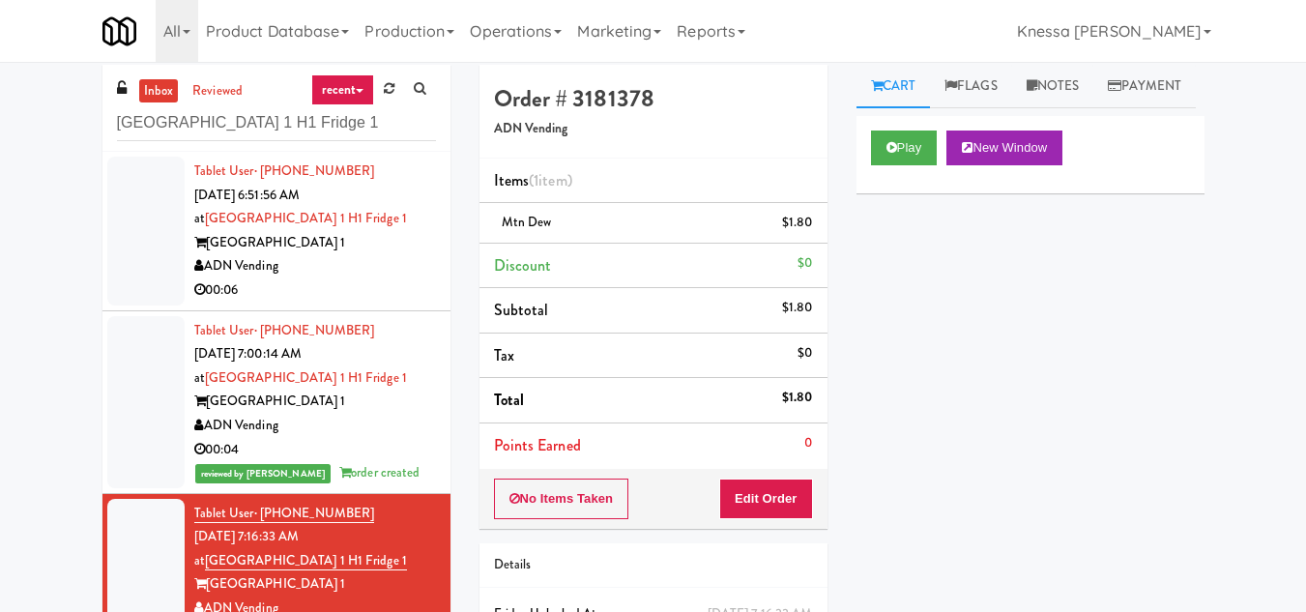
scroll to position [0, 0]
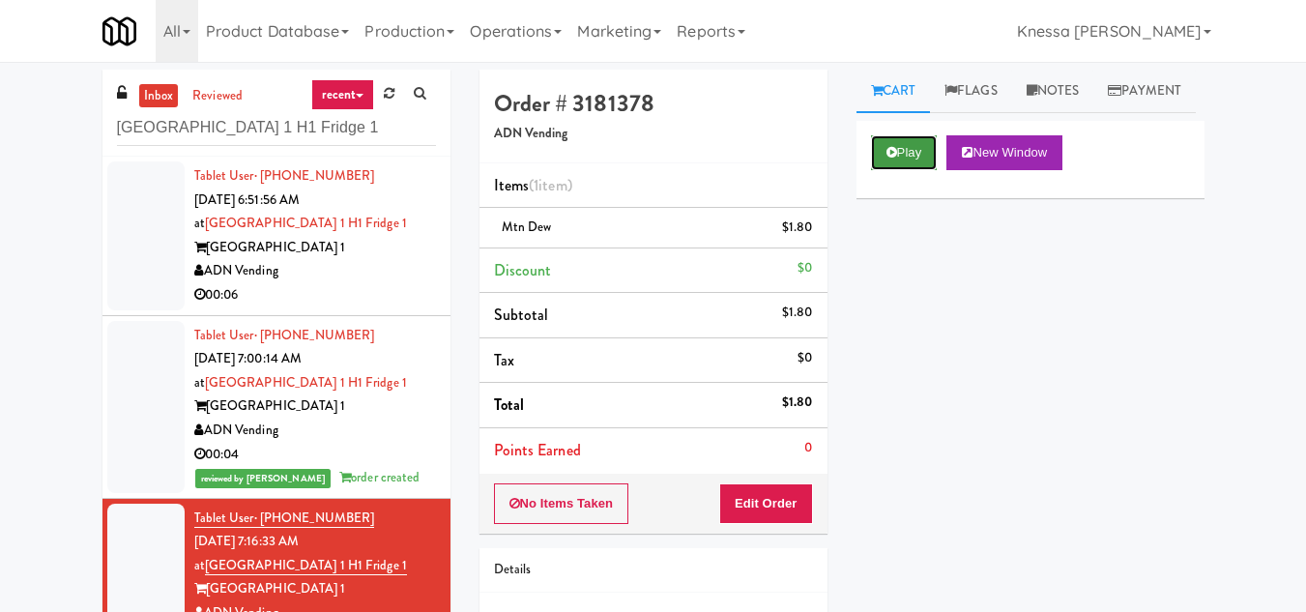
click at [890, 159] on icon at bounding box center [892, 152] width 11 height 13
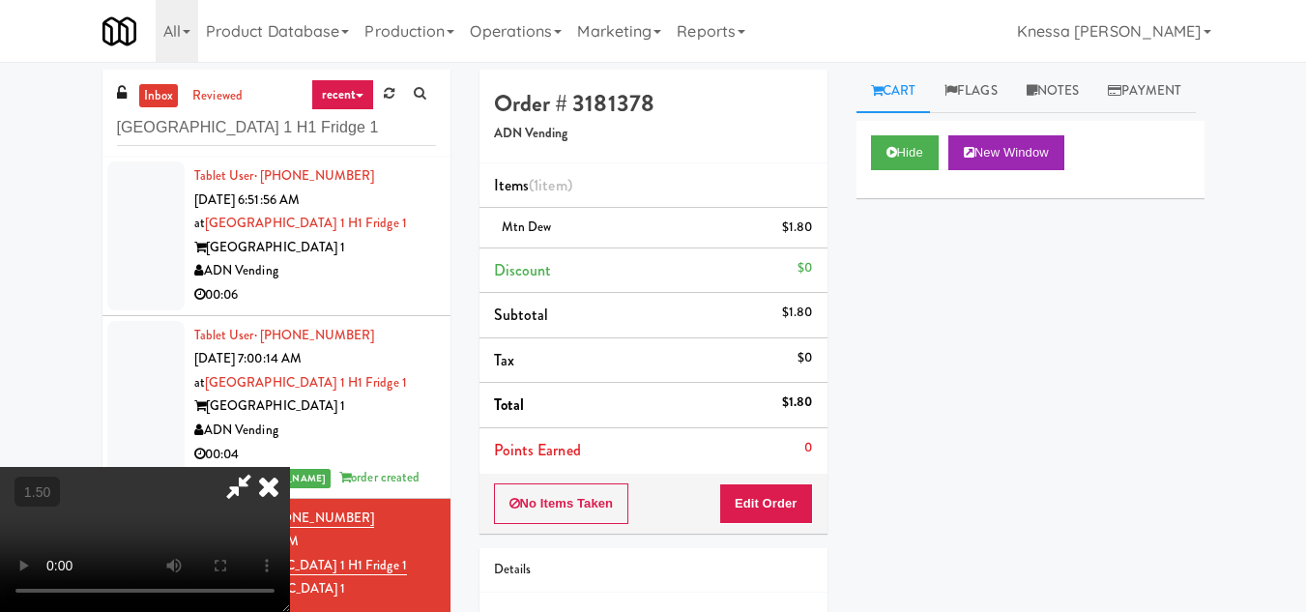
click at [261, 467] on icon at bounding box center [239, 486] width 44 height 39
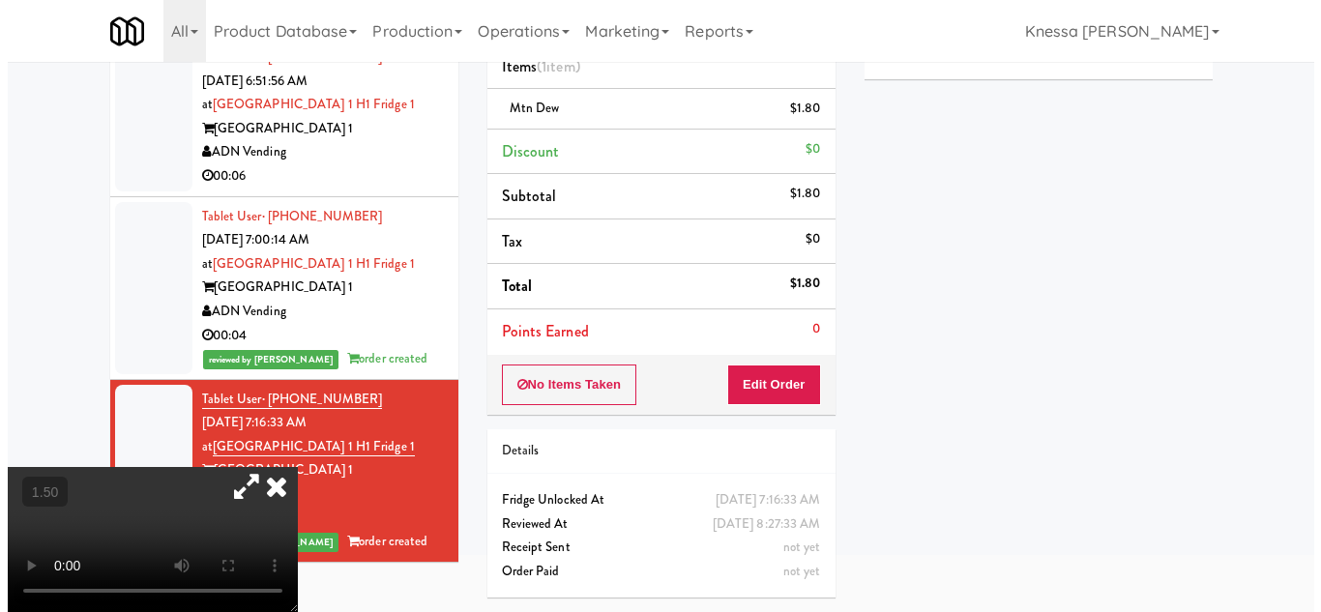
scroll to position [62, 0]
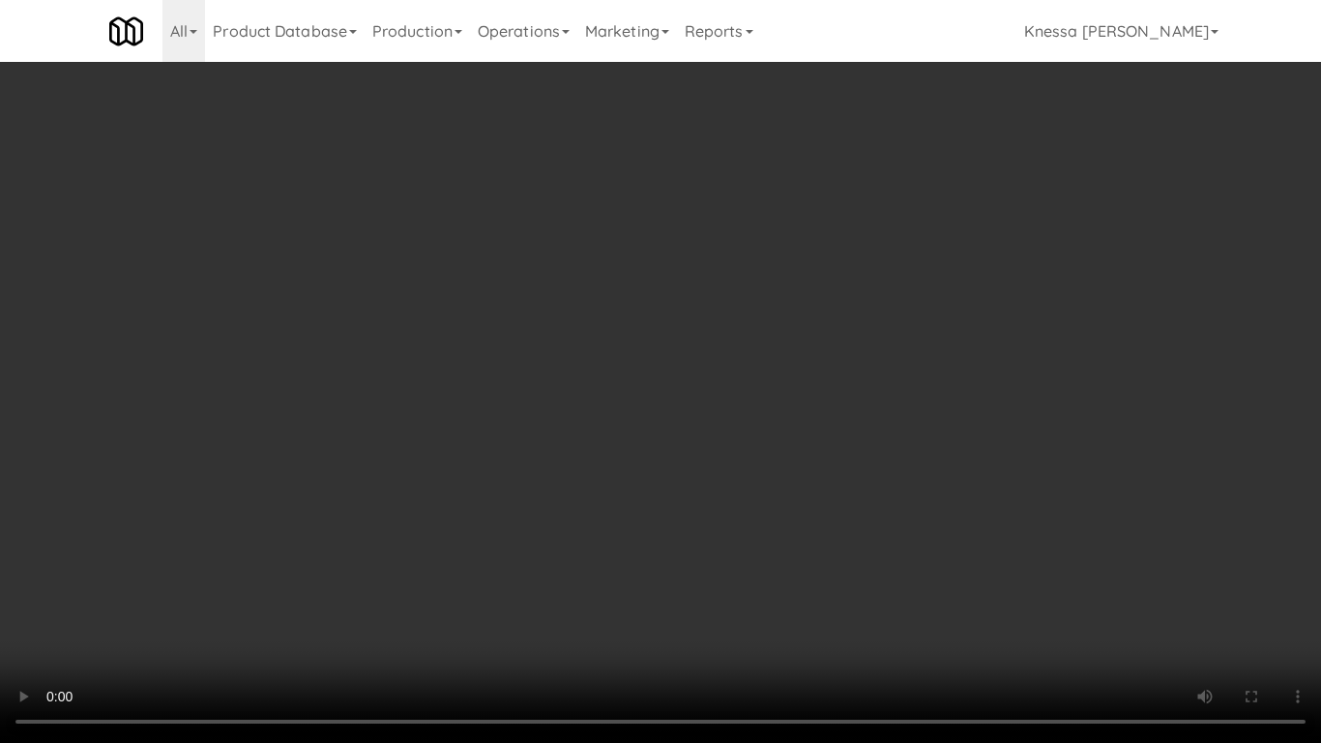
click at [522, 386] on video at bounding box center [660, 371] width 1321 height 743
click at [609, 410] on video at bounding box center [660, 371] width 1321 height 743
click at [237, 261] on video at bounding box center [660, 371] width 1321 height 743
click at [233, 381] on video at bounding box center [660, 371] width 1321 height 743
click at [666, 591] on video at bounding box center [660, 371] width 1321 height 743
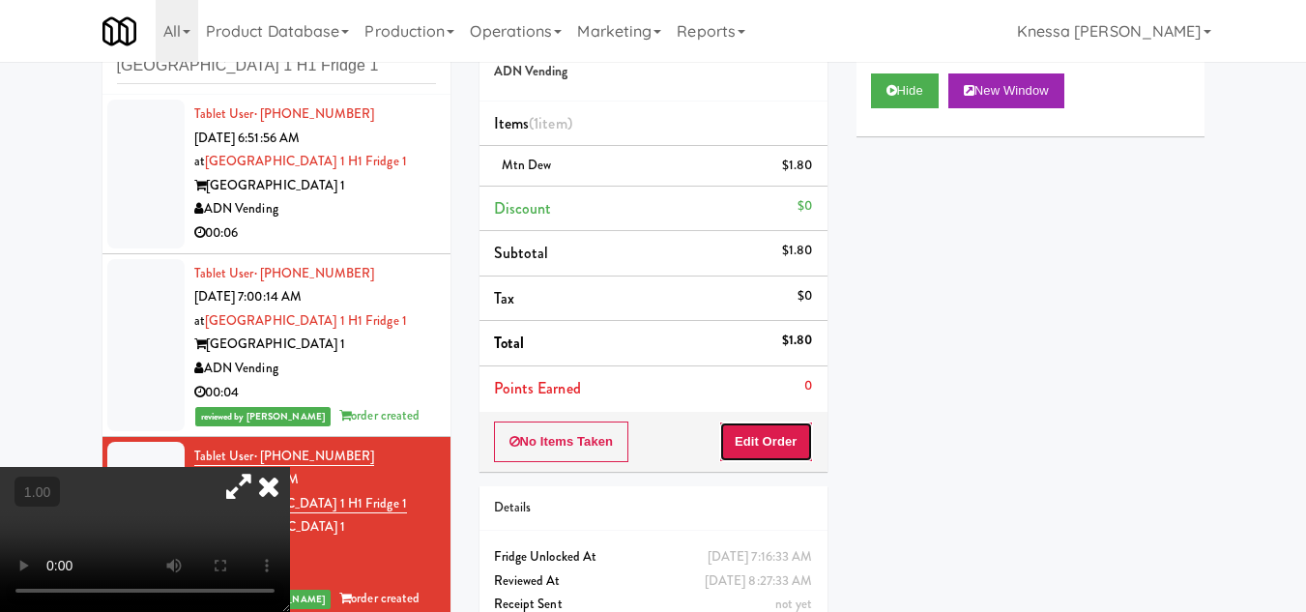
click at [779, 441] on button "Edit Order" at bounding box center [766, 442] width 94 height 41
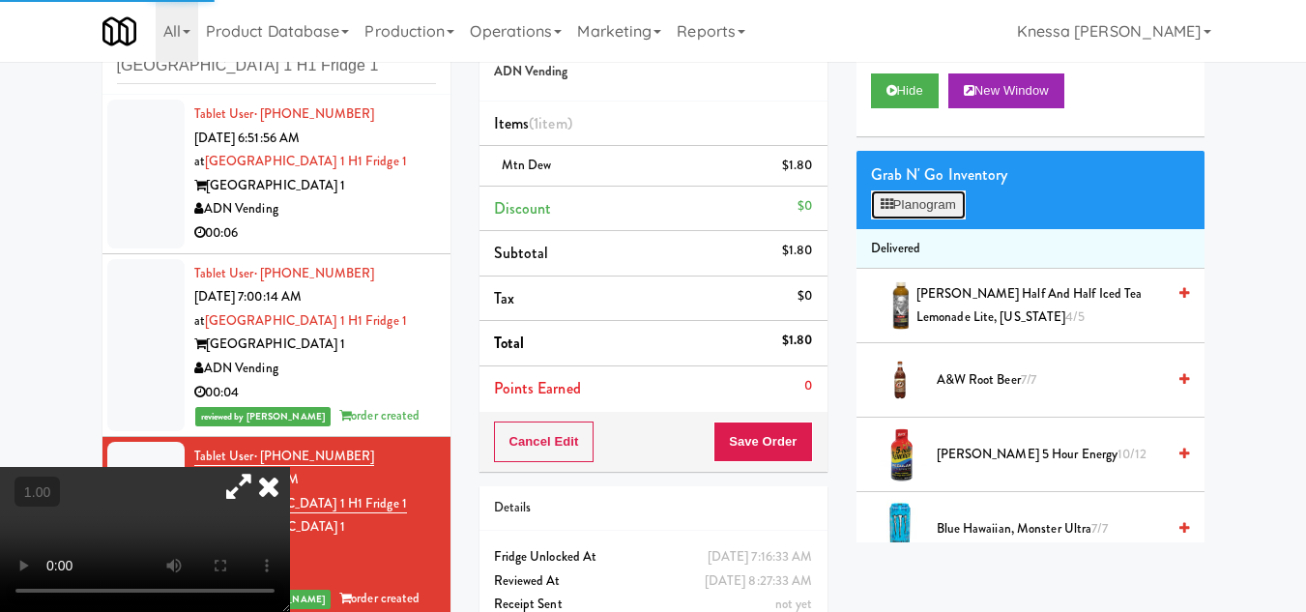
click at [936, 219] on button "Planogram" at bounding box center [918, 204] width 95 height 29
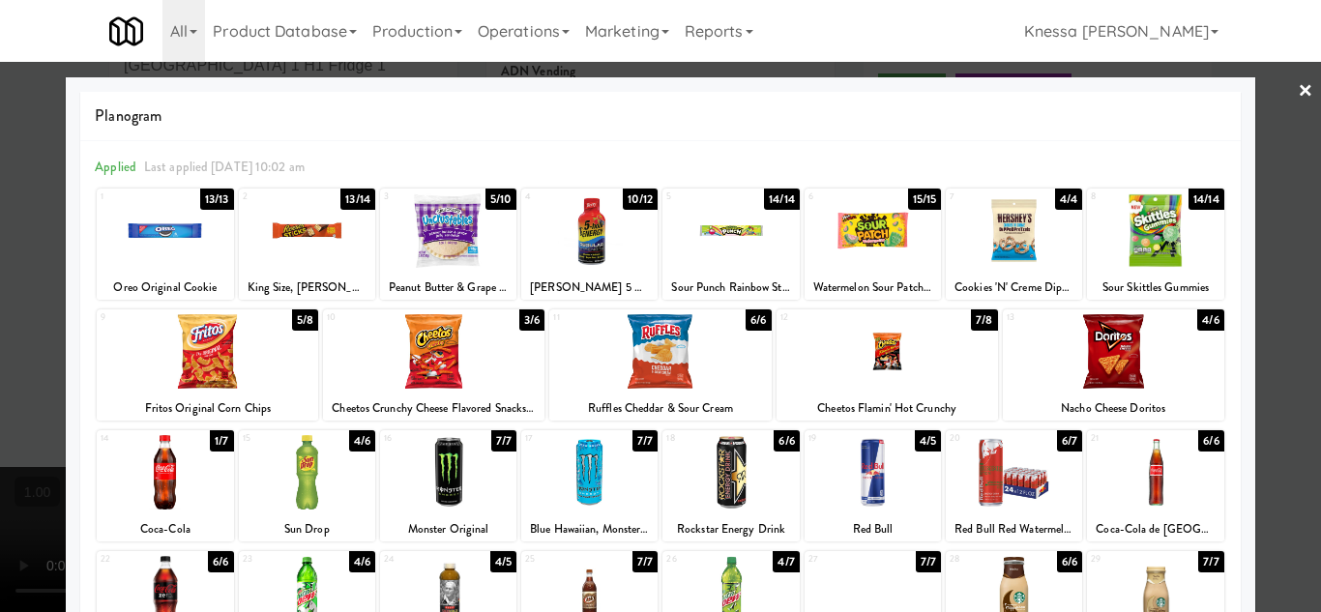
click at [1297, 92] on link "×" at bounding box center [1304, 92] width 15 height 60
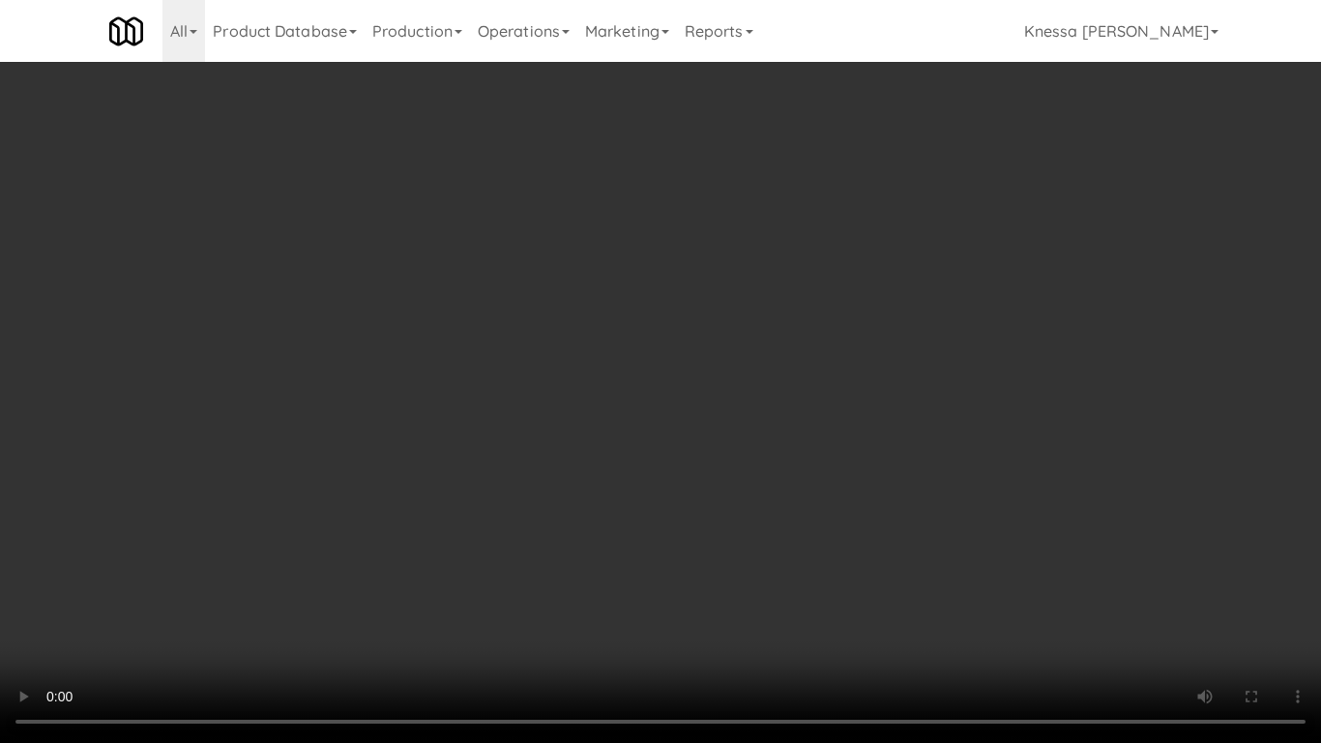
click at [643, 401] on video at bounding box center [660, 371] width 1321 height 743
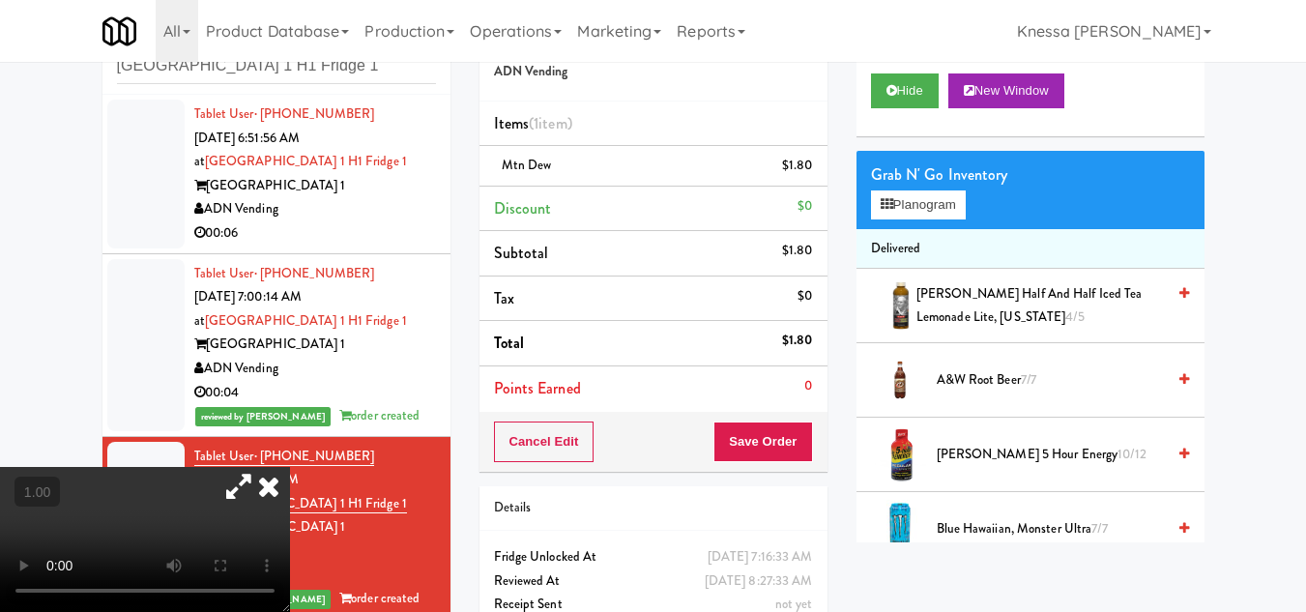
click at [290, 467] on icon at bounding box center [269, 486] width 43 height 39
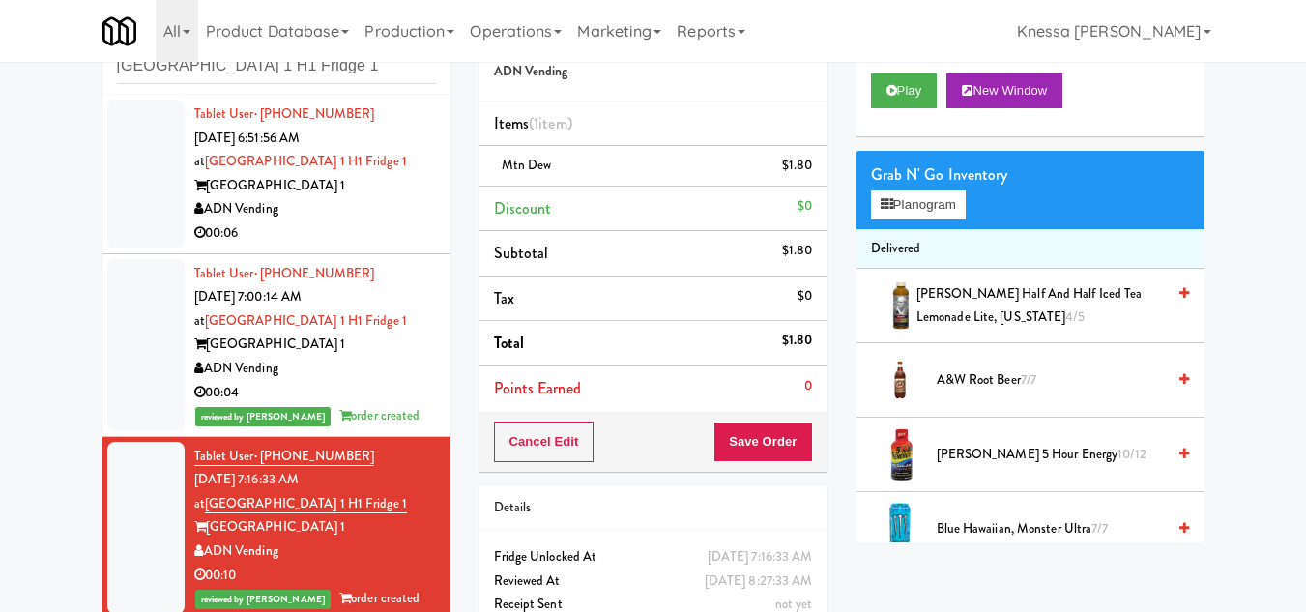
click at [364, 201] on div "ADN Vending" at bounding box center [315, 209] width 242 height 24
